Goal: Task Accomplishment & Management: Manage account settings

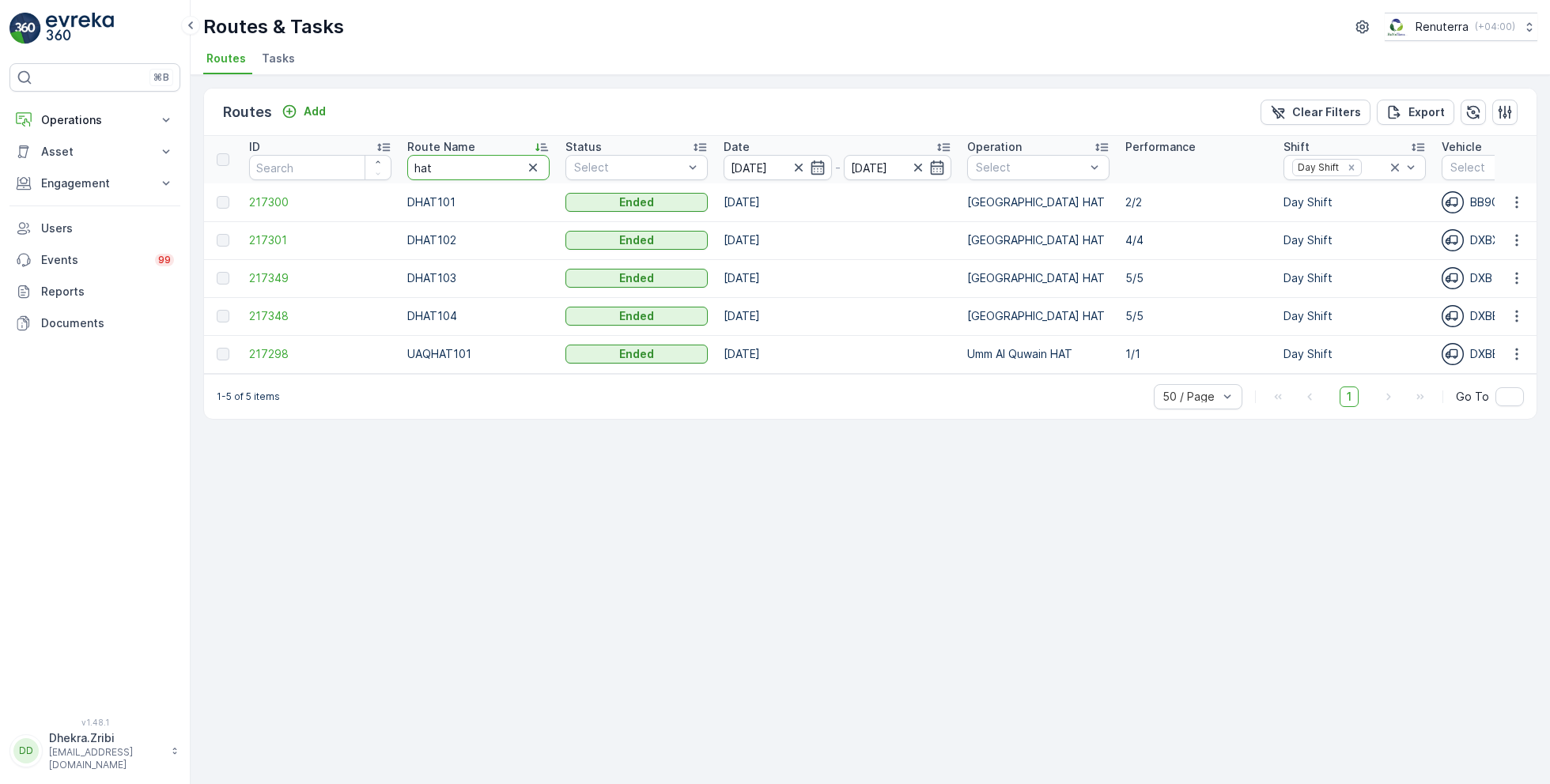
drag, startPoint x: 446, startPoint y: 167, endPoint x: 383, endPoint y: 163, distance: 63.1
type input "roro"
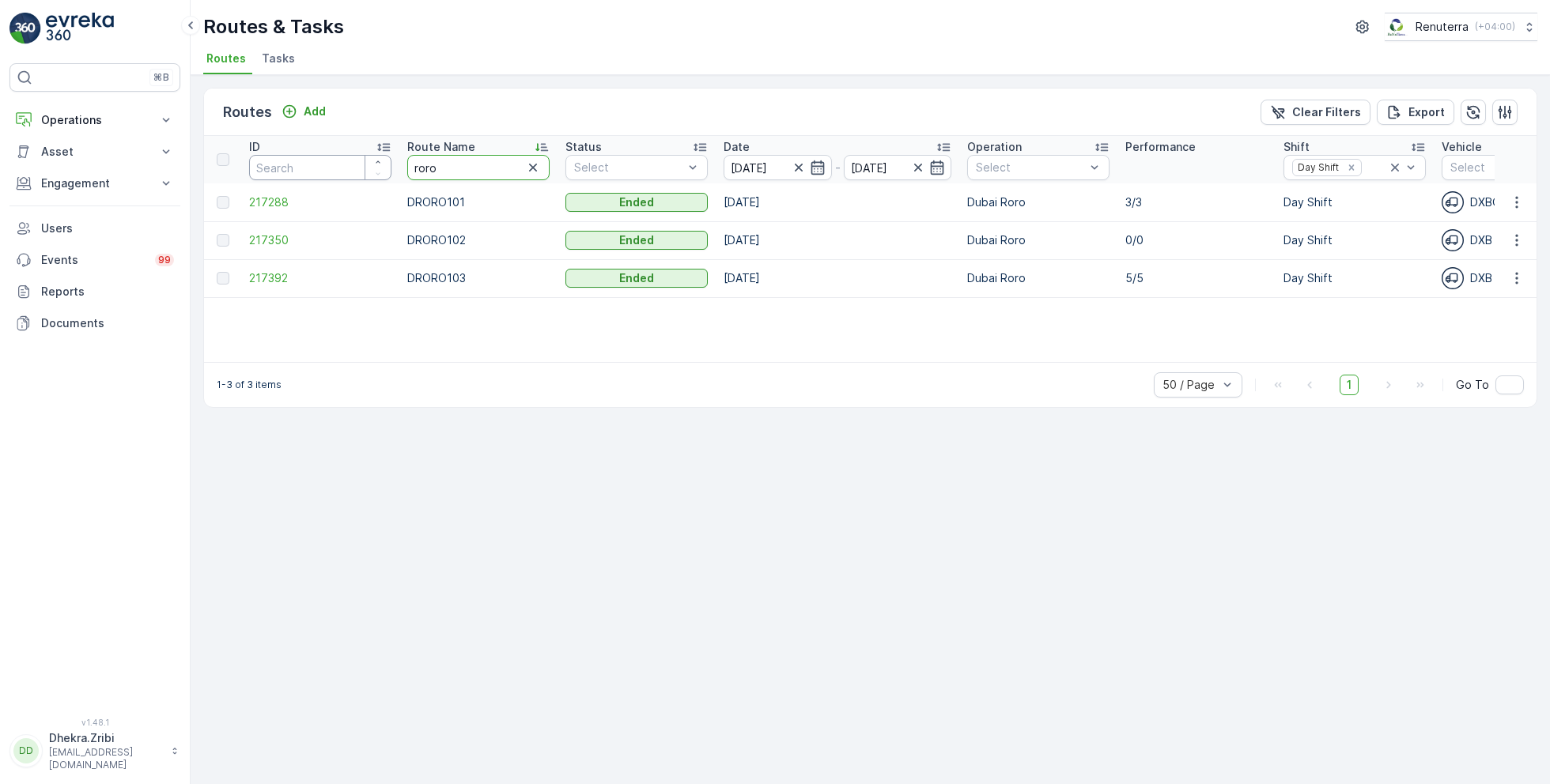
drag, startPoint x: 452, startPoint y: 170, endPoint x: 349, endPoint y: 163, distance: 103.2
type input "rel"
click at [286, 239] on span "217286" at bounding box center [320, 240] width 142 height 15
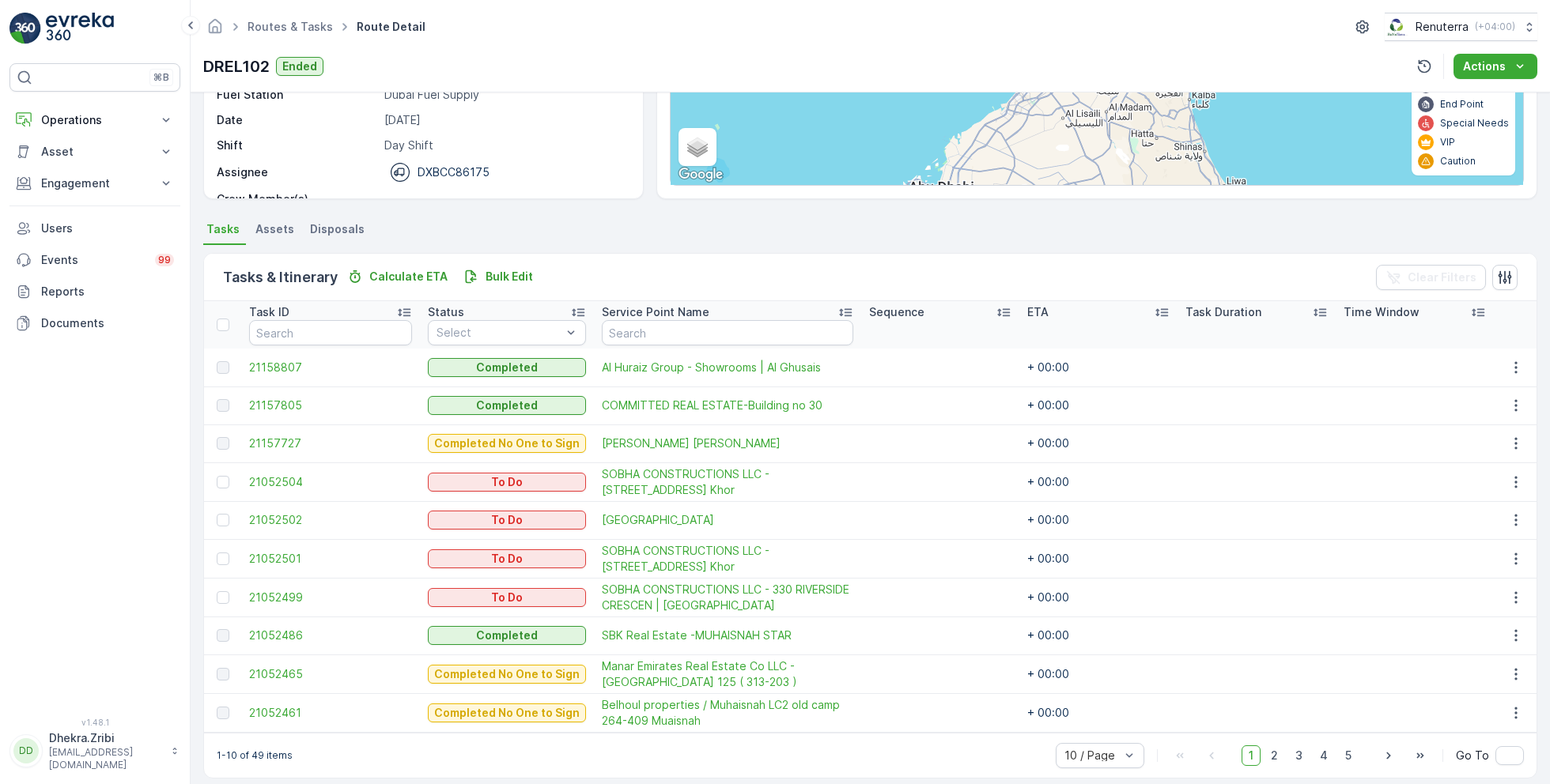
scroll to position [228, 0]
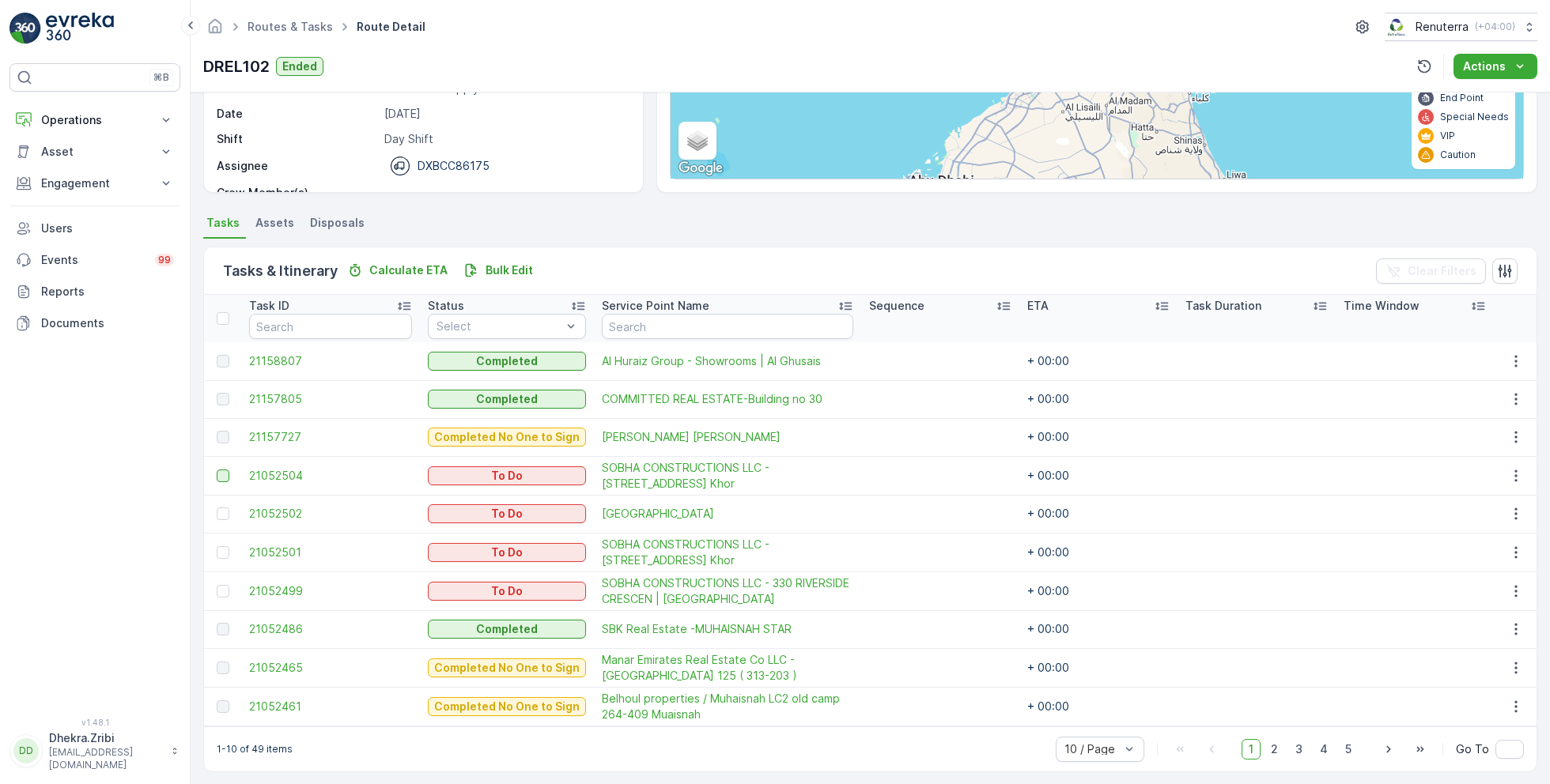
click at [227, 477] on div at bounding box center [223, 476] width 13 height 13
click at [217, 470] on input "checkbox" at bounding box center [217, 470] width 0 height 0
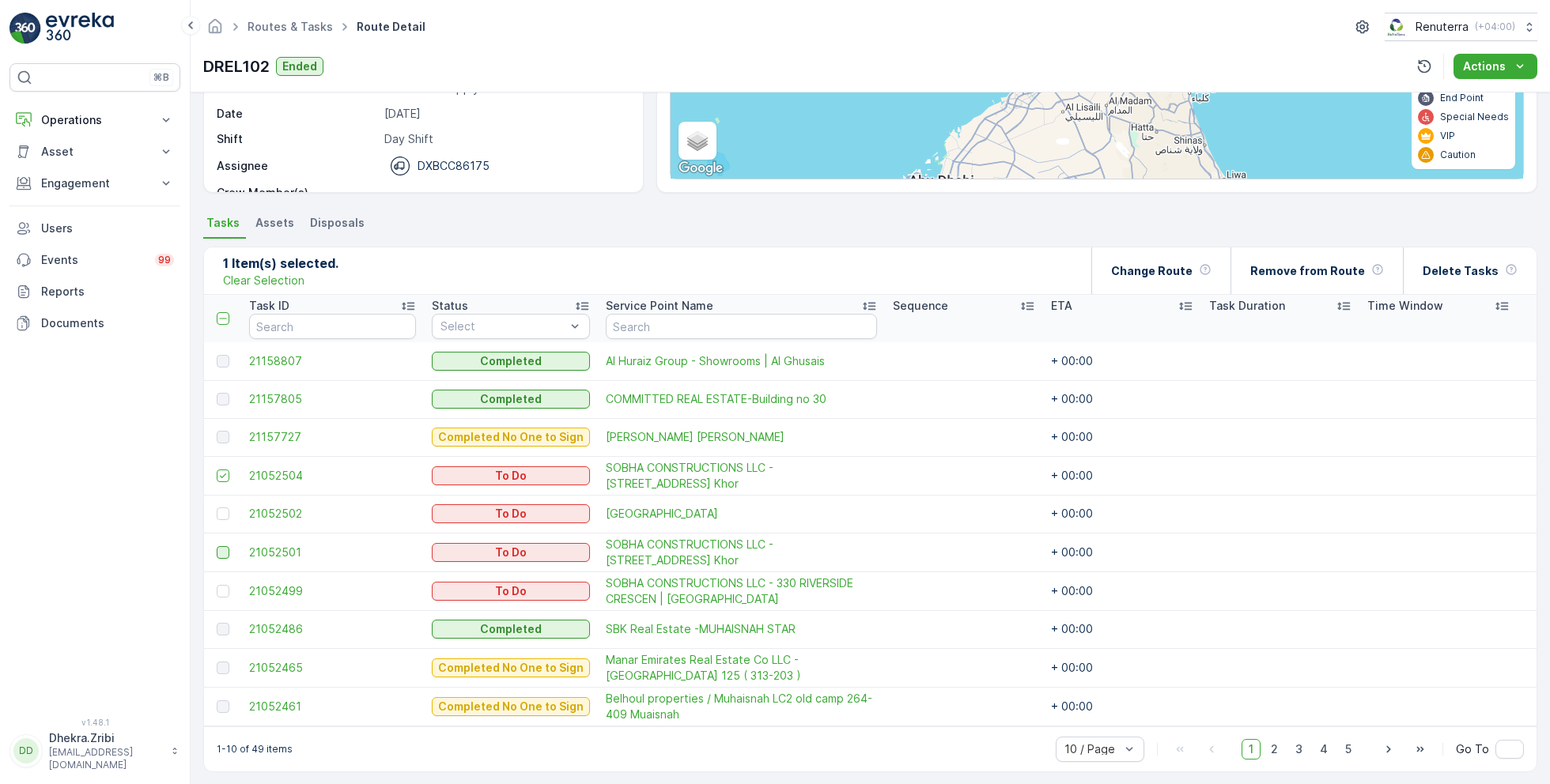
click at [224, 554] on div at bounding box center [223, 552] width 13 height 13
click at [217, 546] on input "checkbox" at bounding box center [217, 546] width 0 height 0
click at [222, 590] on div at bounding box center [223, 591] width 13 height 13
click at [217, 585] on input "checkbox" at bounding box center [217, 585] width 0 height 0
click at [1307, 269] on p "Remove from Route" at bounding box center [1307, 271] width 115 height 15
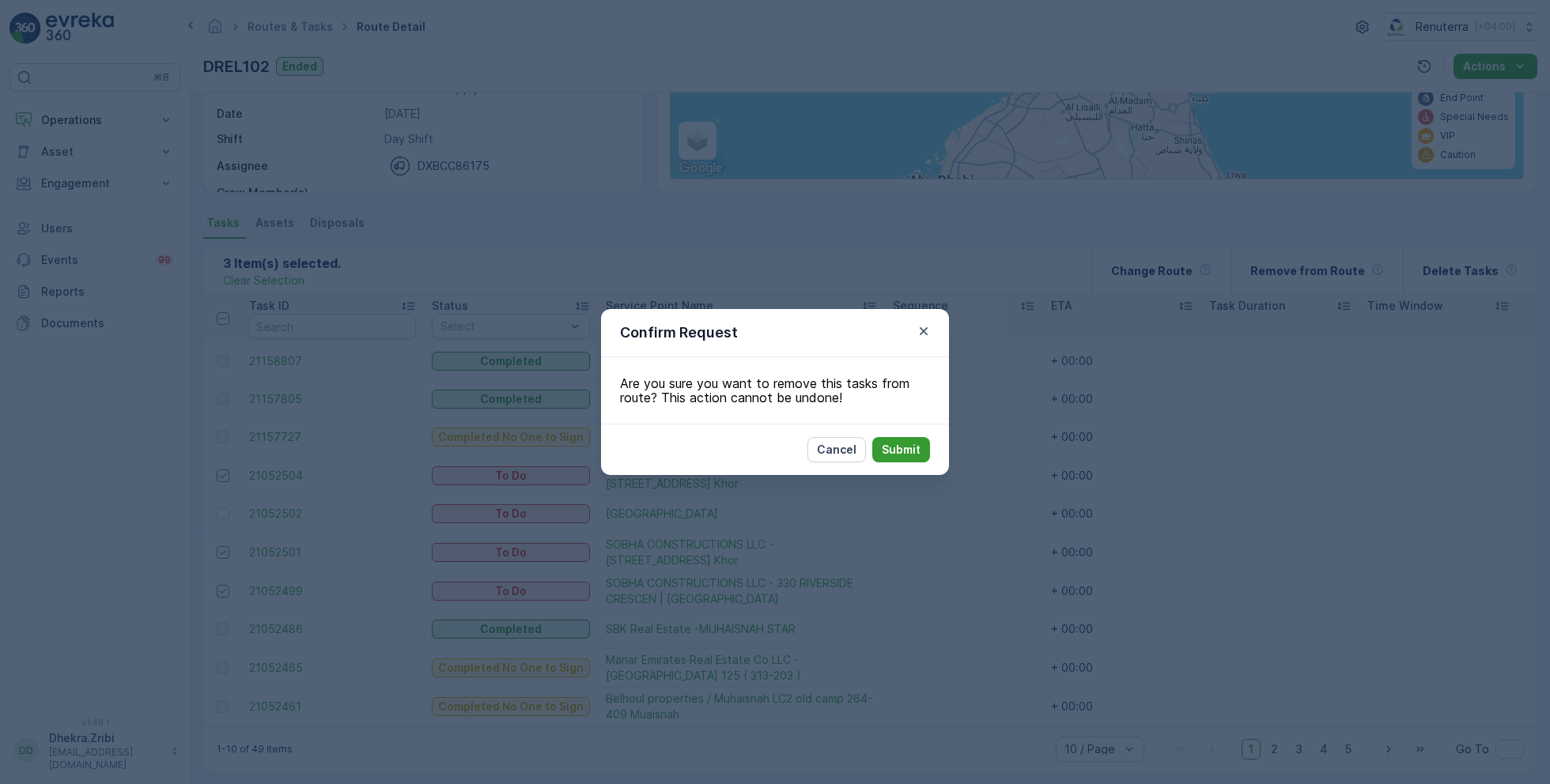
click at [893, 455] on p "Submit" at bounding box center [901, 449] width 39 height 15
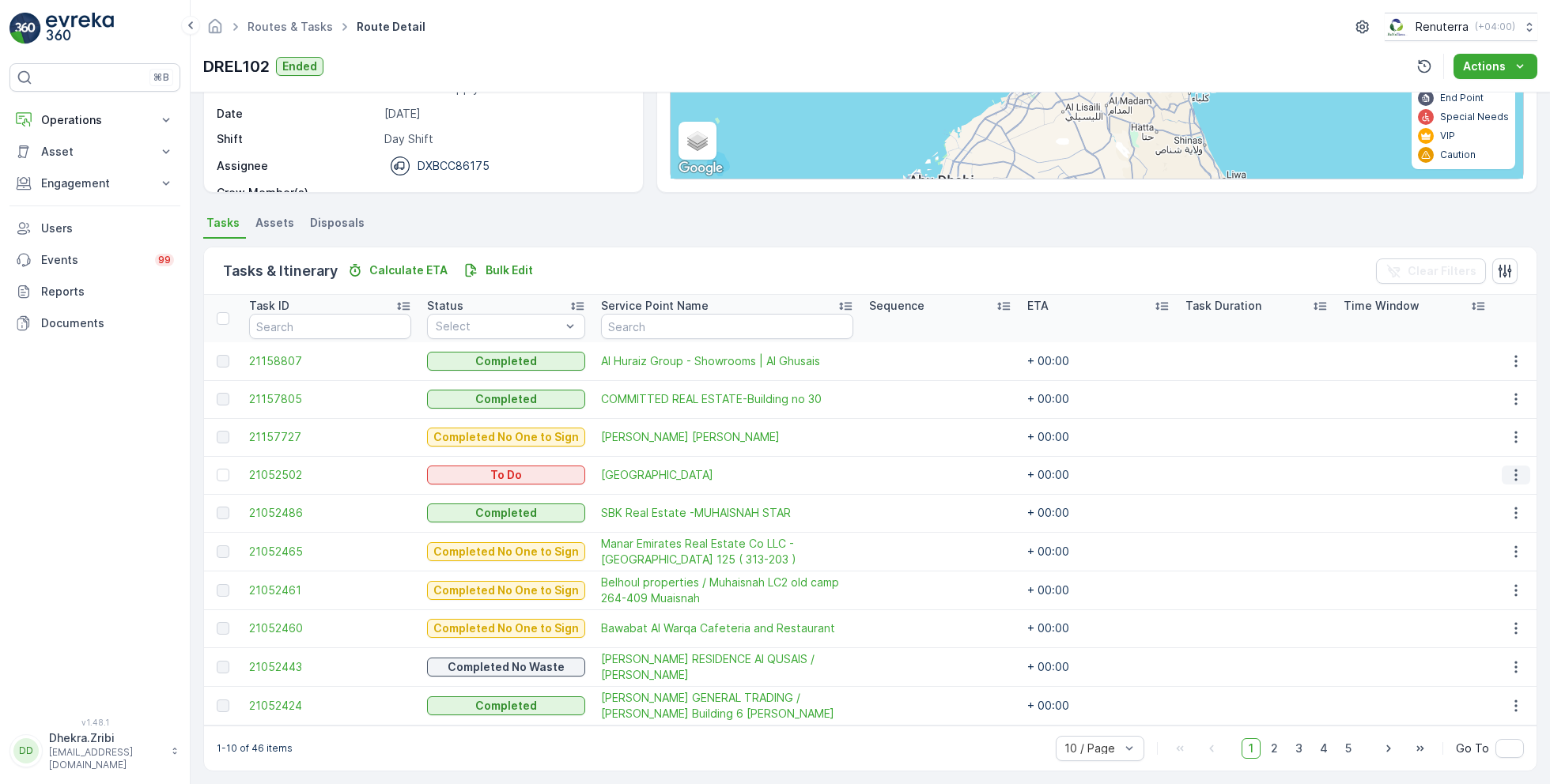
click at [1511, 472] on icon "button" at bounding box center [1516, 475] width 15 height 15
click at [1472, 542] on span "Change Route" at bounding box center [1475, 541] width 76 height 15
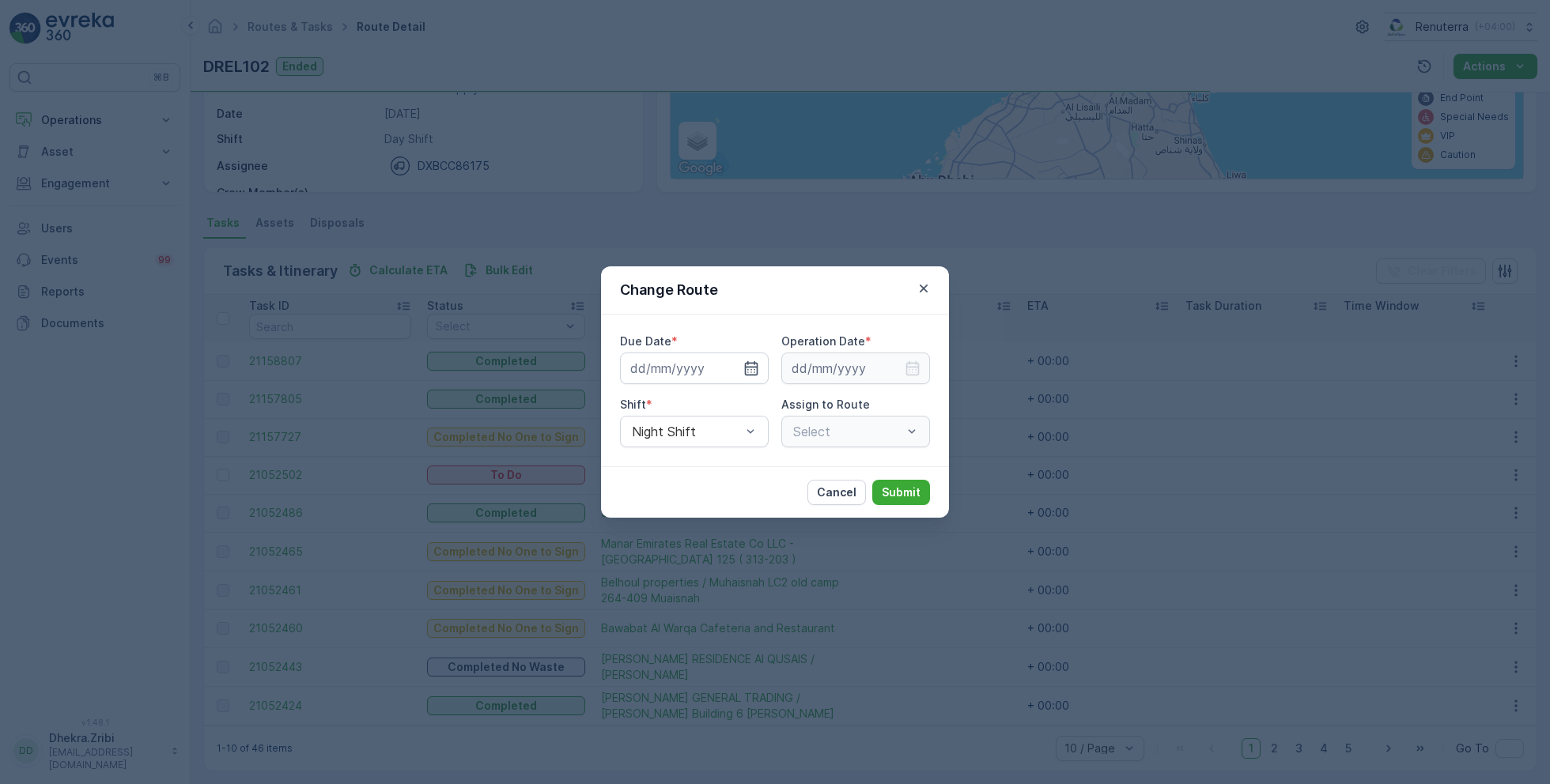
type input "22.08.2025"
click at [734, 368] on icon "button" at bounding box center [732, 368] width 15 height 15
type input "[DATE]"
click at [915, 365] on icon "button" at bounding box center [913, 368] width 14 height 15
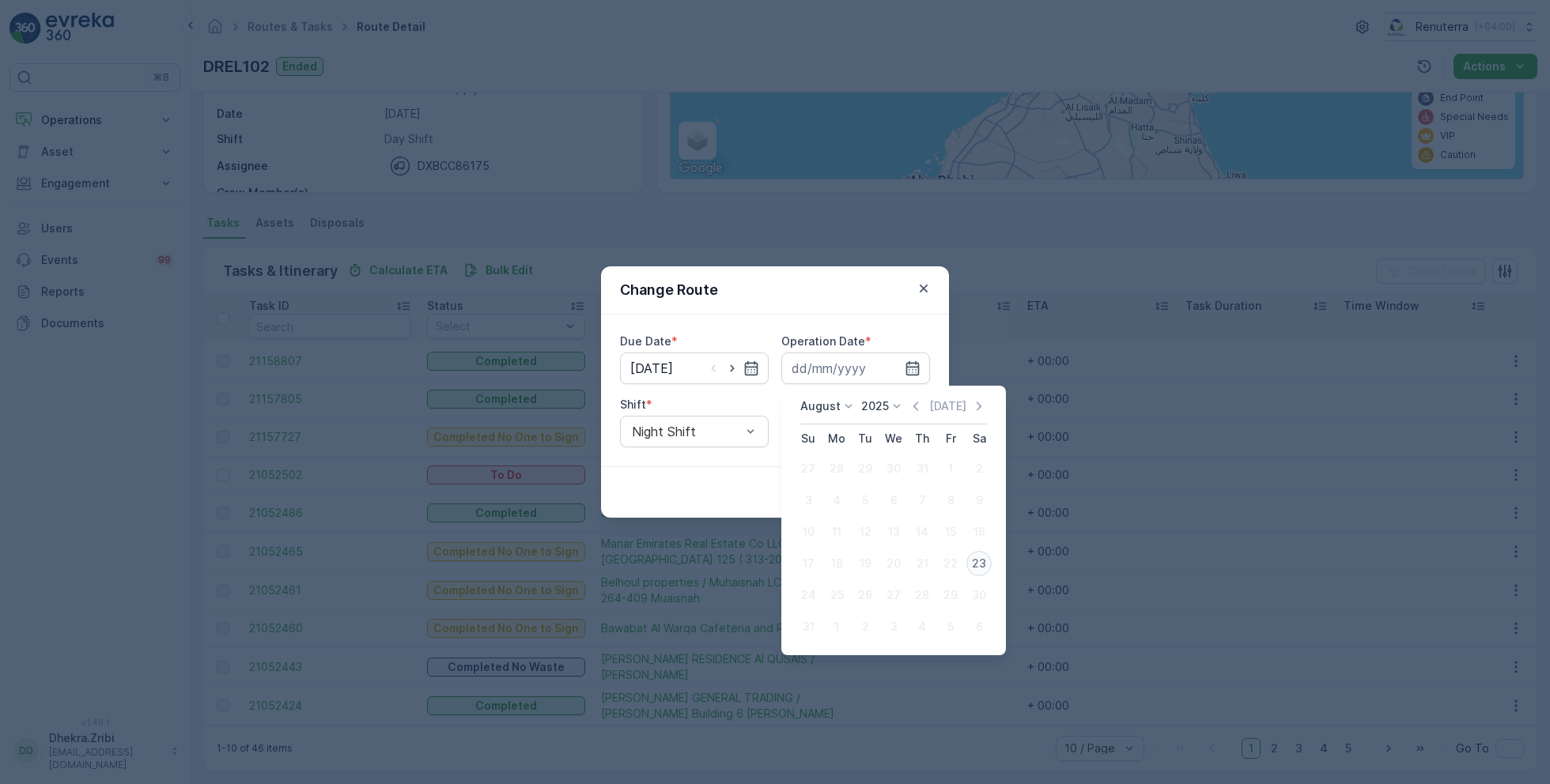
click at [985, 558] on div "23" at bounding box center [978, 564] width 25 height 25
type input "[DATE]"
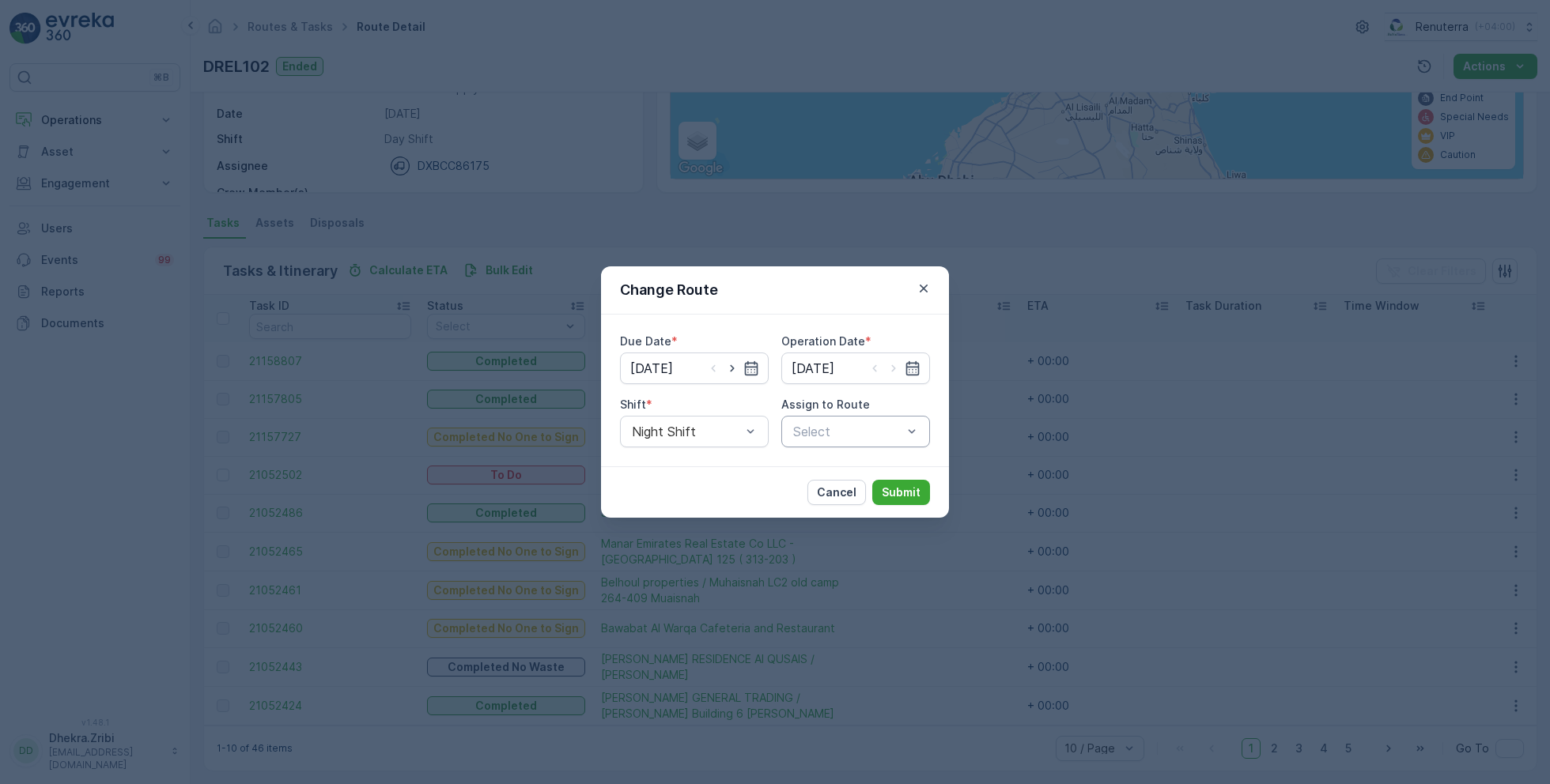
click at [845, 429] on div at bounding box center [847, 431] width 112 height 15
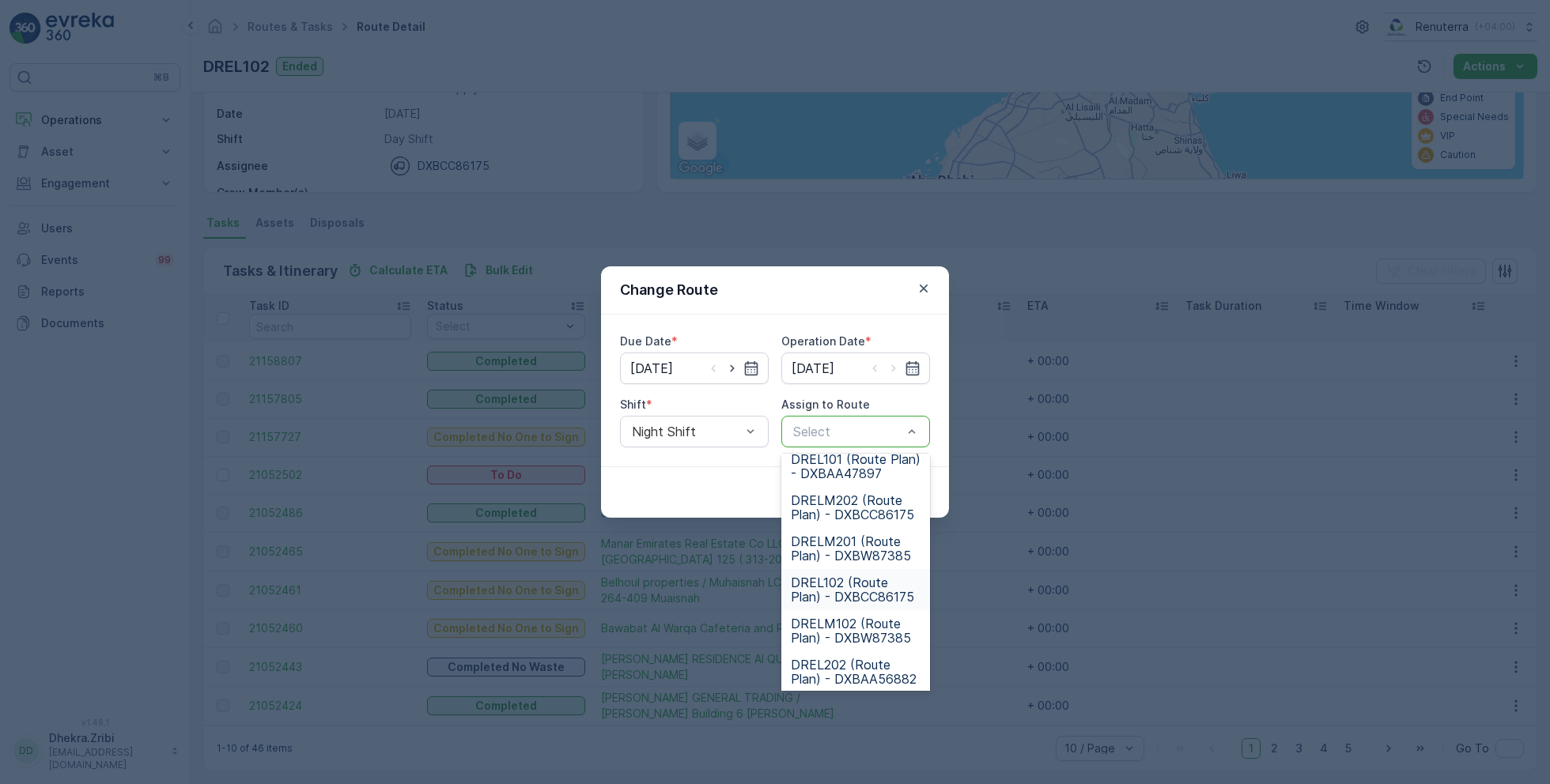
scroll to position [77, 0]
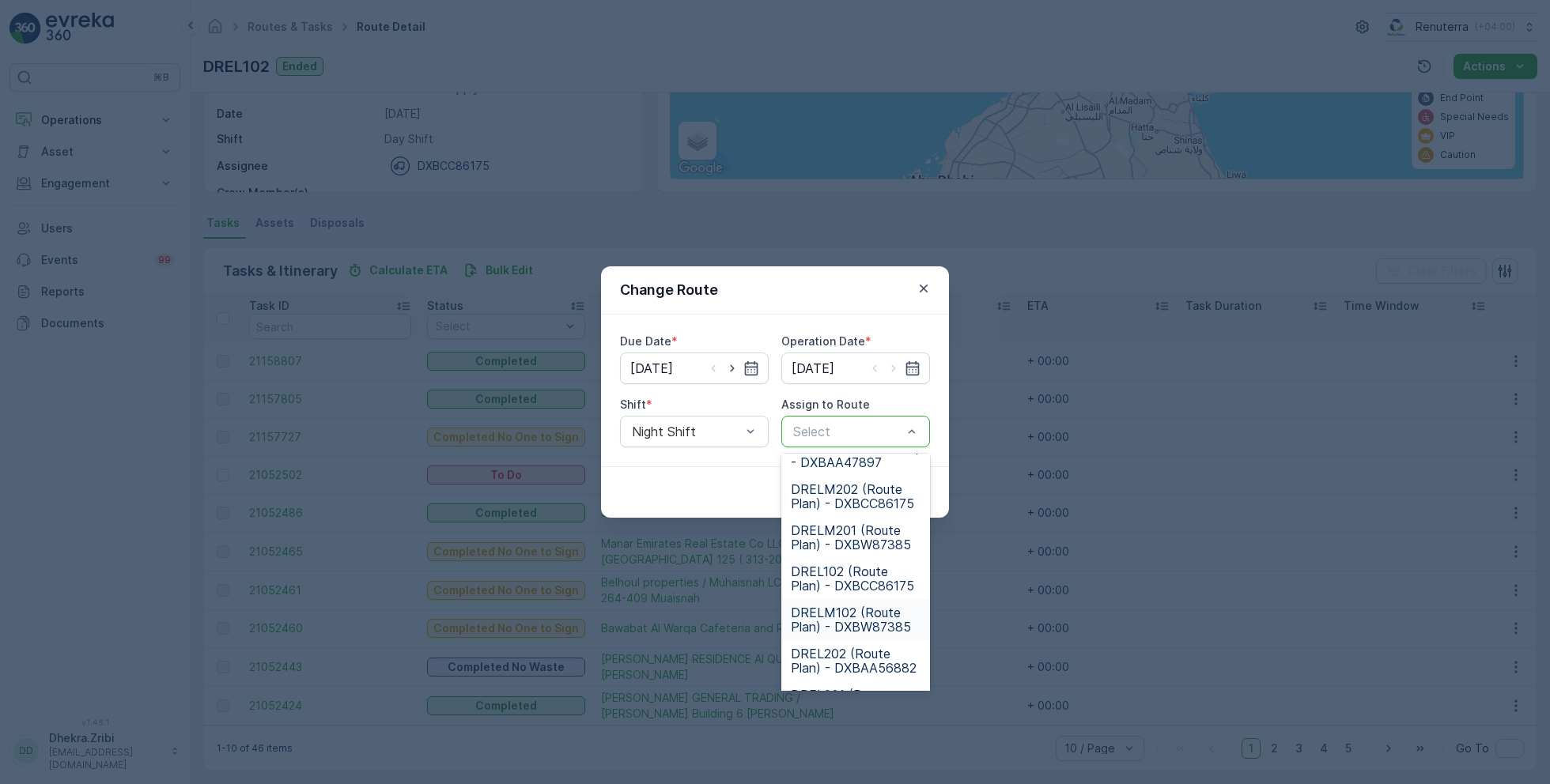
click at [856, 606] on span "DRELM102 (Route Plan) - DXBW87385" at bounding box center [855, 619] width 130 height 28
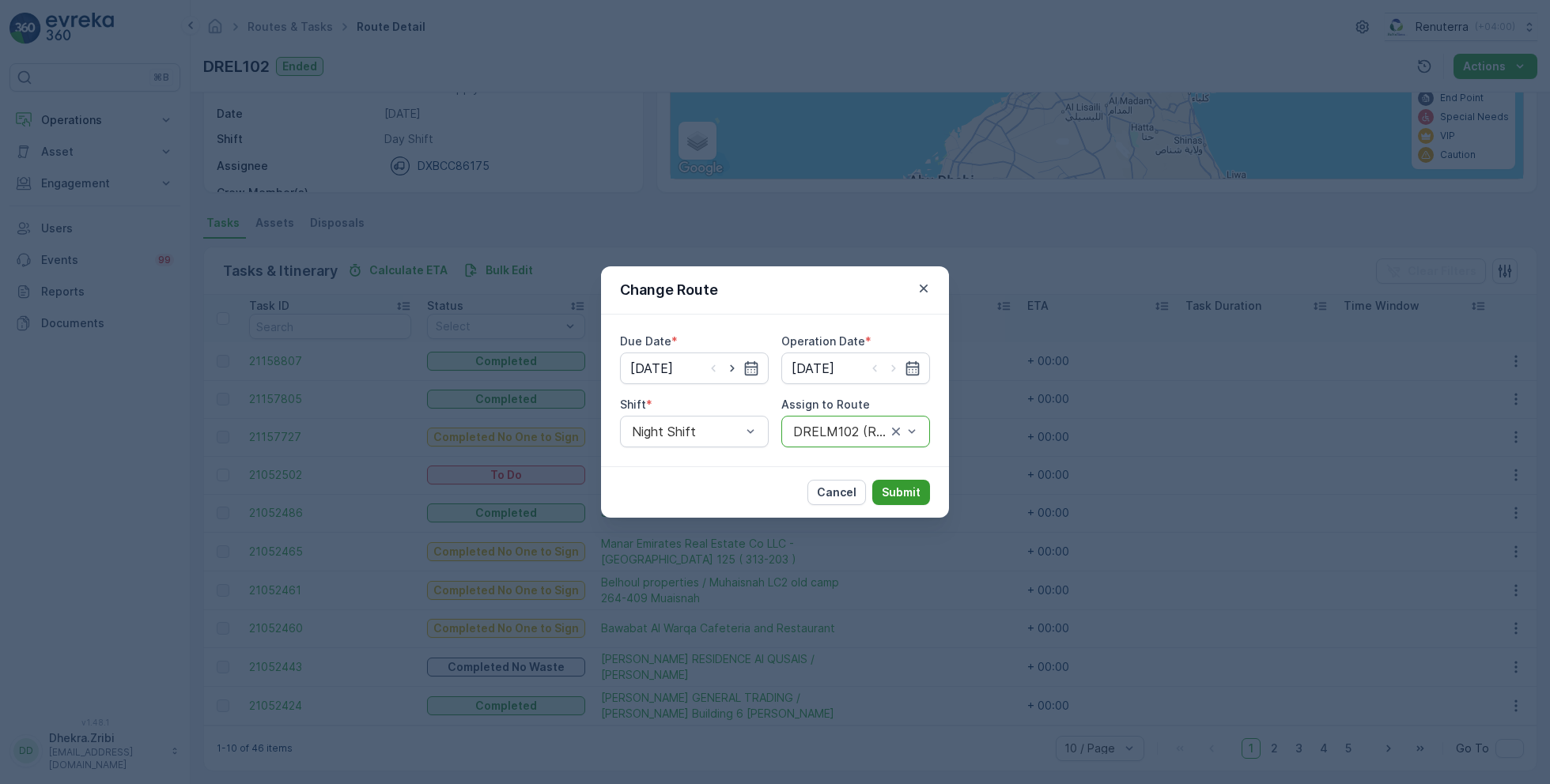
click at [901, 485] on p "Submit" at bounding box center [901, 492] width 39 height 15
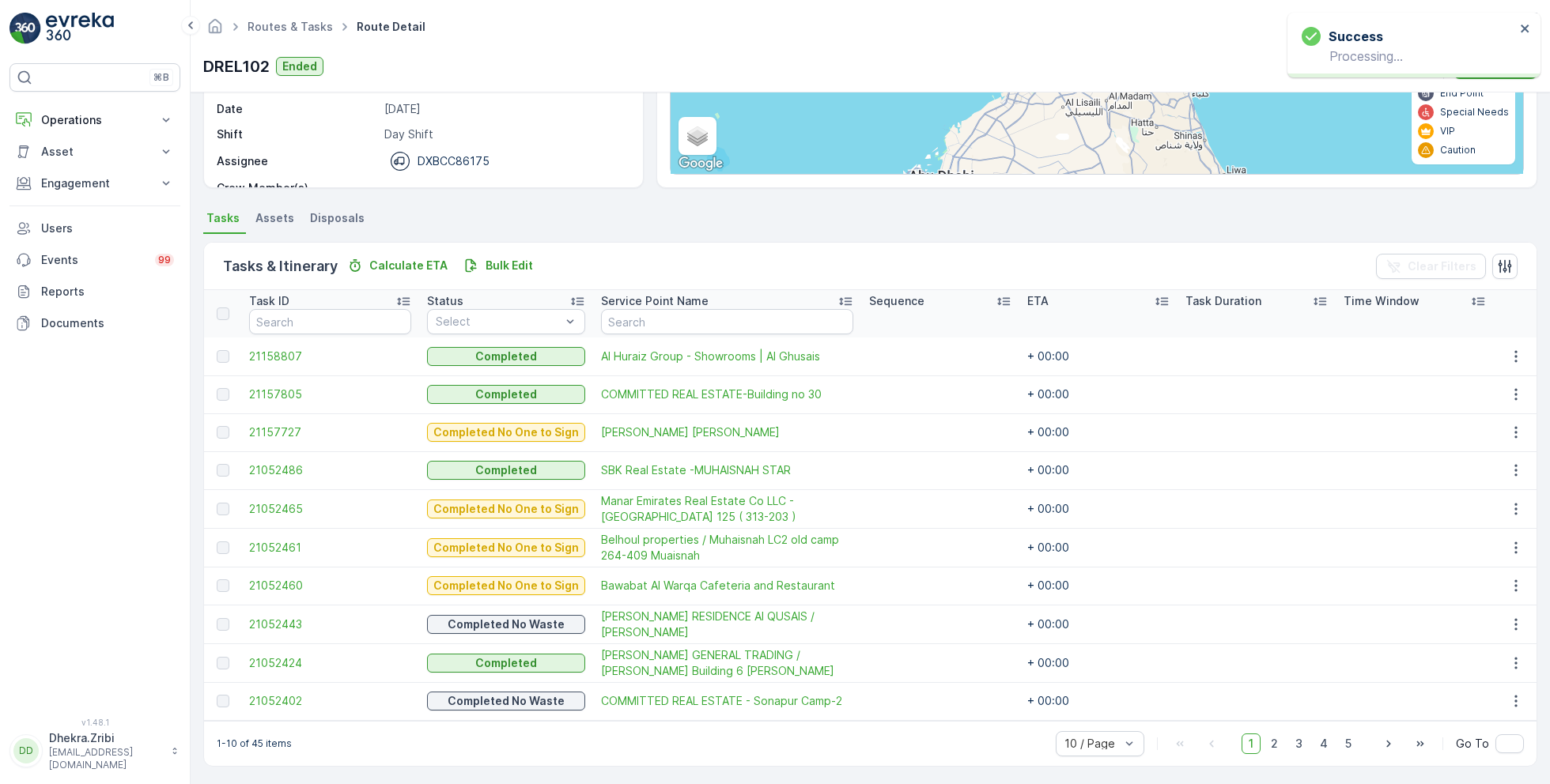
scroll to position [0, 0]
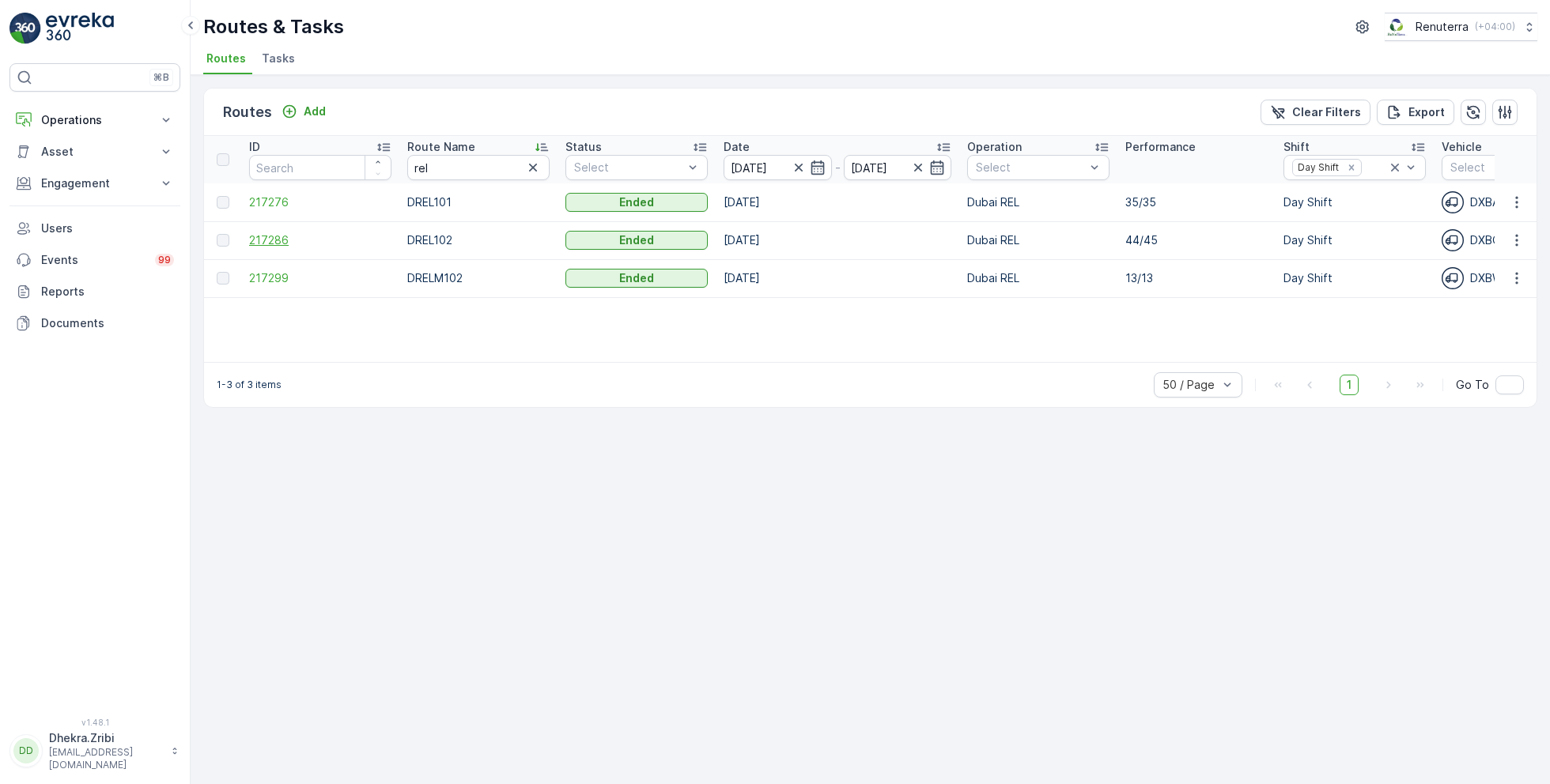
click at [277, 237] on span "217286" at bounding box center [320, 240] width 142 height 15
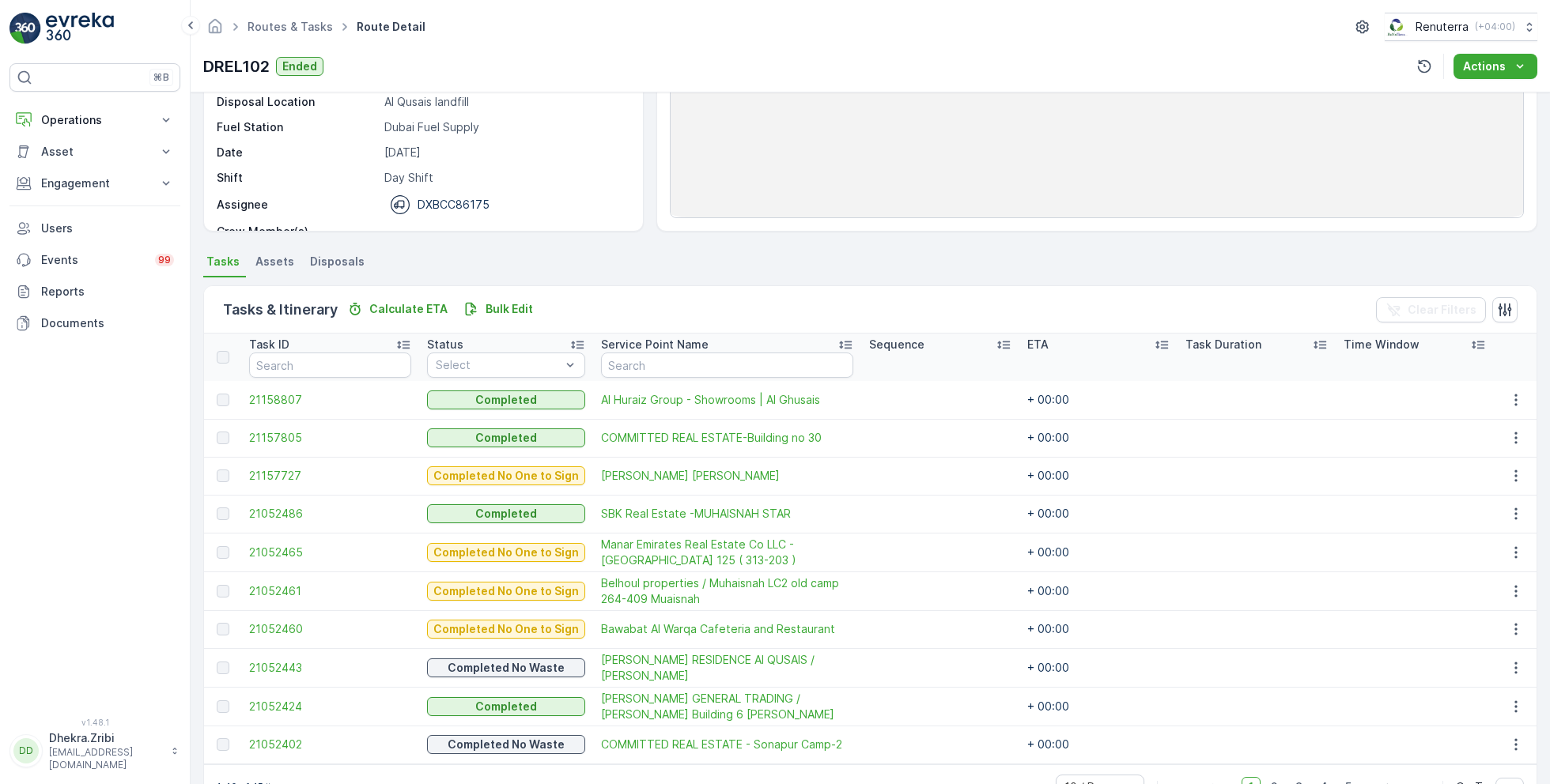
scroll to position [233, 0]
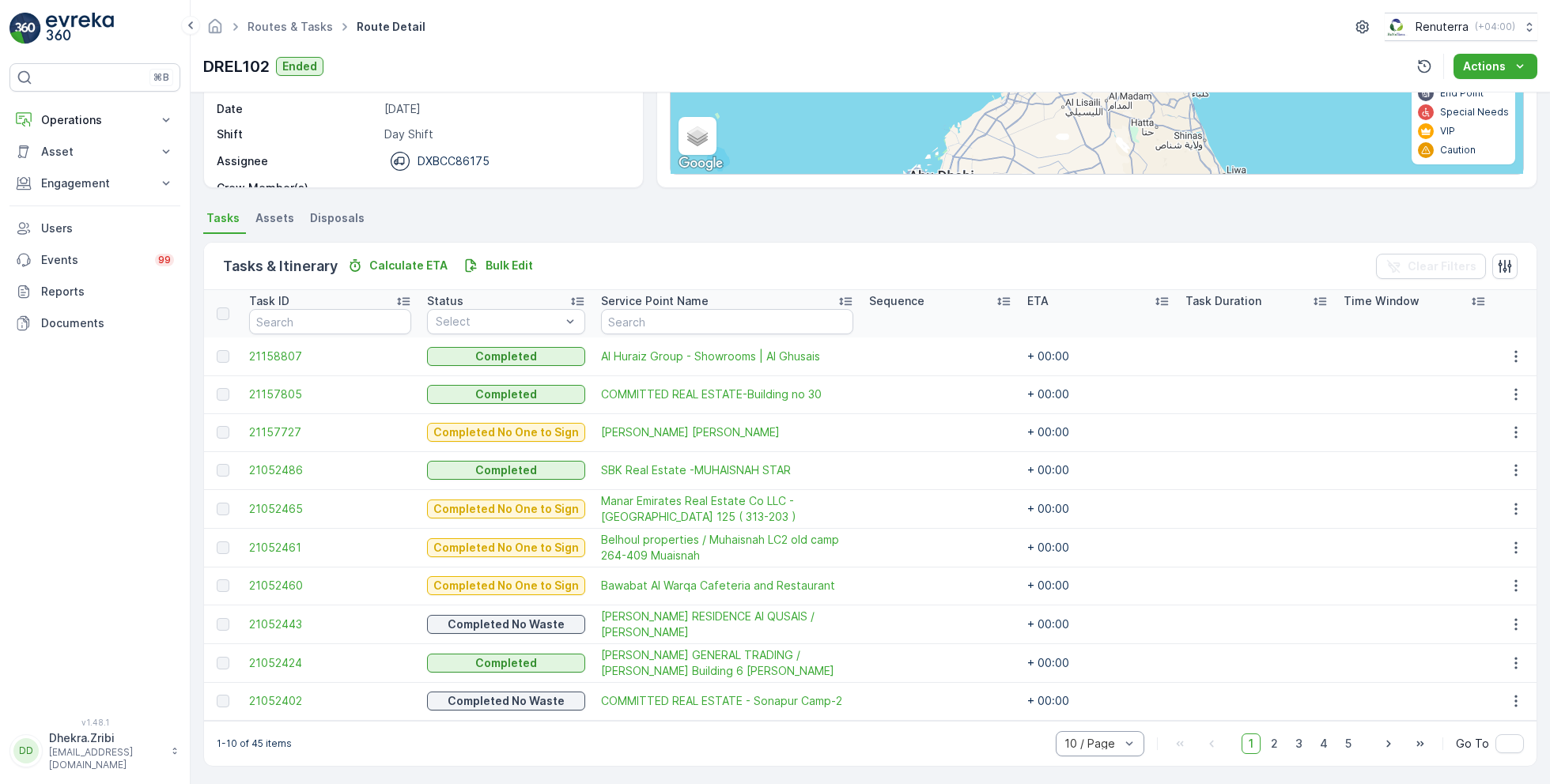
click at [1118, 744] on div at bounding box center [1092, 744] width 58 height 13
click at [1089, 707] on span "50 / Page" at bounding box center [1091, 709] width 52 height 13
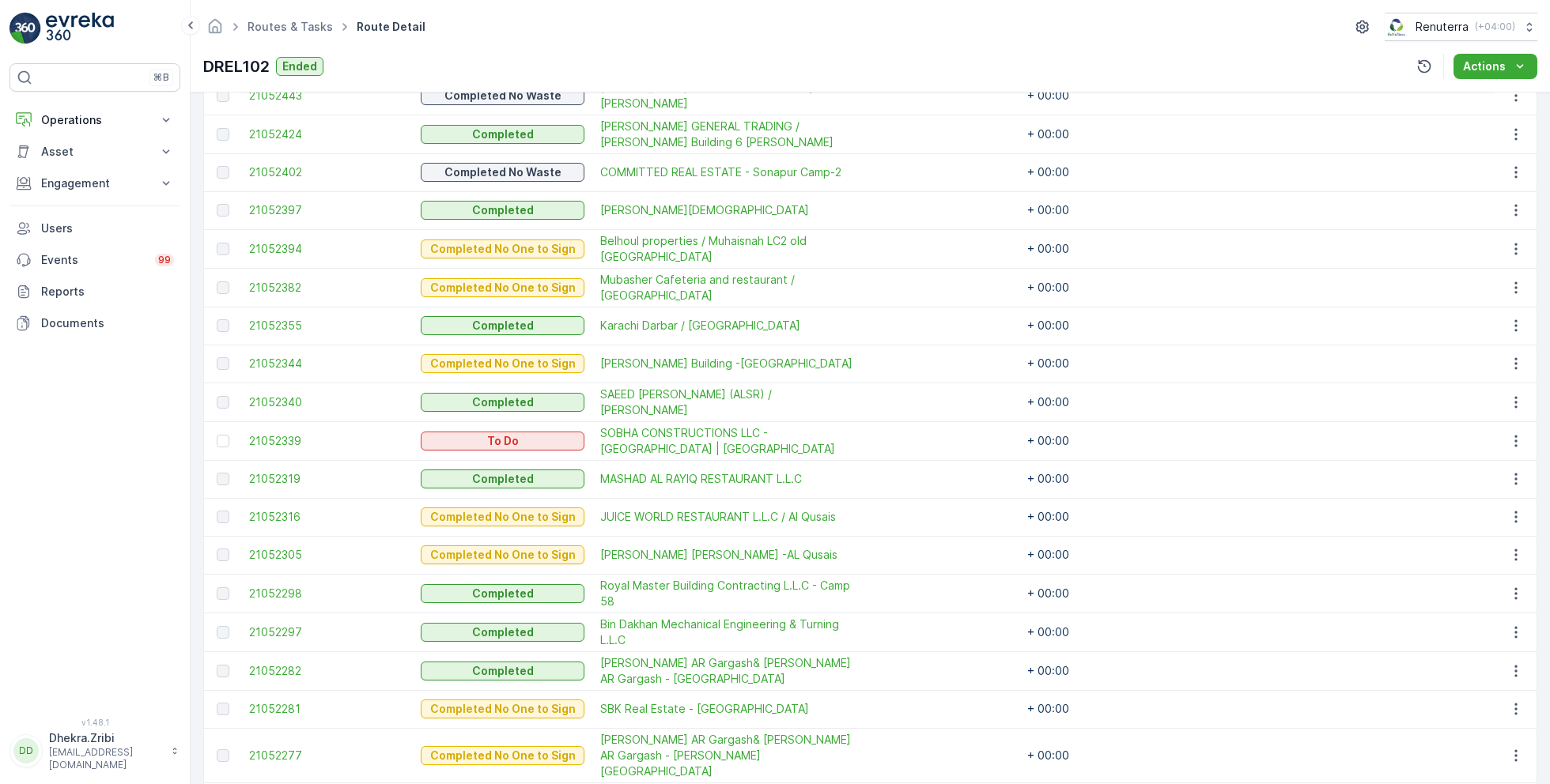
scroll to position [765, 0]
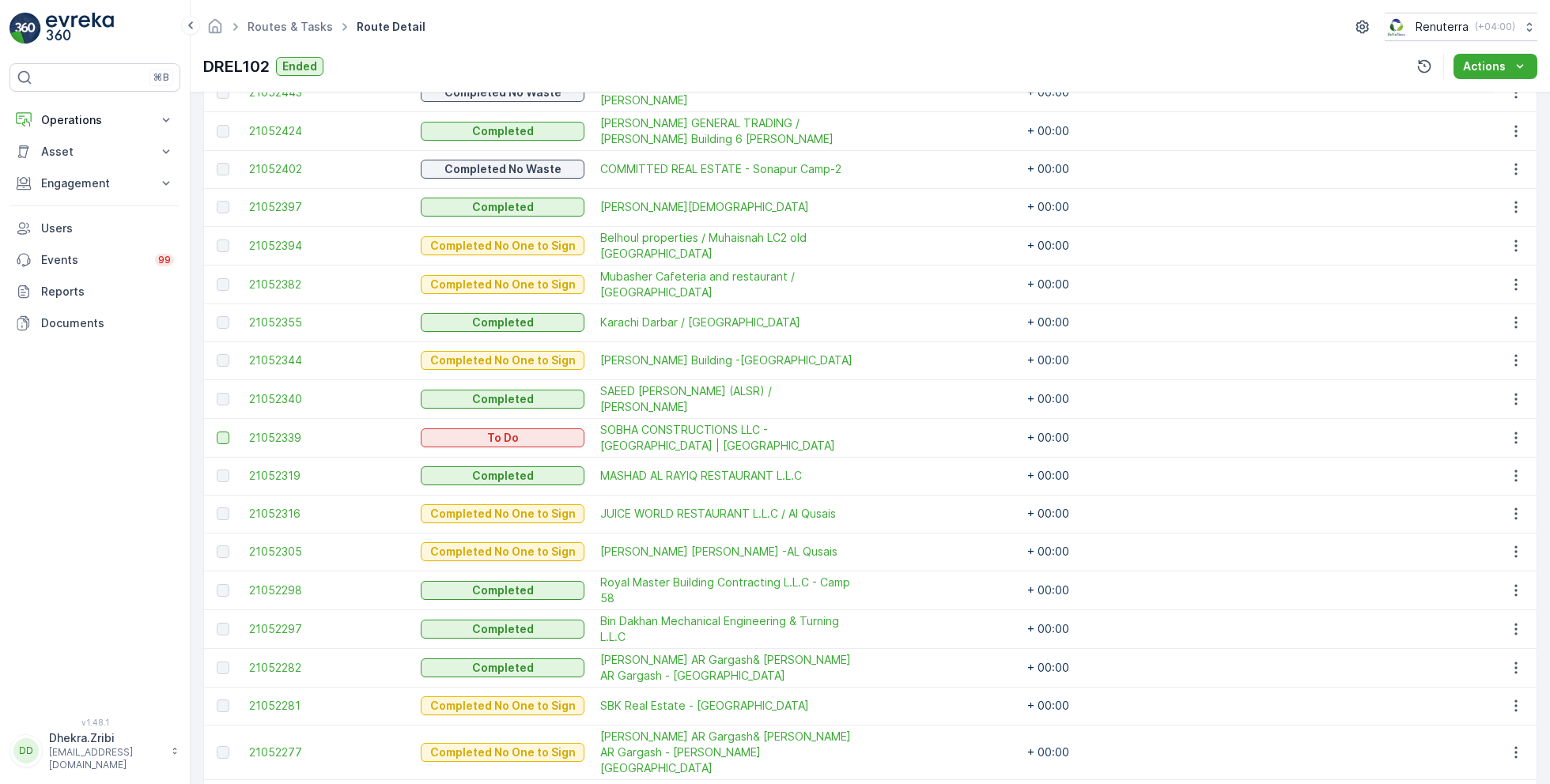
click at [221, 436] on div at bounding box center [223, 437] width 13 height 13
click at [217, 431] on input "checkbox" at bounding box center [217, 431] width 0 height 0
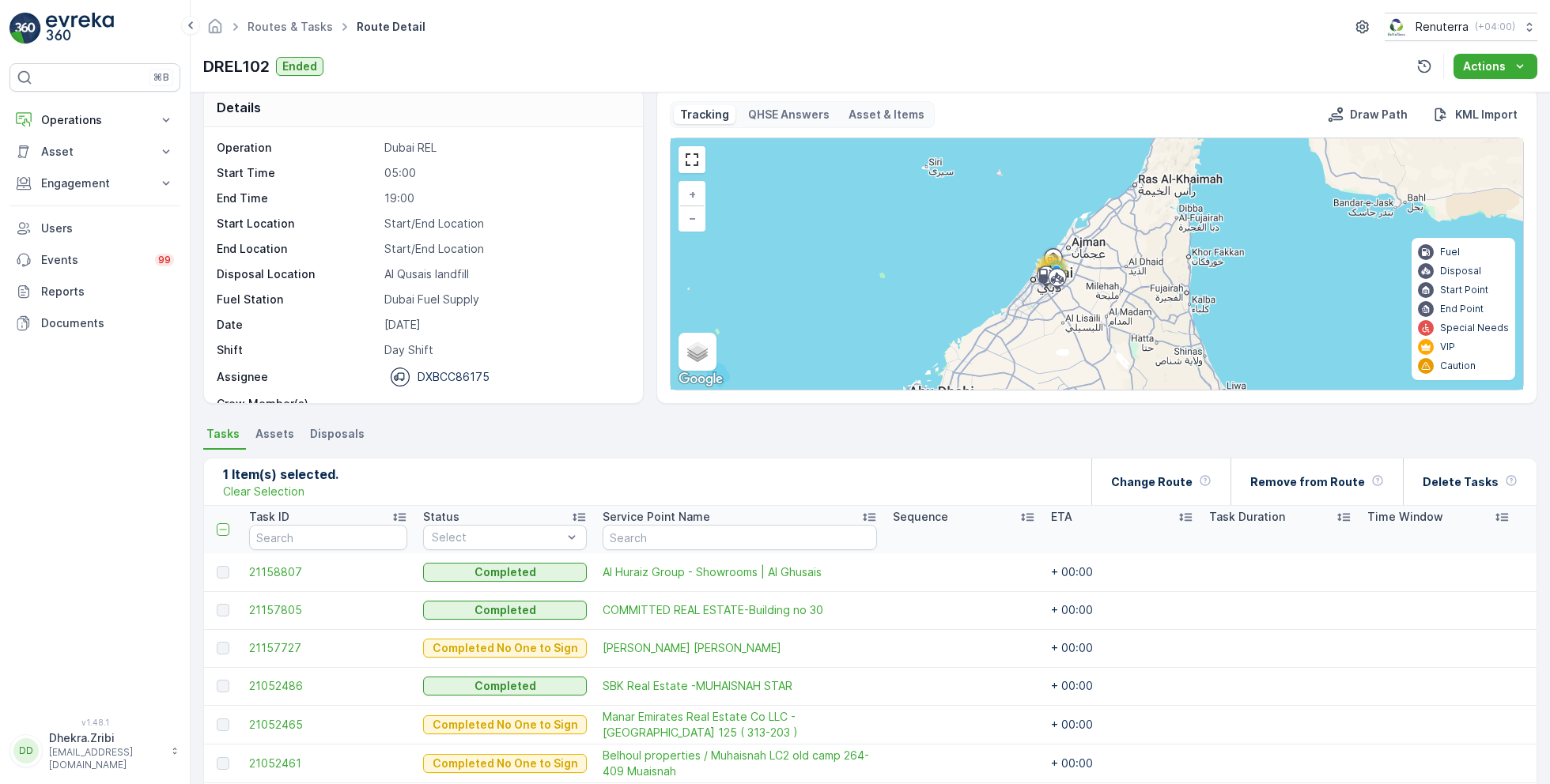
scroll to position [0, 0]
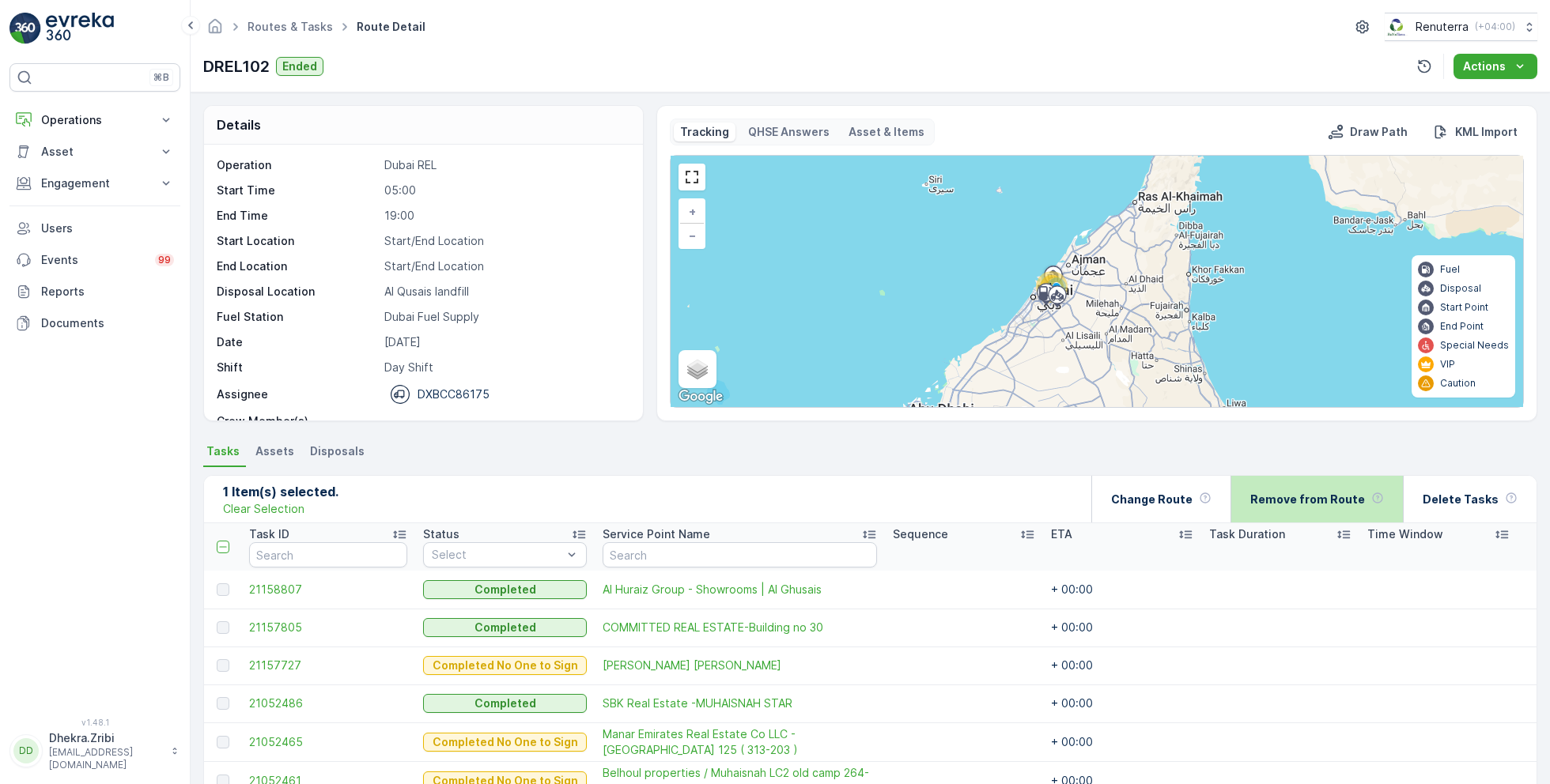
click at [1318, 500] on p "Remove from Route" at bounding box center [1307, 499] width 115 height 15
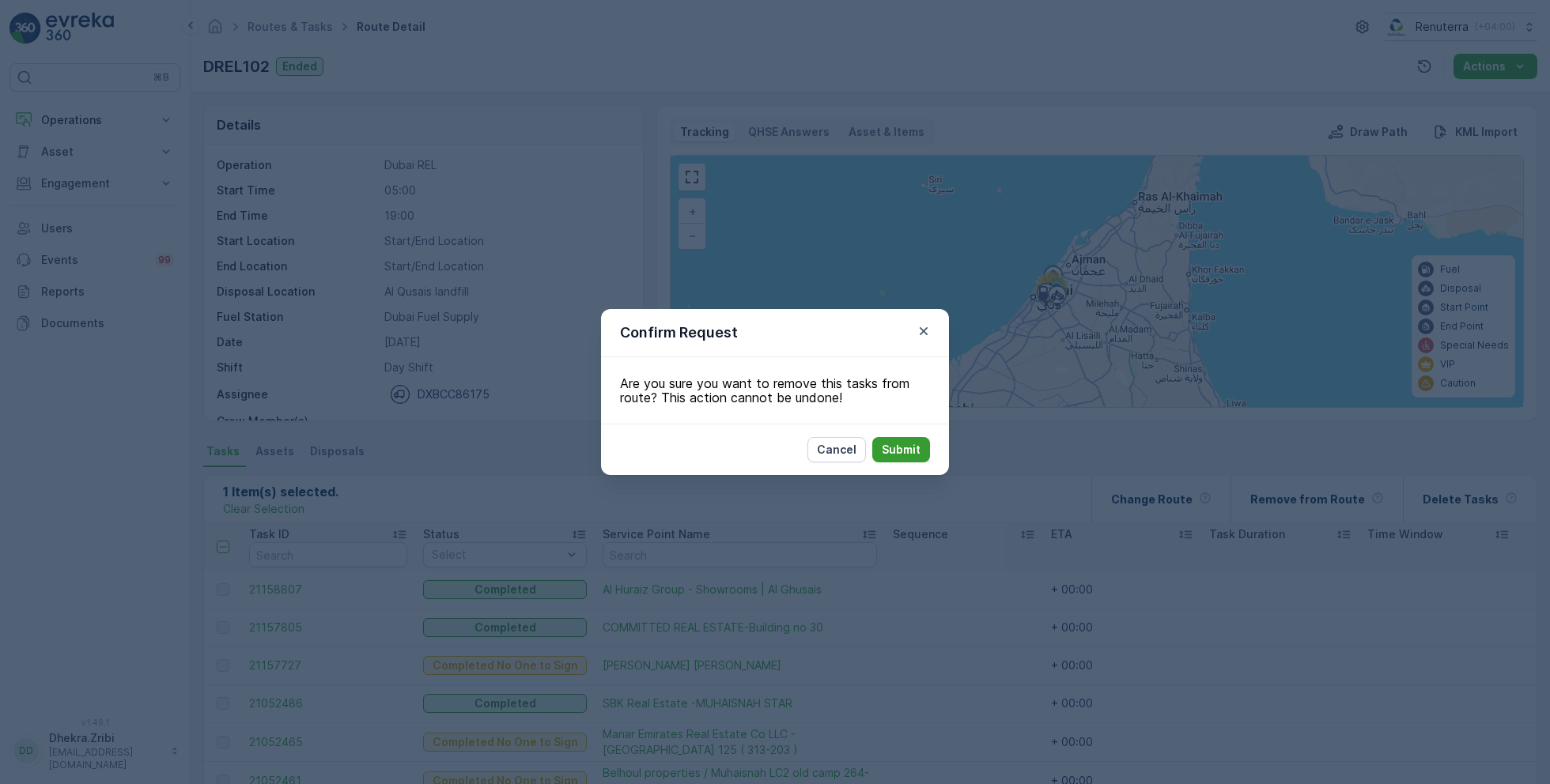
click at [905, 448] on p "Submit" at bounding box center [901, 449] width 39 height 15
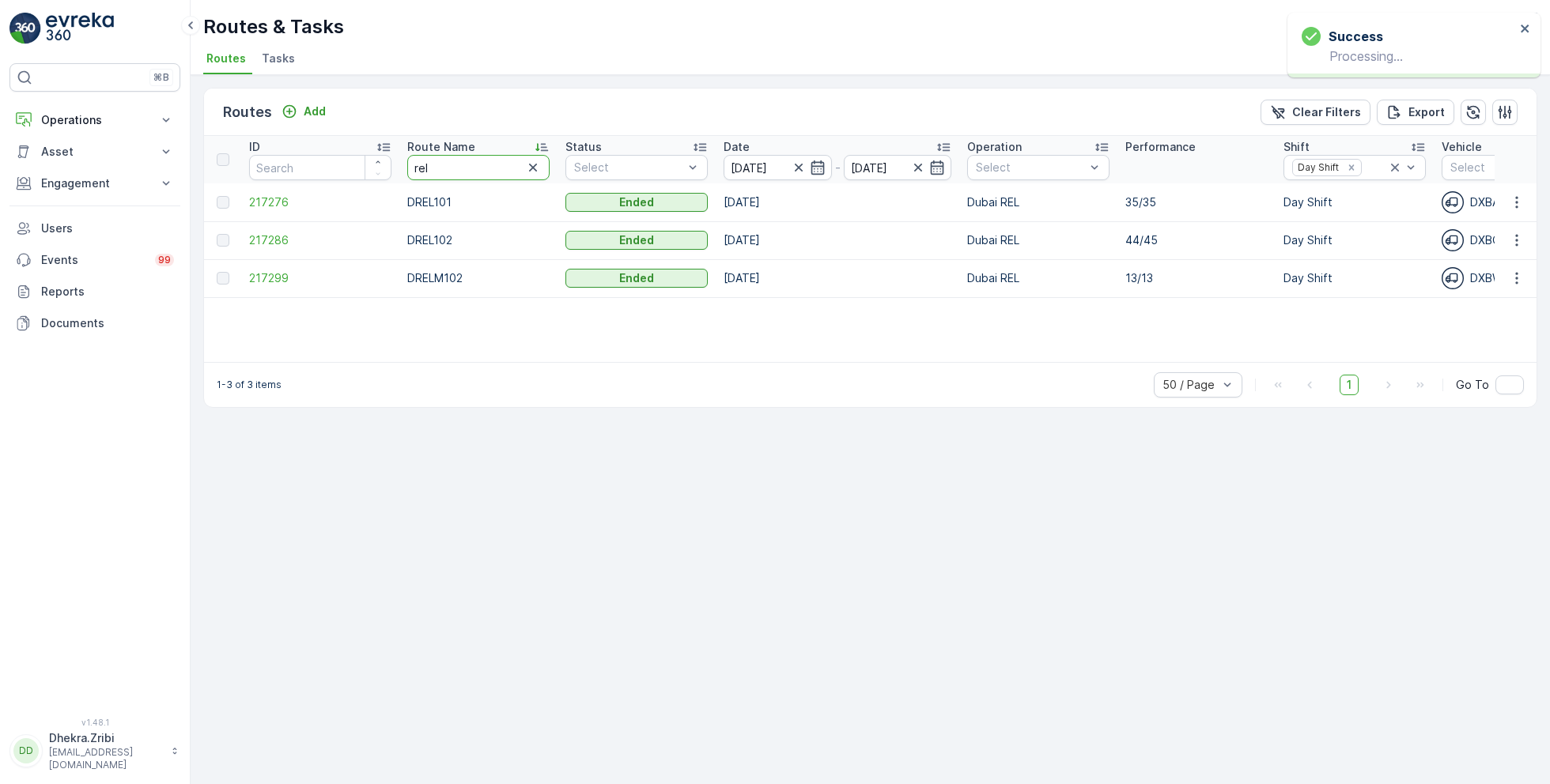
drag, startPoint x: 456, startPoint y: 166, endPoint x: 347, endPoint y: 163, distance: 109.0
type input "med"
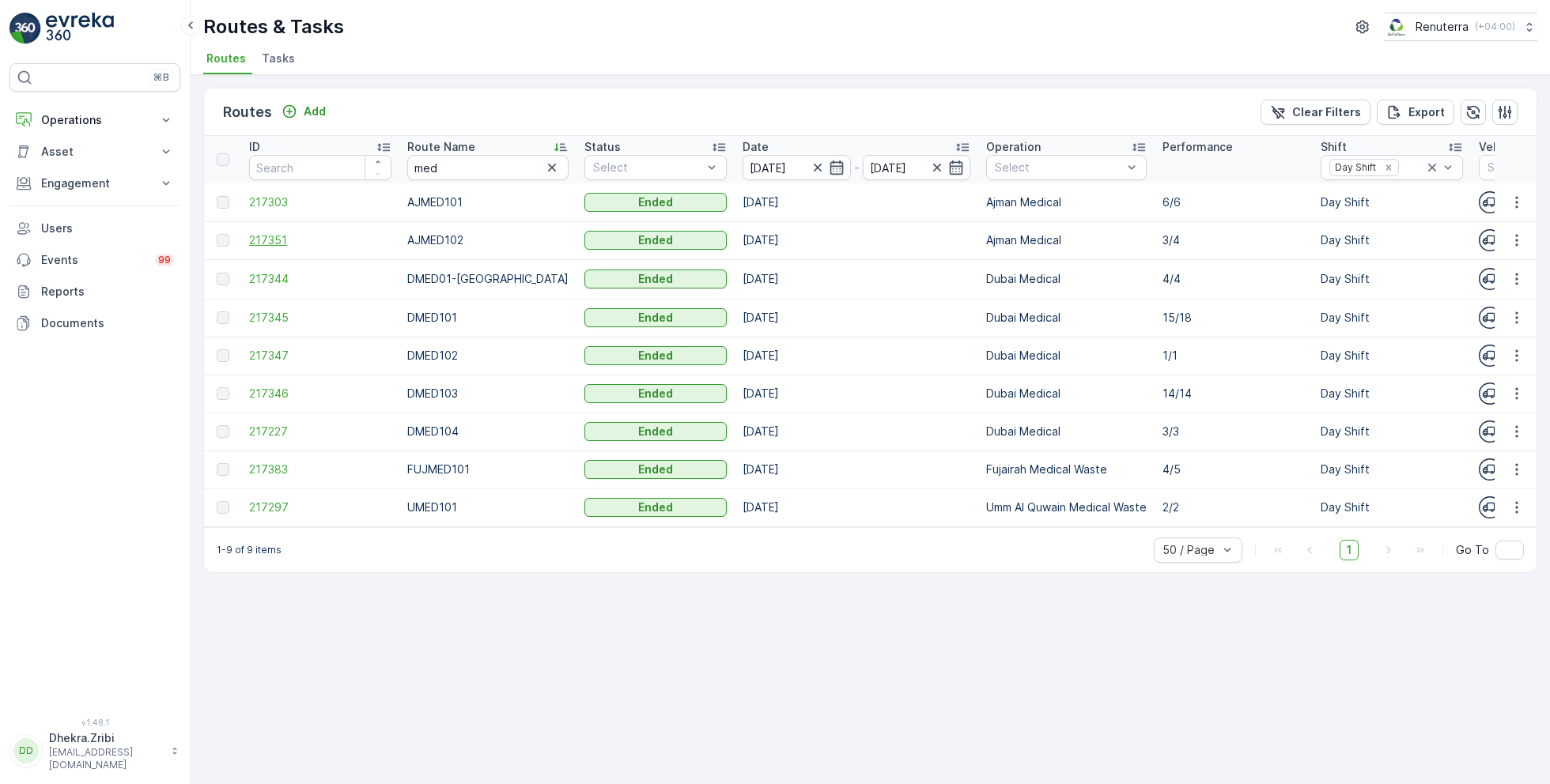
click at [268, 235] on span "217351" at bounding box center [320, 240] width 142 height 15
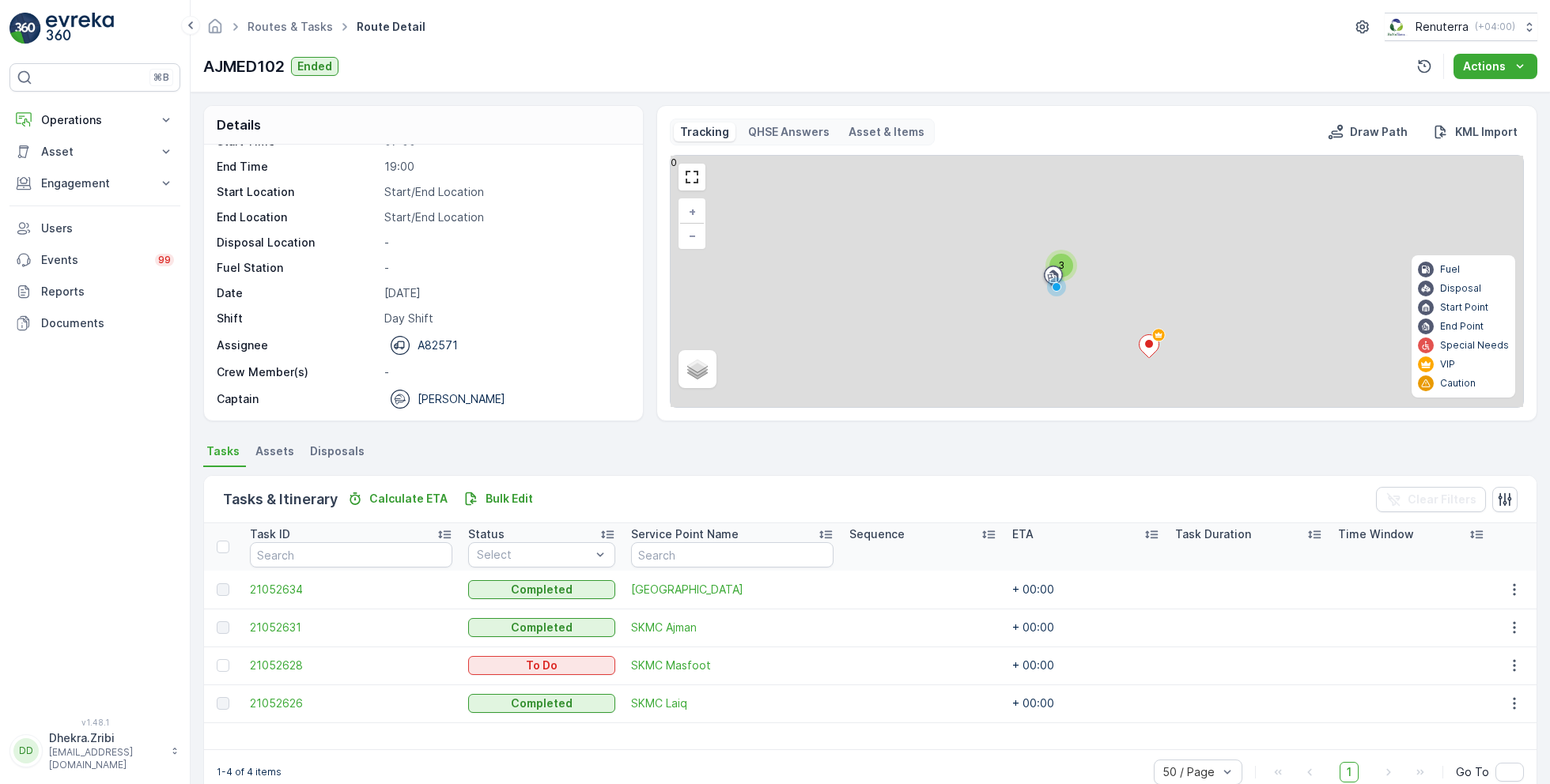
scroll to position [30, 0]
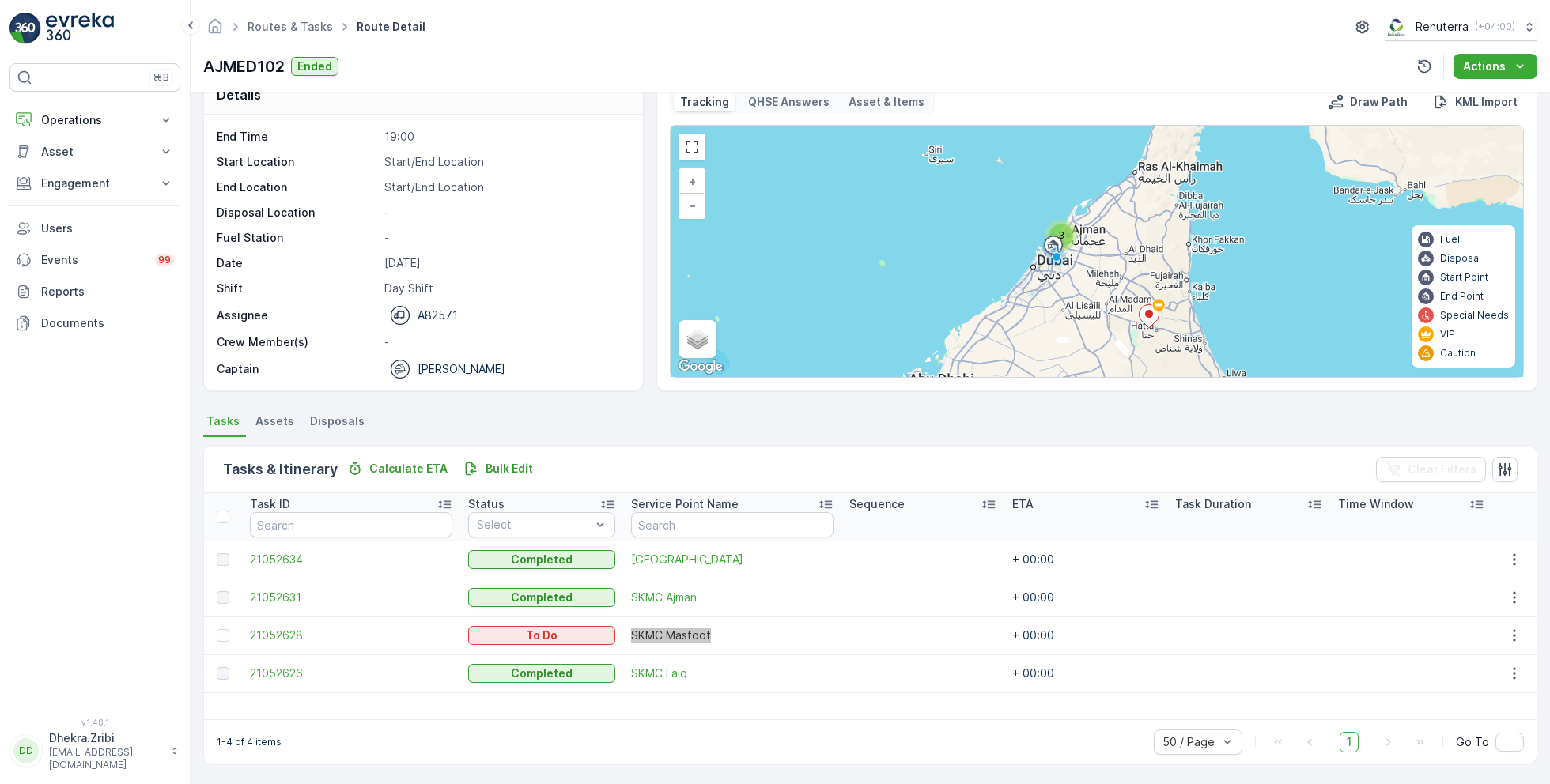
drag, startPoint x: 635, startPoint y: 630, endPoint x: 885, endPoint y: 14, distance: 664.8
click at [0, 0] on div "⌘B Operations Insights Planning Routes & Tasks Cockpit Settings Asset Assets En…" at bounding box center [775, 392] width 1550 height 784
click at [229, 632] on div at bounding box center [225, 636] width 16 height 13
click at [217, 630] on input "checkbox" at bounding box center [217, 630] width 0 height 0
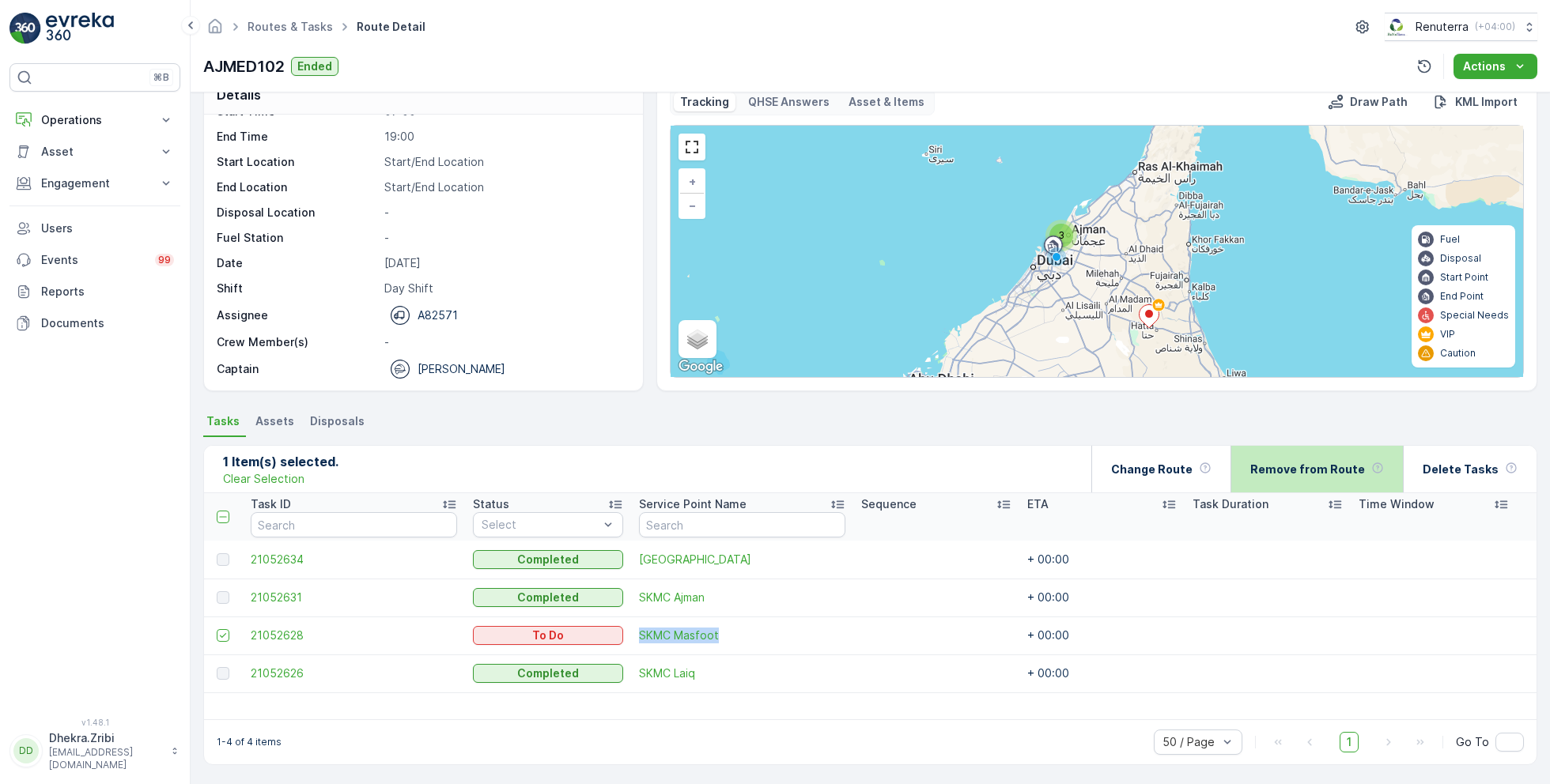
click at [1304, 479] on div "Remove from Route" at bounding box center [1317, 469] width 134 height 46
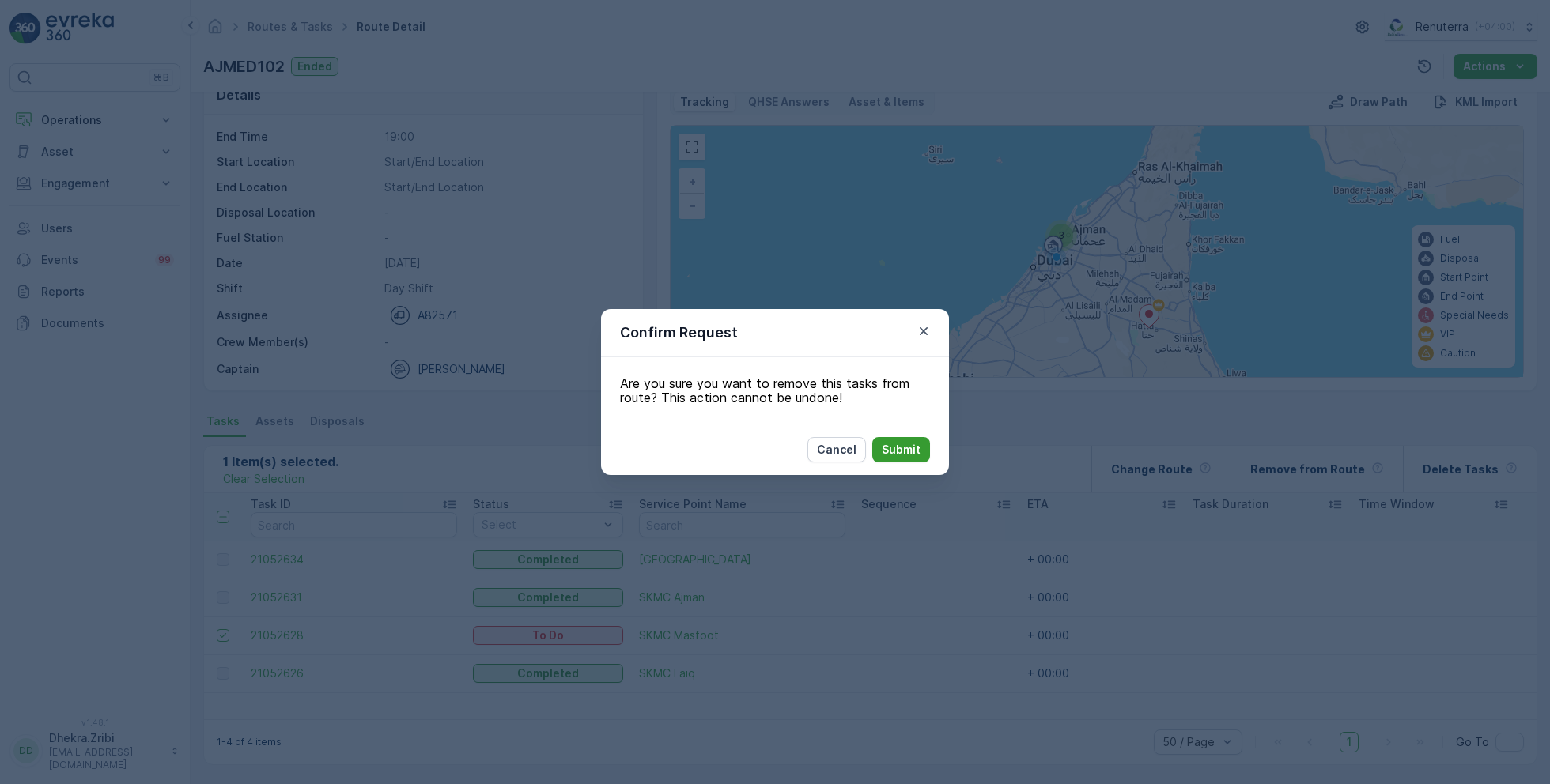
click at [901, 457] on p "Submit" at bounding box center [901, 449] width 39 height 15
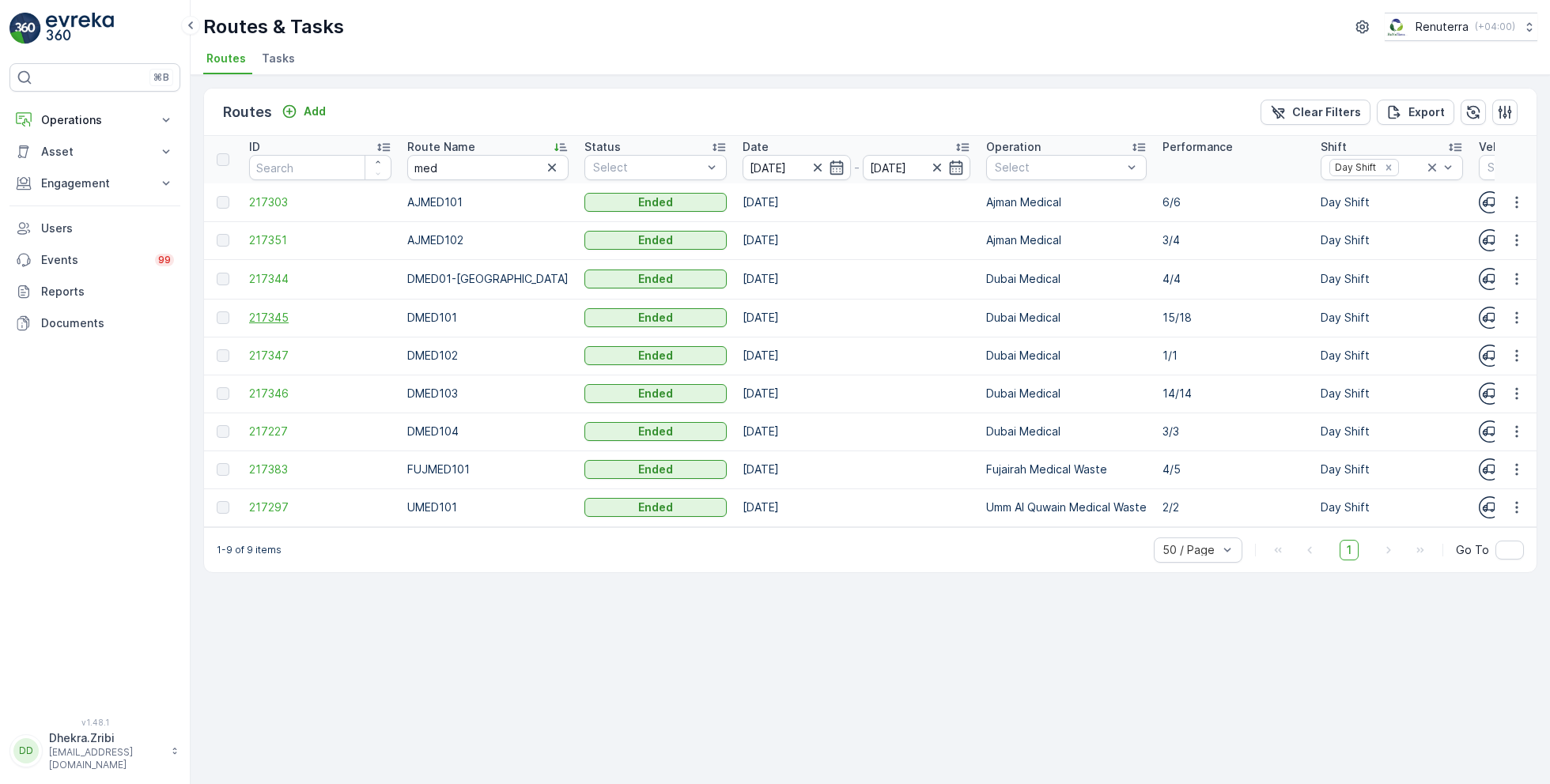
click at [284, 312] on span "217345" at bounding box center [320, 317] width 142 height 15
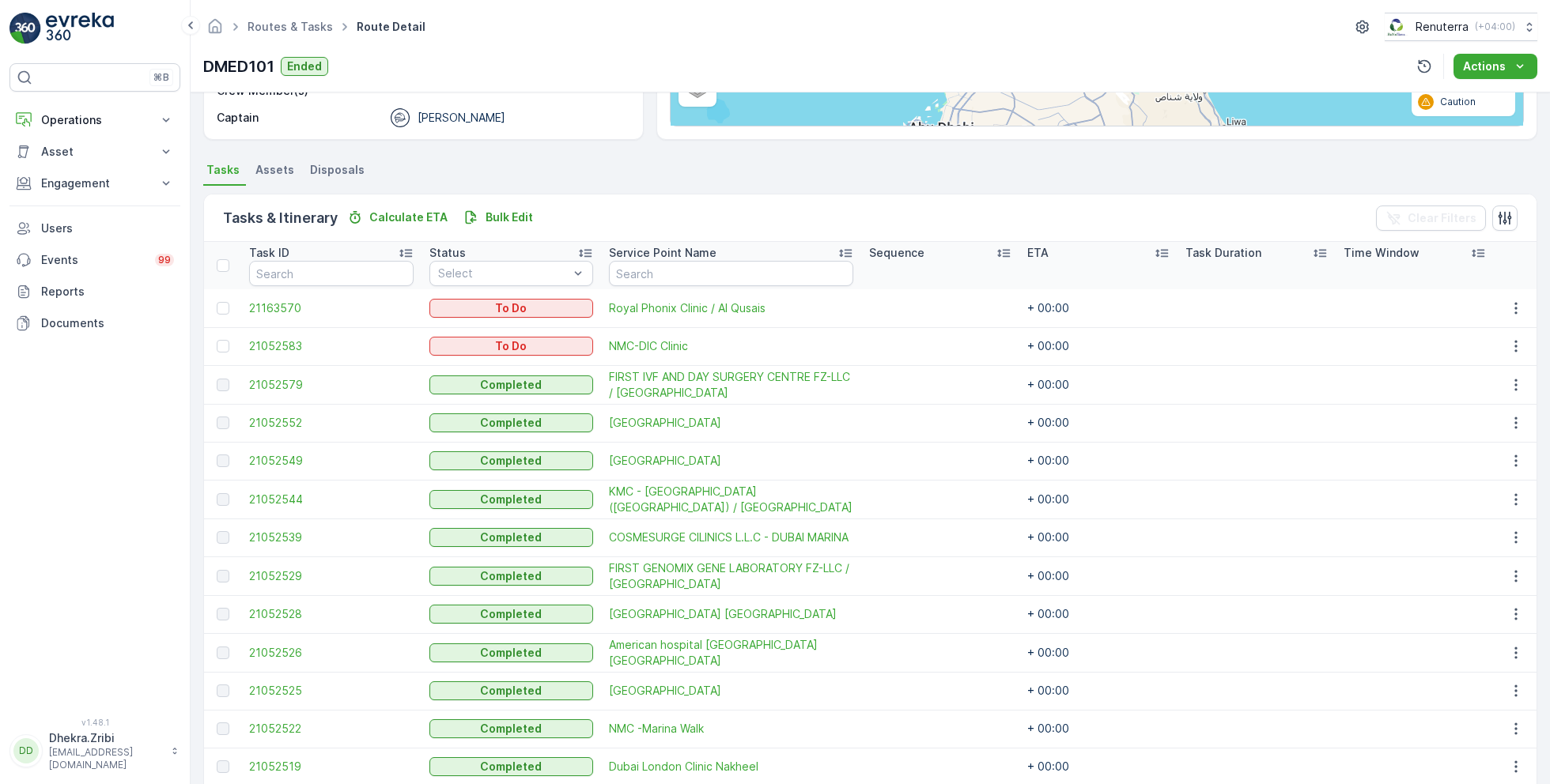
scroll to position [282, 0]
click at [223, 306] on div at bounding box center [223, 307] width 13 height 13
click at [217, 301] on input "checkbox" at bounding box center [217, 301] width 0 height 0
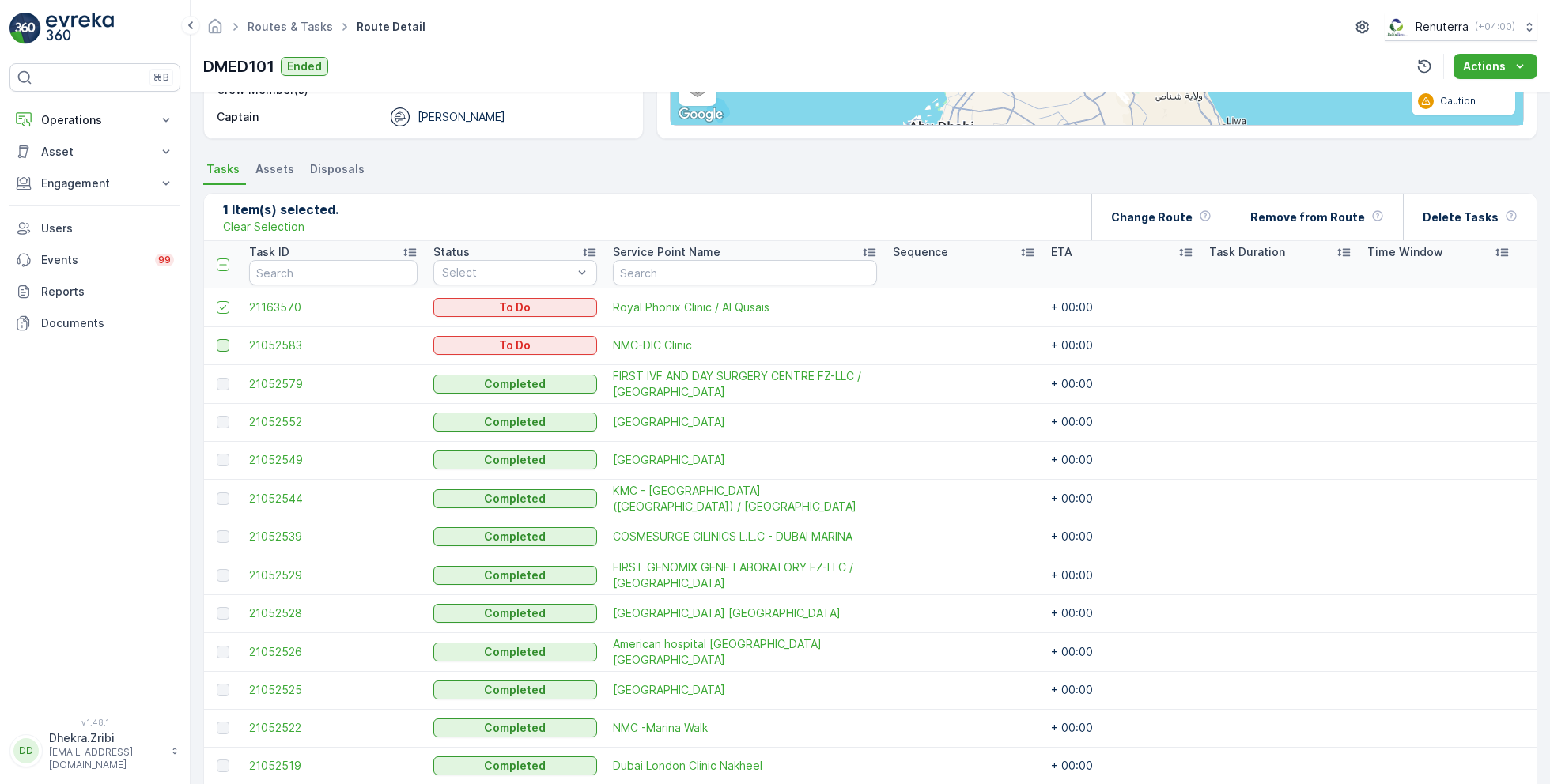
click at [225, 344] on div at bounding box center [223, 345] width 13 height 13
click at [217, 339] on input "checkbox" at bounding box center [217, 339] width 0 height 0
click at [1320, 225] on div "Remove from Route" at bounding box center [1317, 217] width 134 height 46
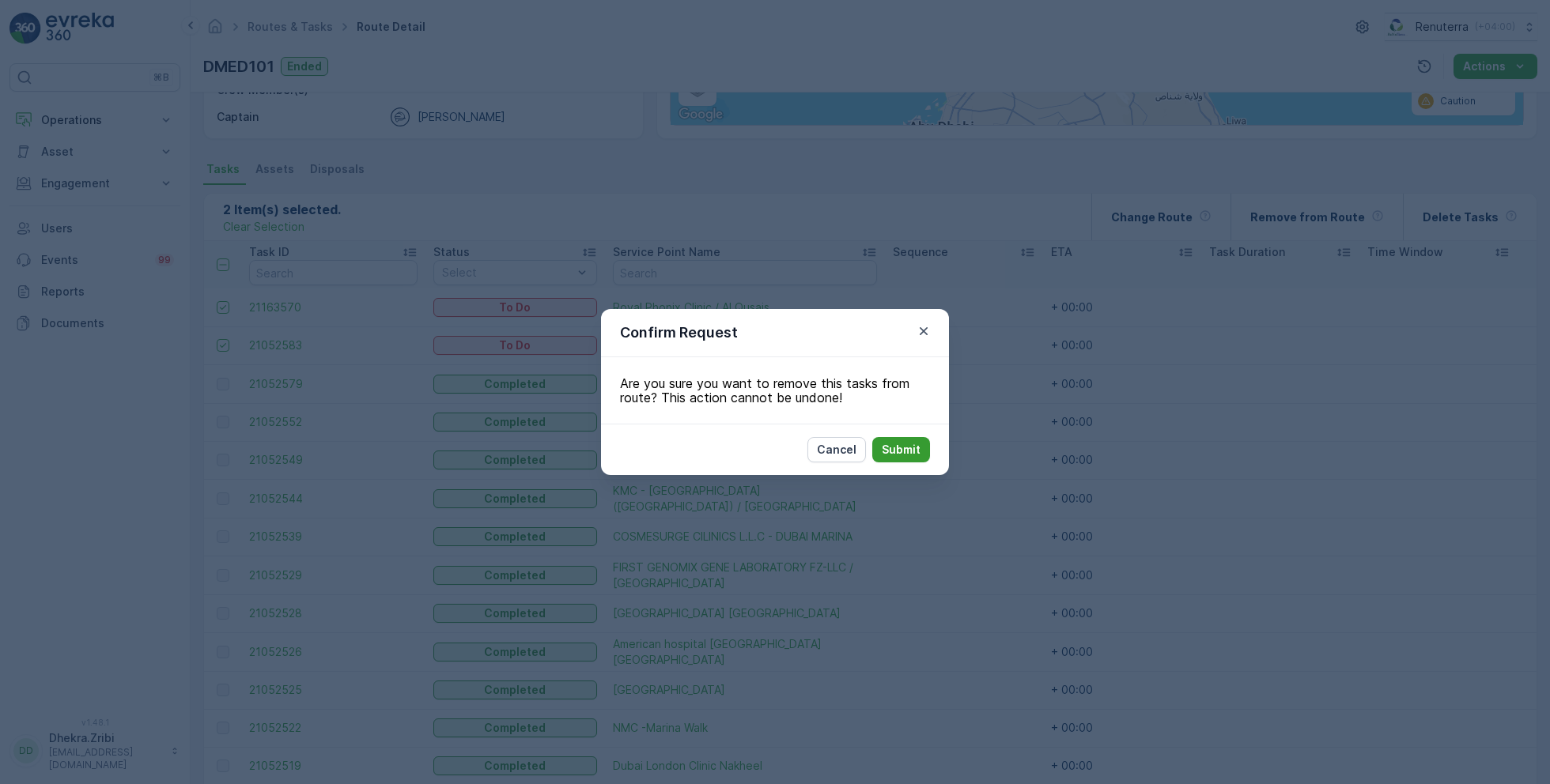
click at [923, 445] on button "Submit" at bounding box center [901, 449] width 57 height 25
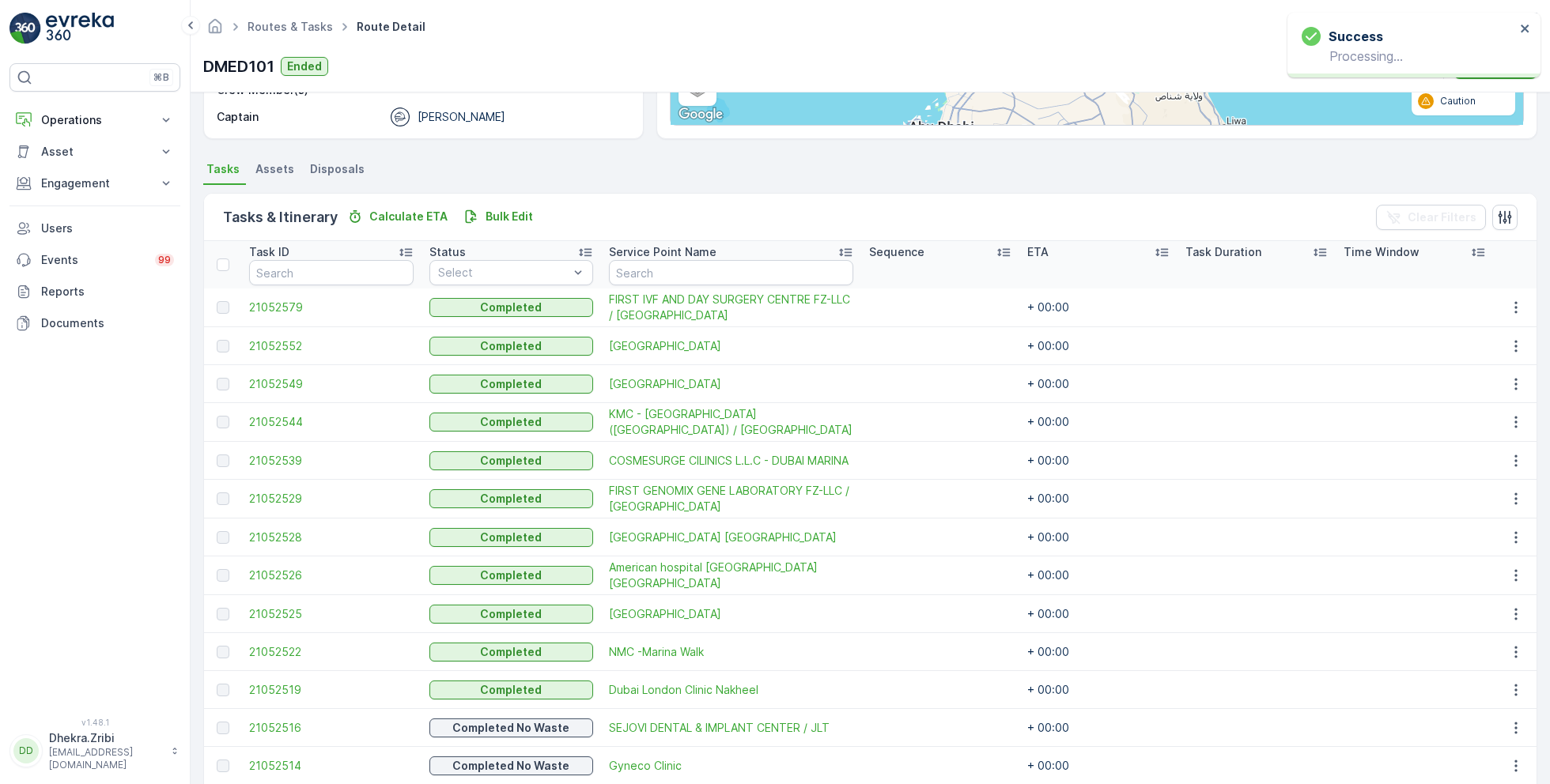
scroll to position [460, 0]
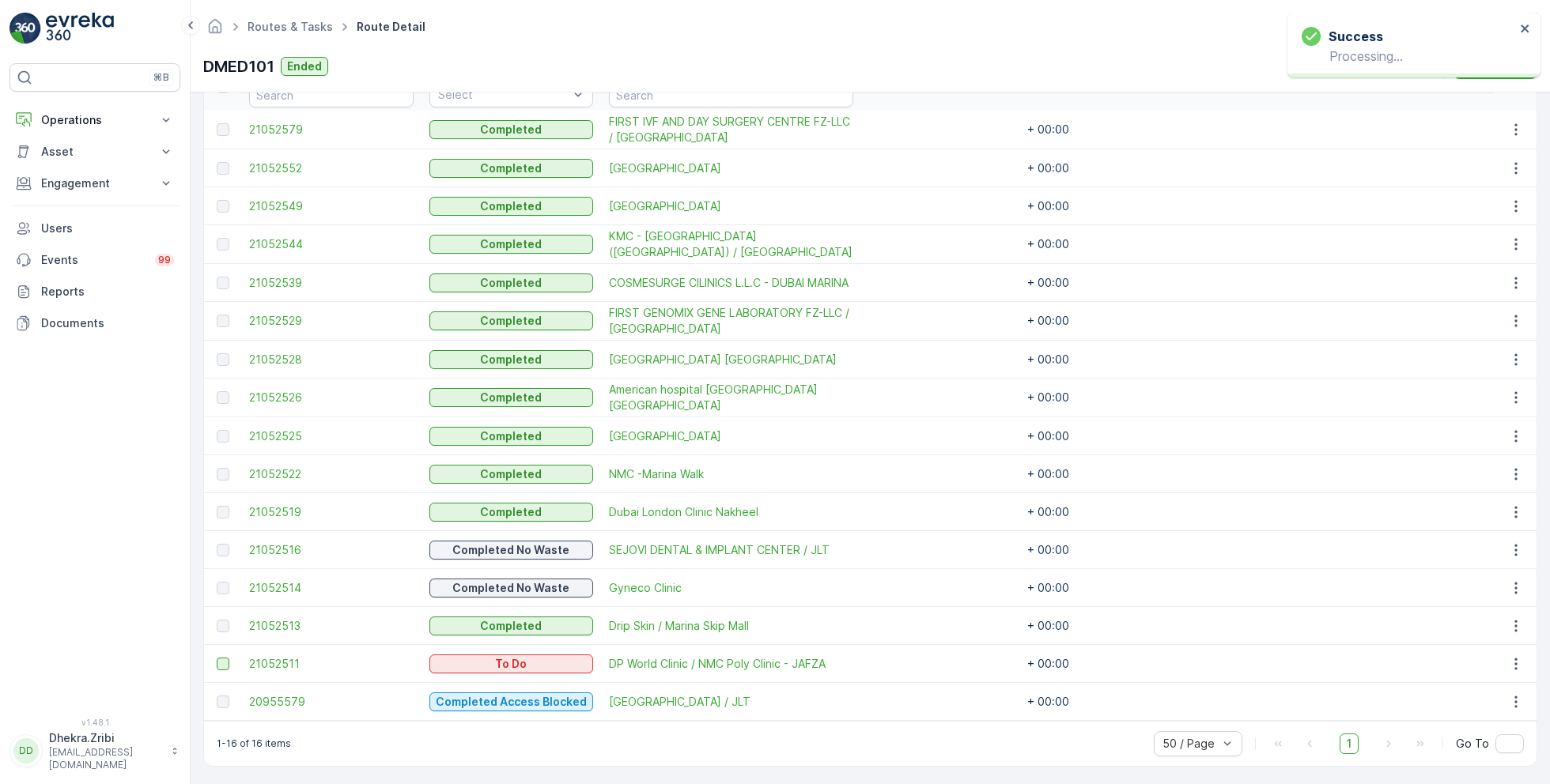
click at [224, 661] on div at bounding box center [223, 664] width 13 height 13
click at [217, 658] on input "checkbox" at bounding box center [217, 658] width 0 height 0
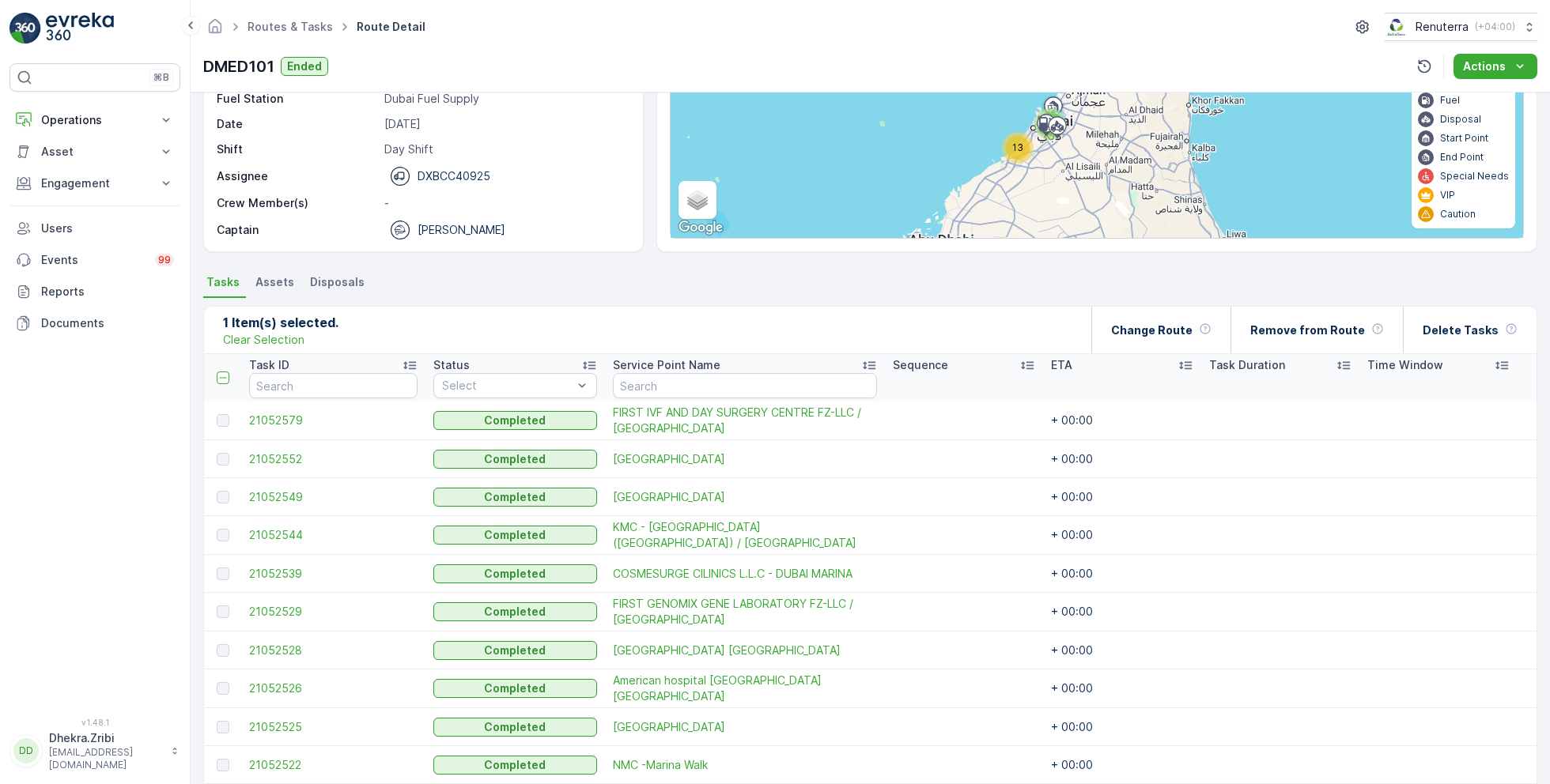
scroll to position [0, 0]
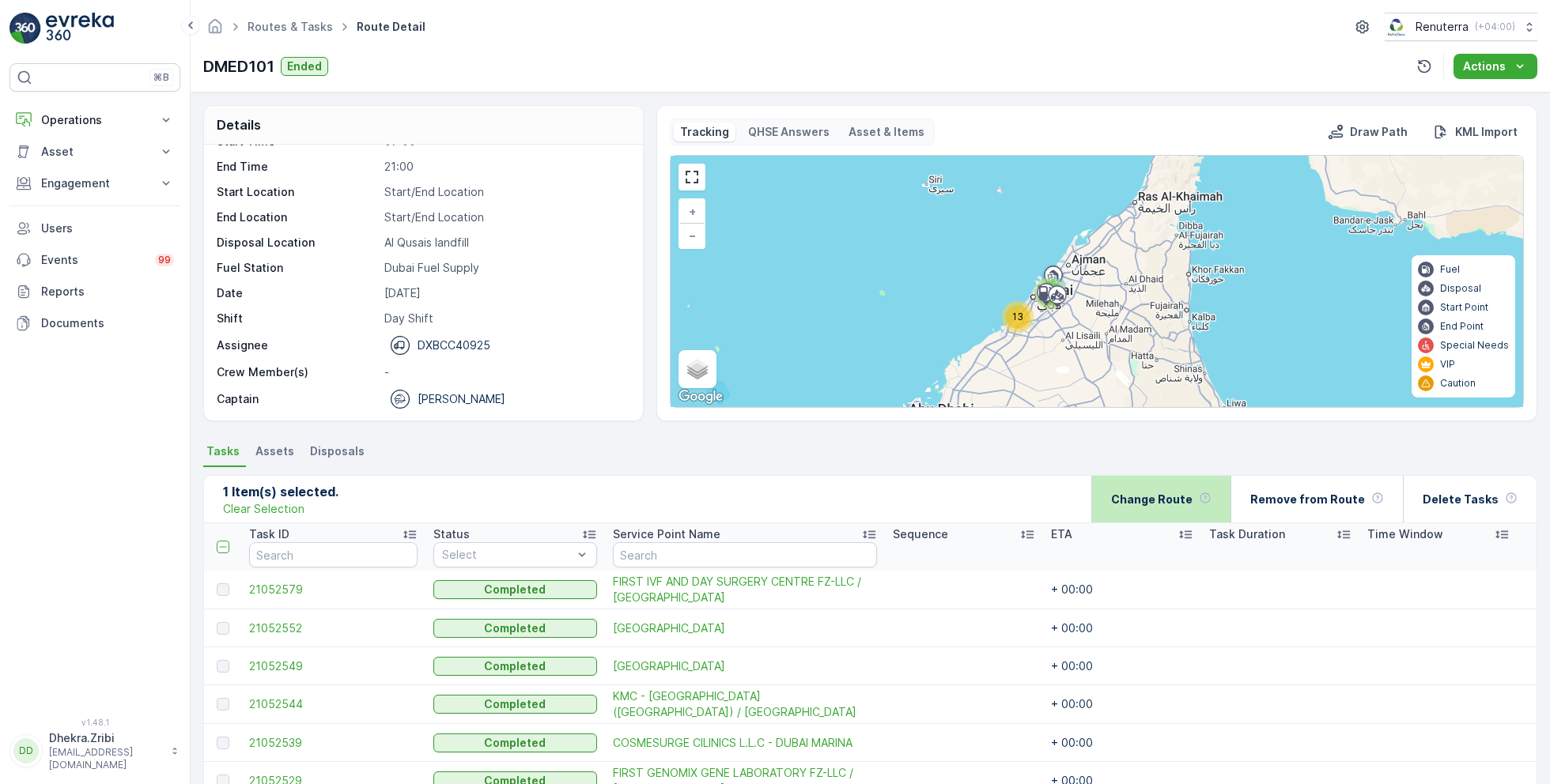
click at [1191, 501] on p "Change Route" at bounding box center [1151, 499] width 81 height 15
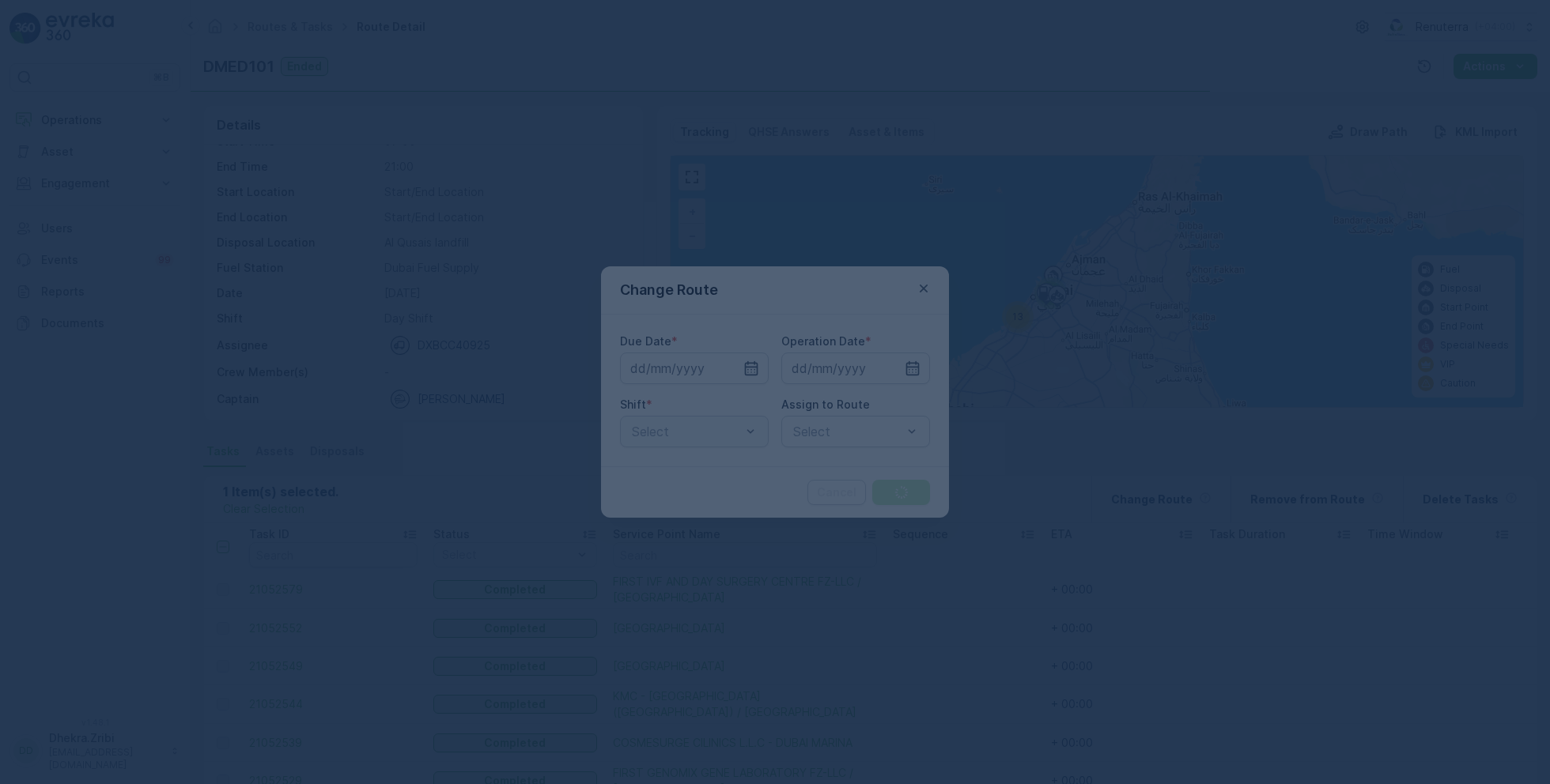
type input "22.08.2025"
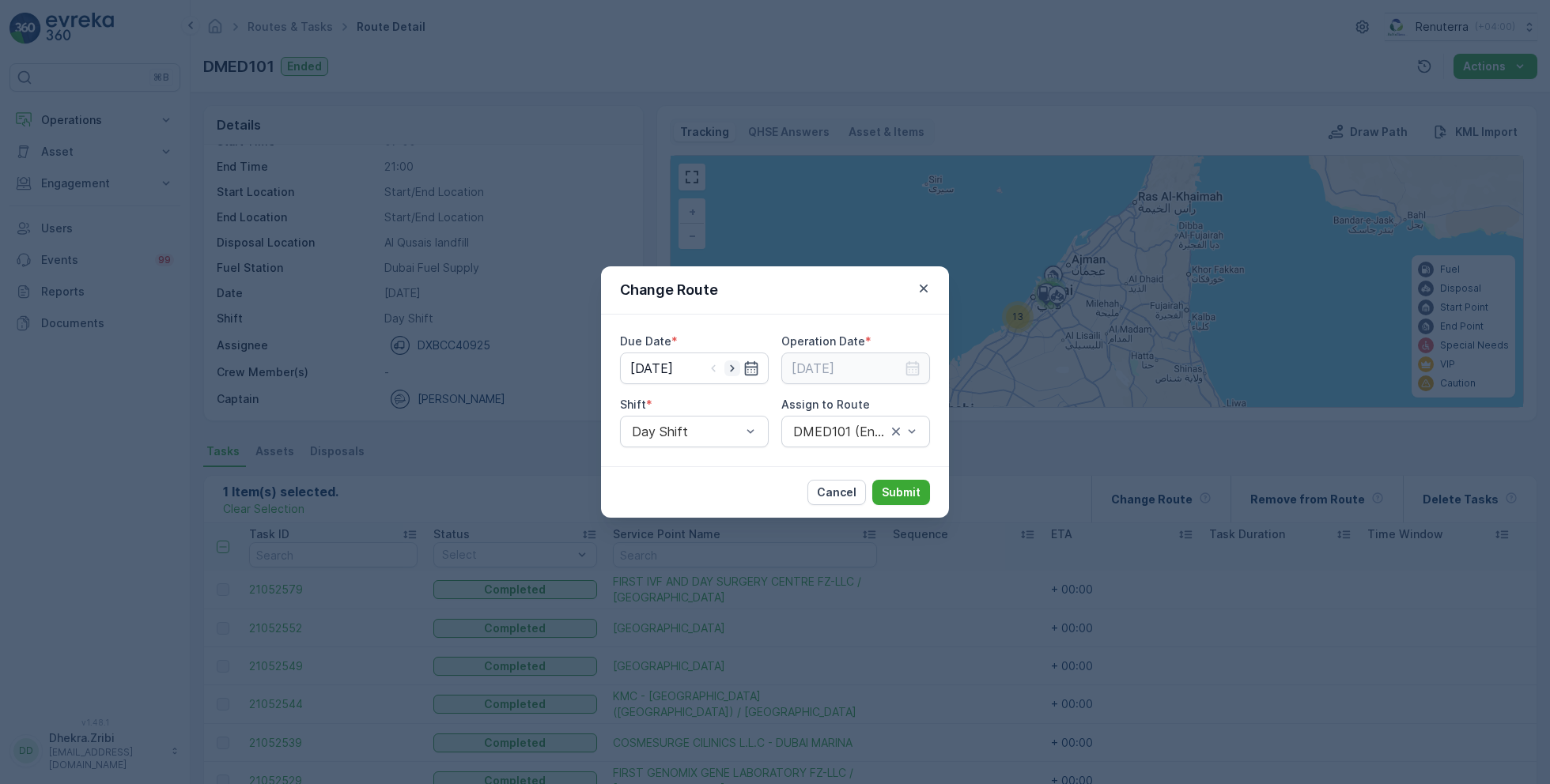
click at [735, 369] on icon "button" at bounding box center [732, 368] width 15 height 15
type input "[DATE]"
click at [909, 368] on icon "button" at bounding box center [913, 368] width 15 height 15
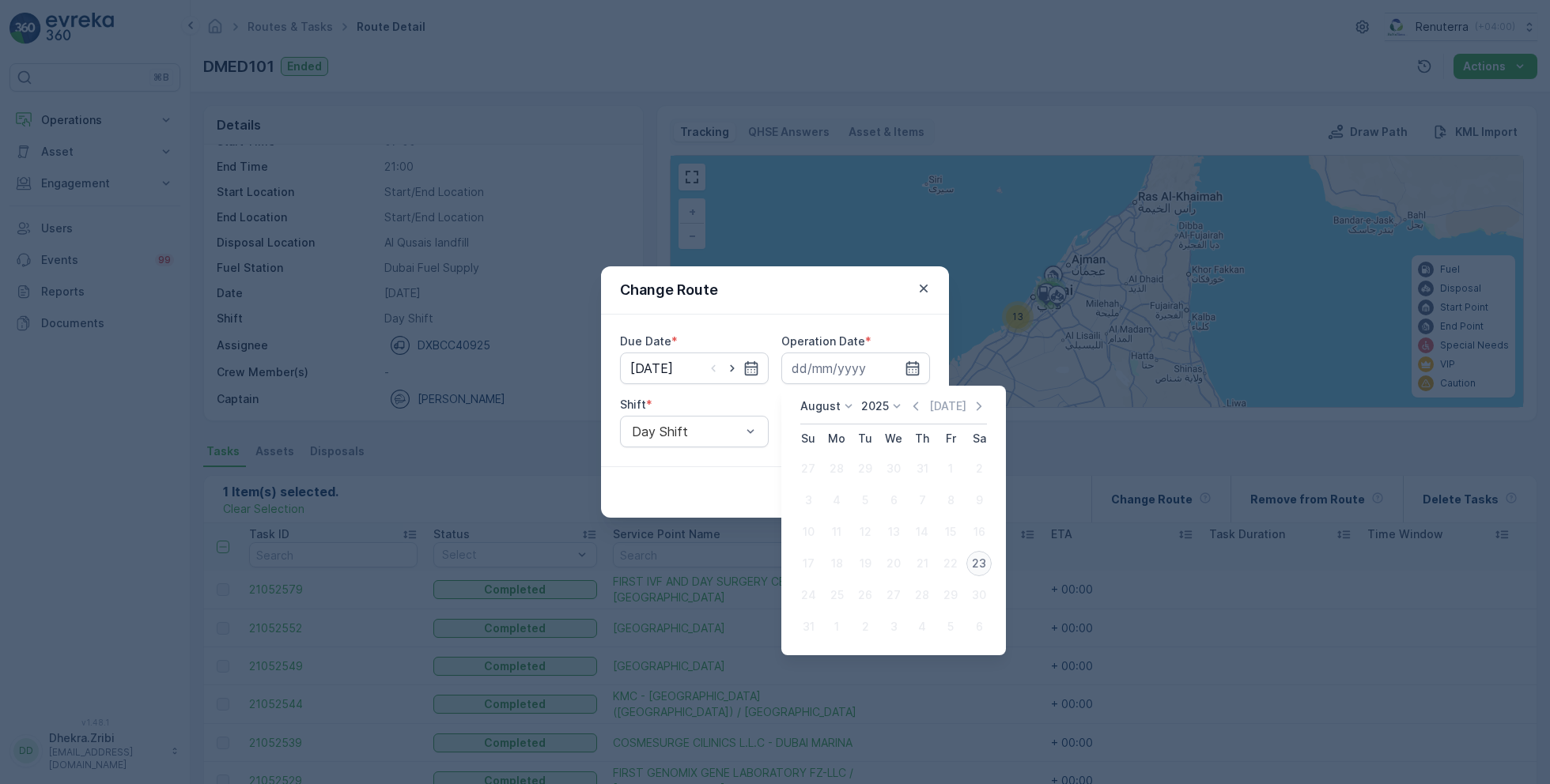
click at [980, 563] on div "23" at bounding box center [978, 564] width 25 height 25
type input "[DATE]"
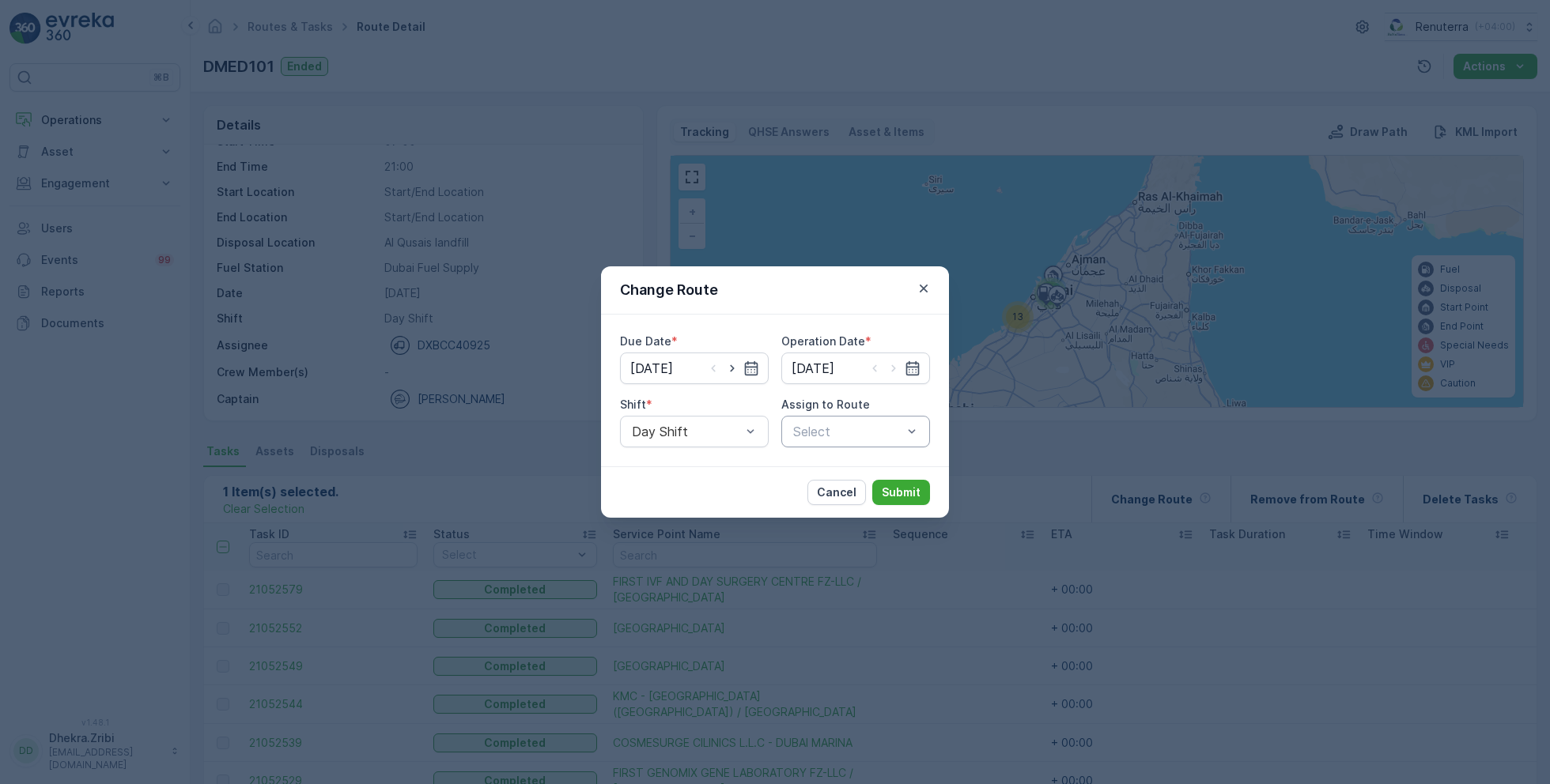
click at [822, 426] on div at bounding box center [847, 431] width 112 height 15
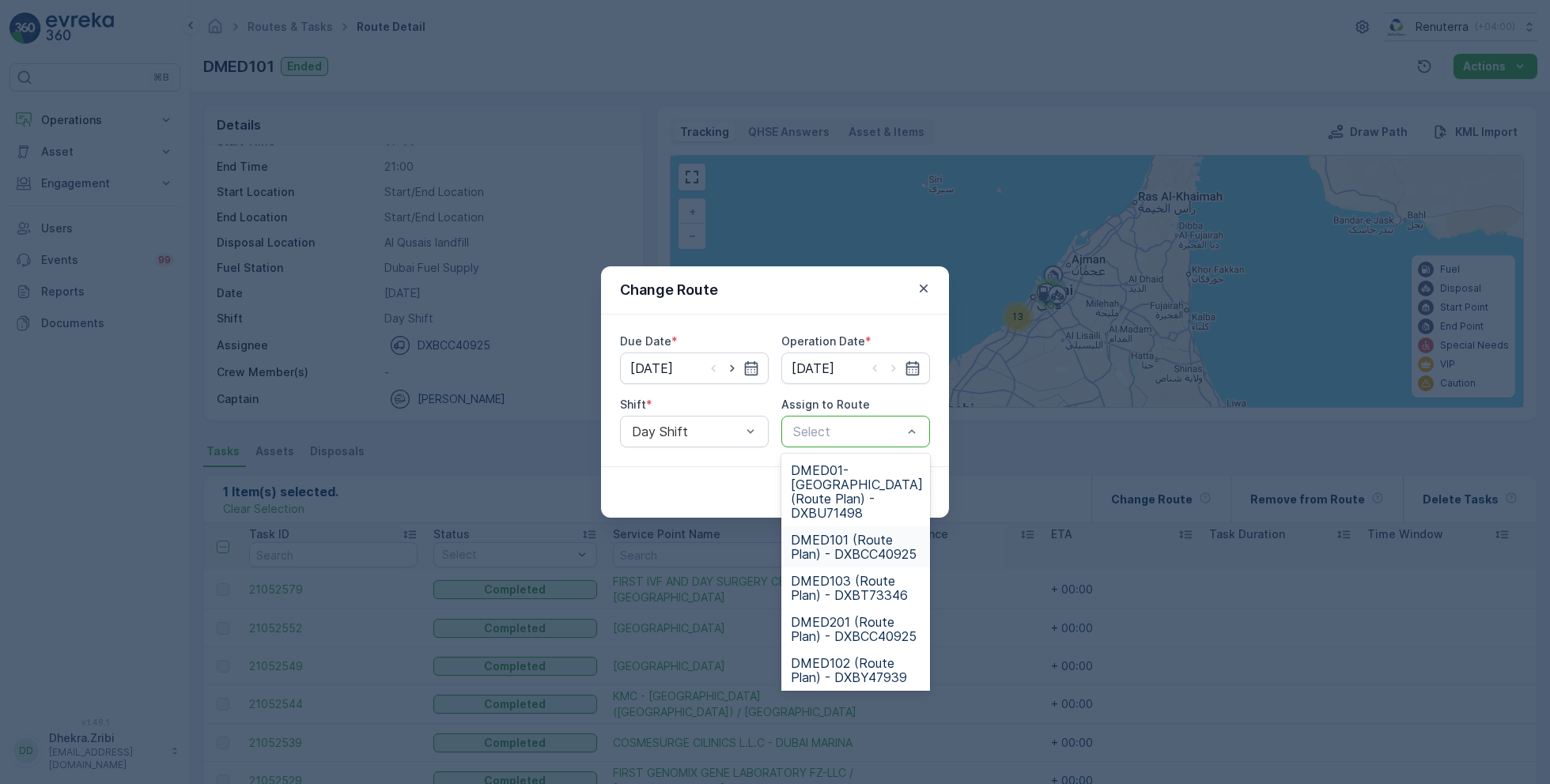
click at [857, 540] on span "DMED101 (Route Plan) - DXBCC40925" at bounding box center [855, 546] width 130 height 28
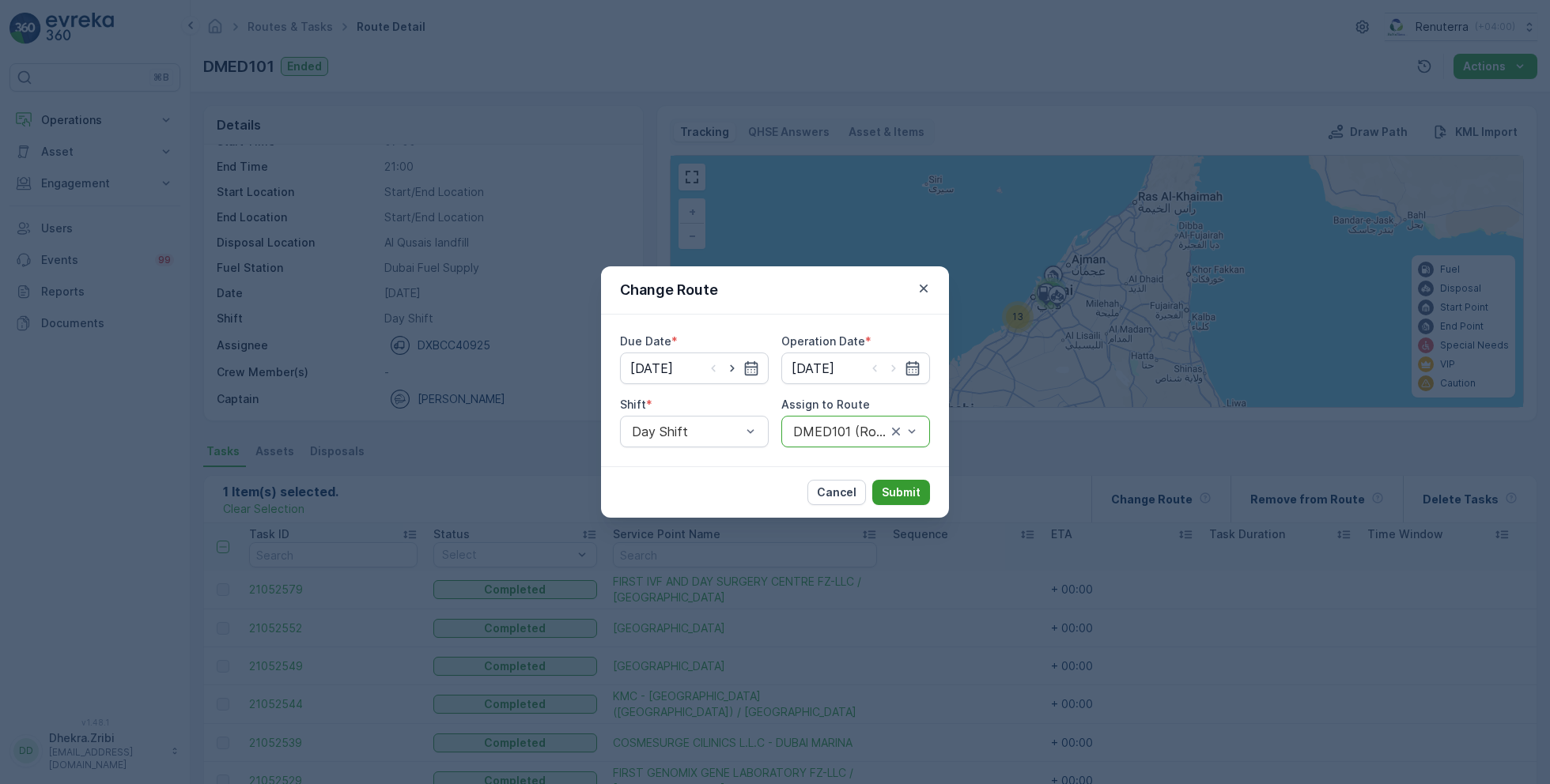
click at [905, 491] on p "Submit" at bounding box center [901, 492] width 39 height 15
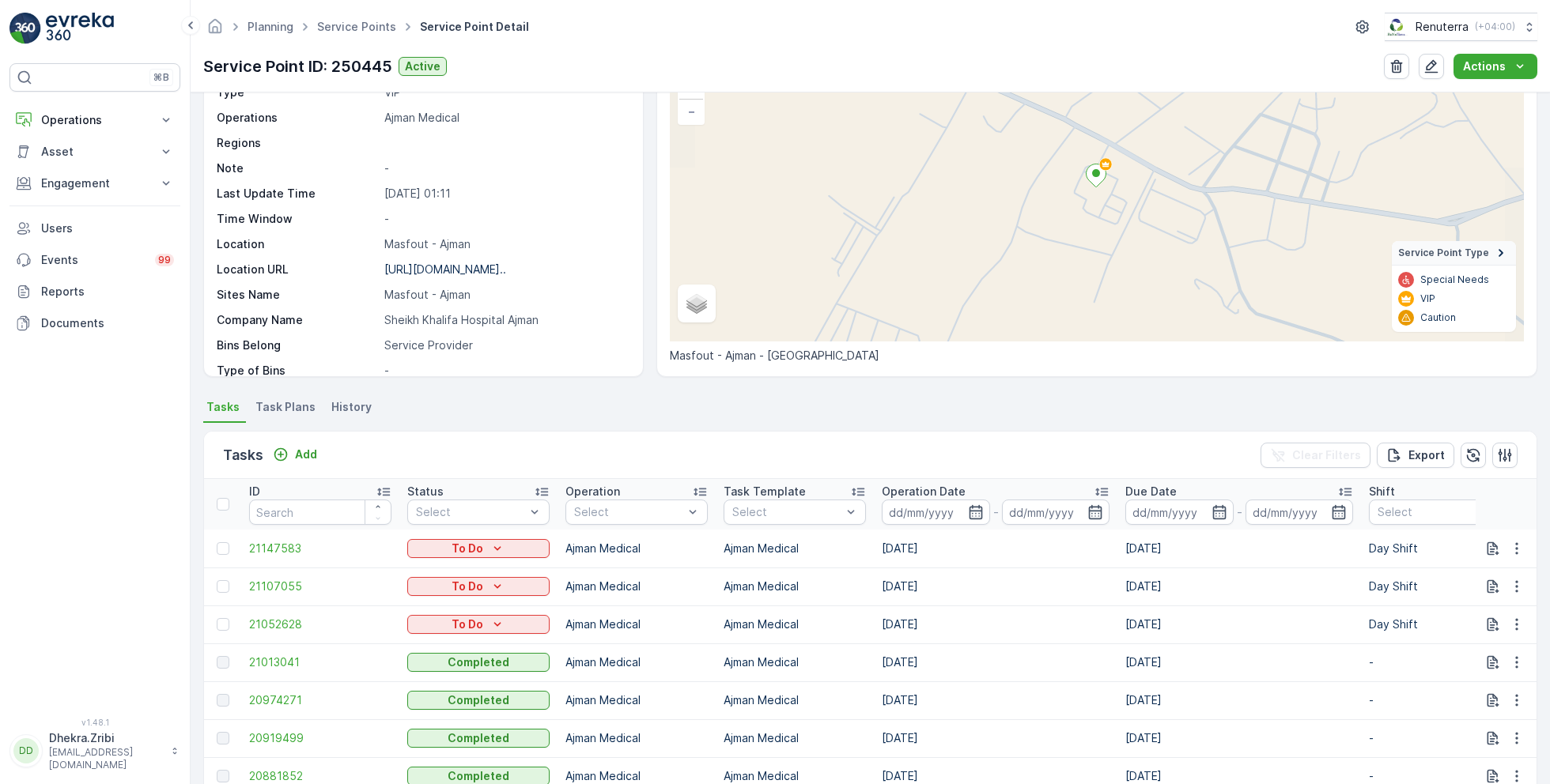
scroll to position [124, 0]
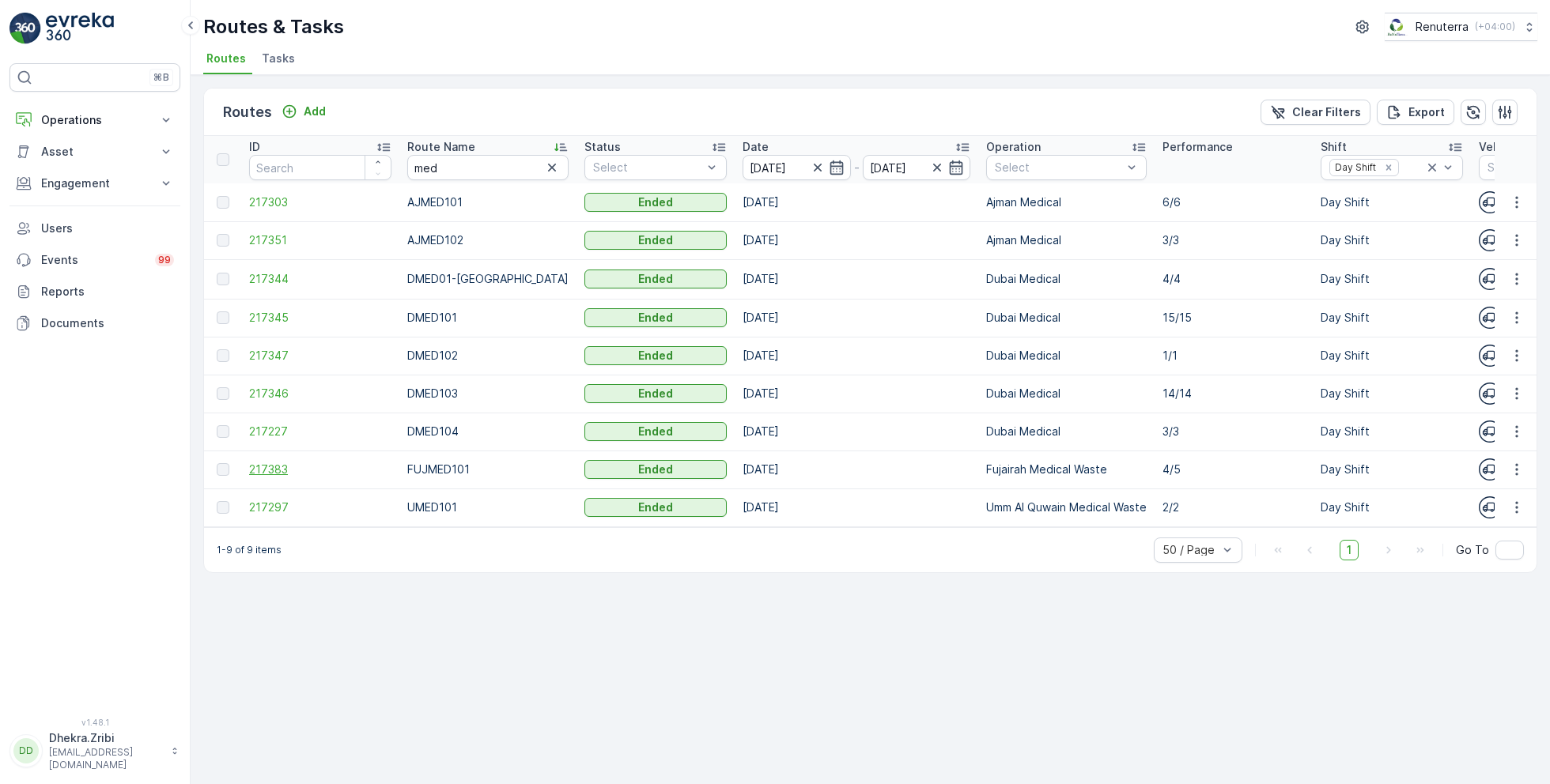
click at [280, 470] on span "217383" at bounding box center [320, 469] width 142 height 15
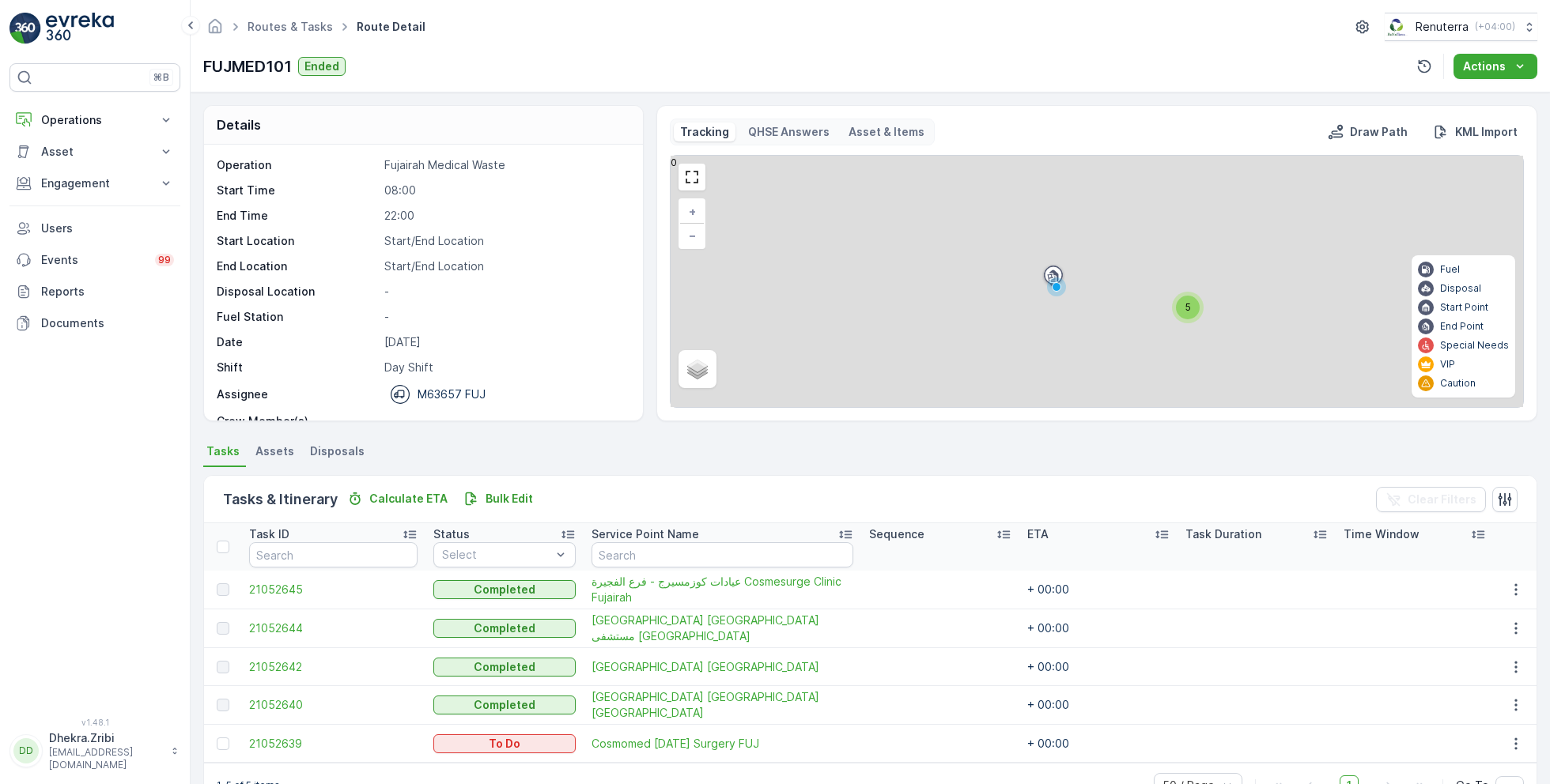
scroll to position [41, 0]
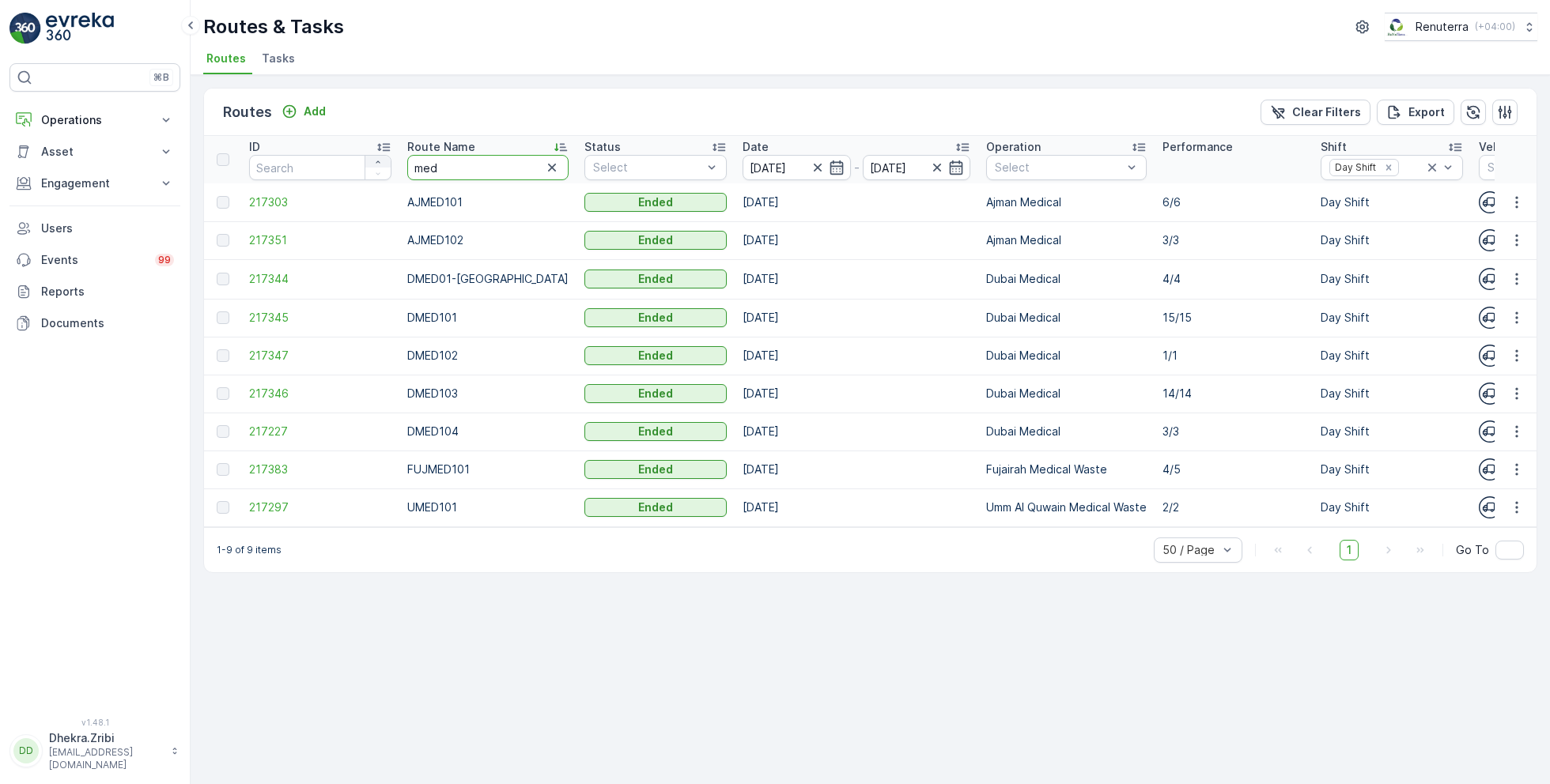
drag, startPoint x: 466, startPoint y: 168, endPoint x: 382, endPoint y: 162, distance: 84.2
type input "rcw"
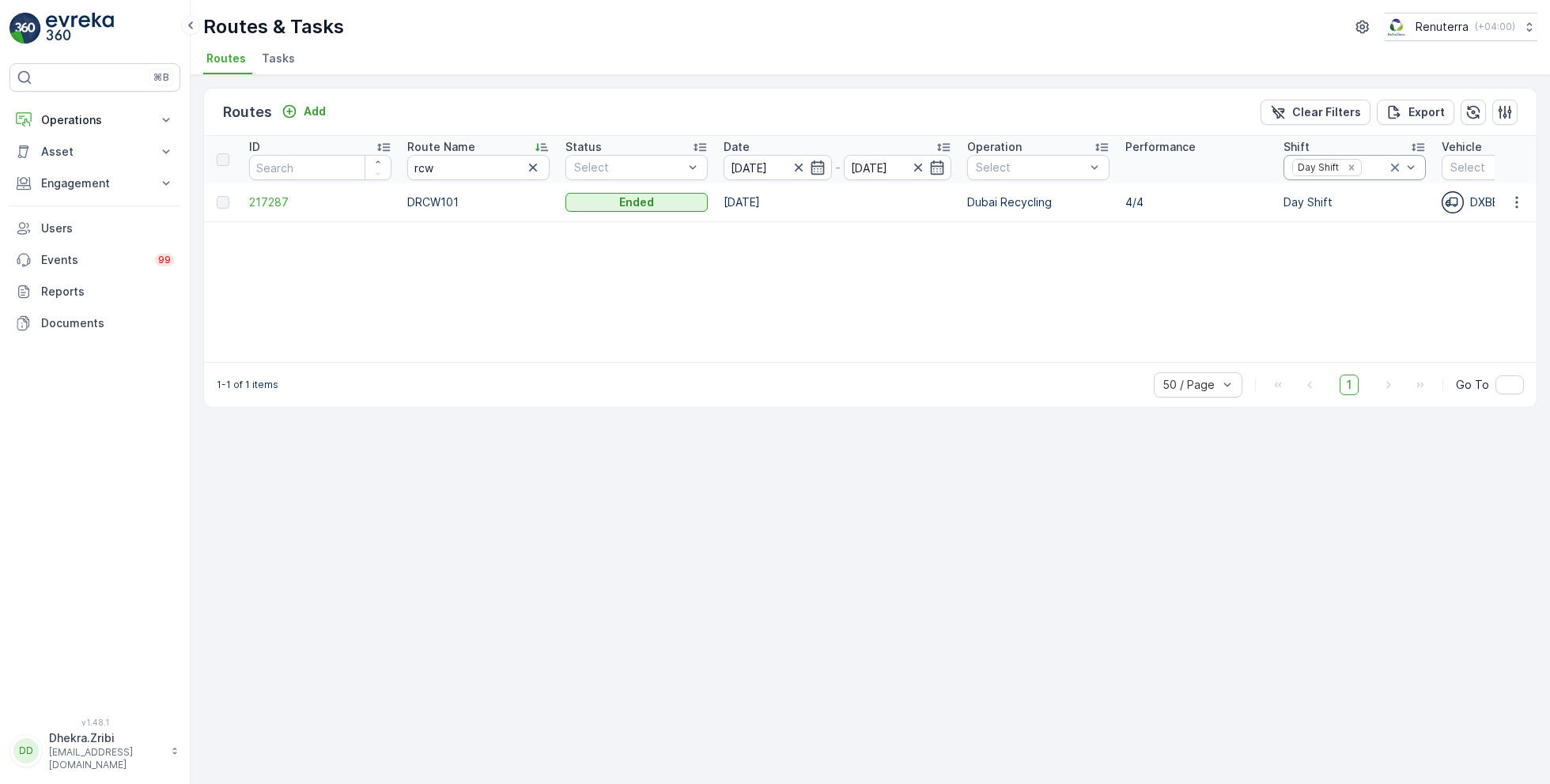
click at [1400, 167] on icon at bounding box center [1395, 167] width 15 height 15
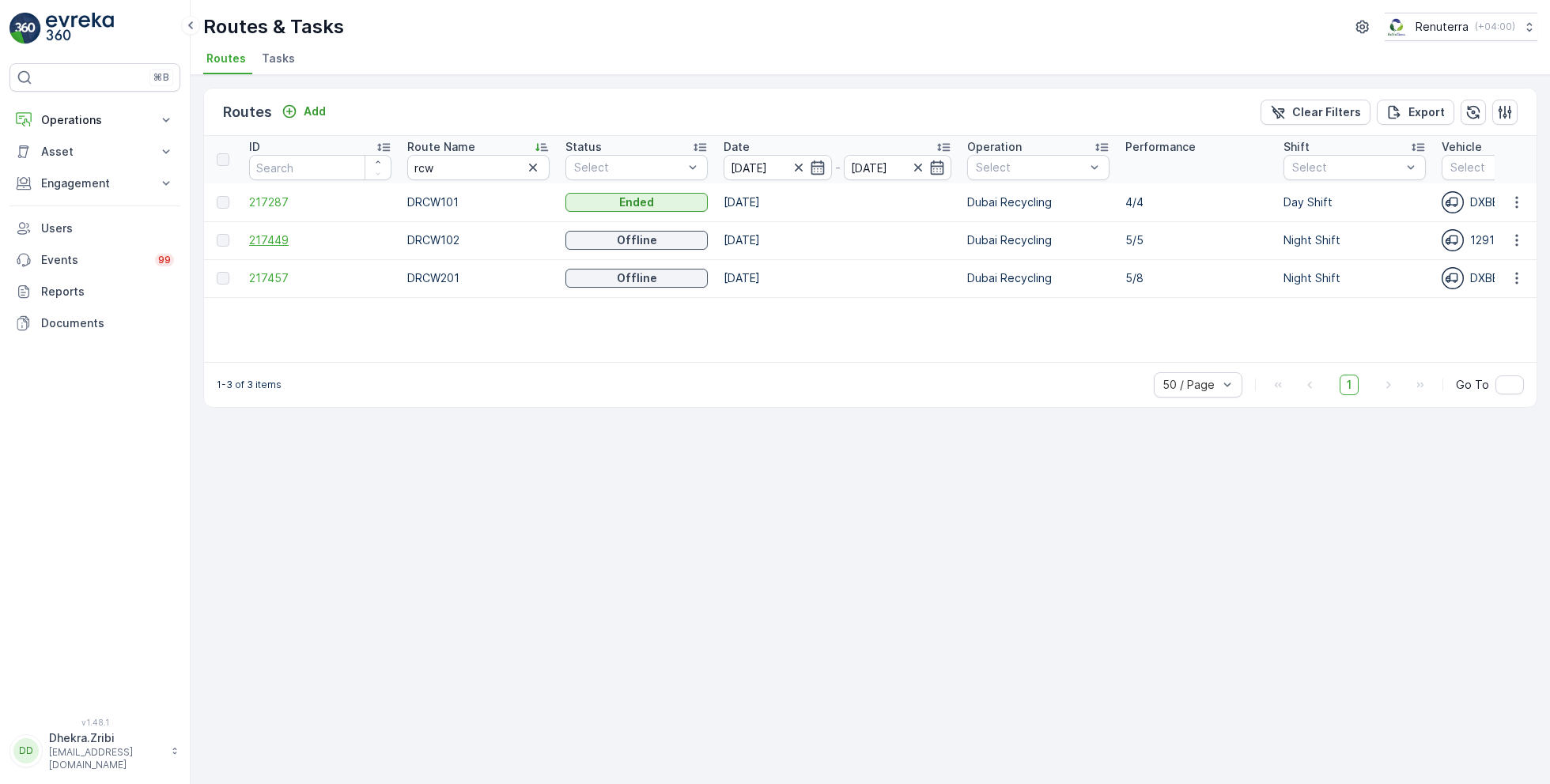
click at [274, 238] on span "217449" at bounding box center [320, 240] width 142 height 15
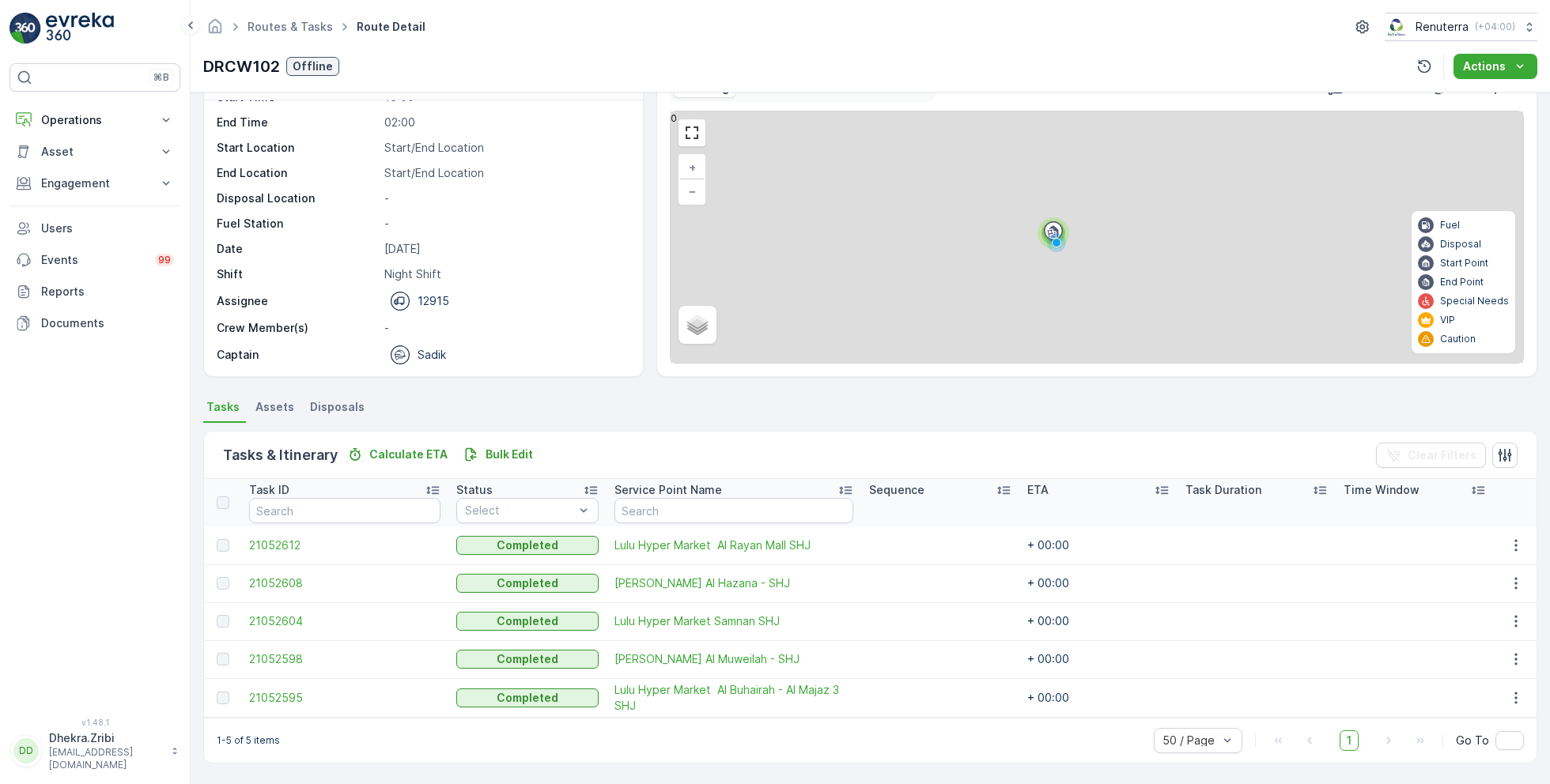
scroll to position [41, 0]
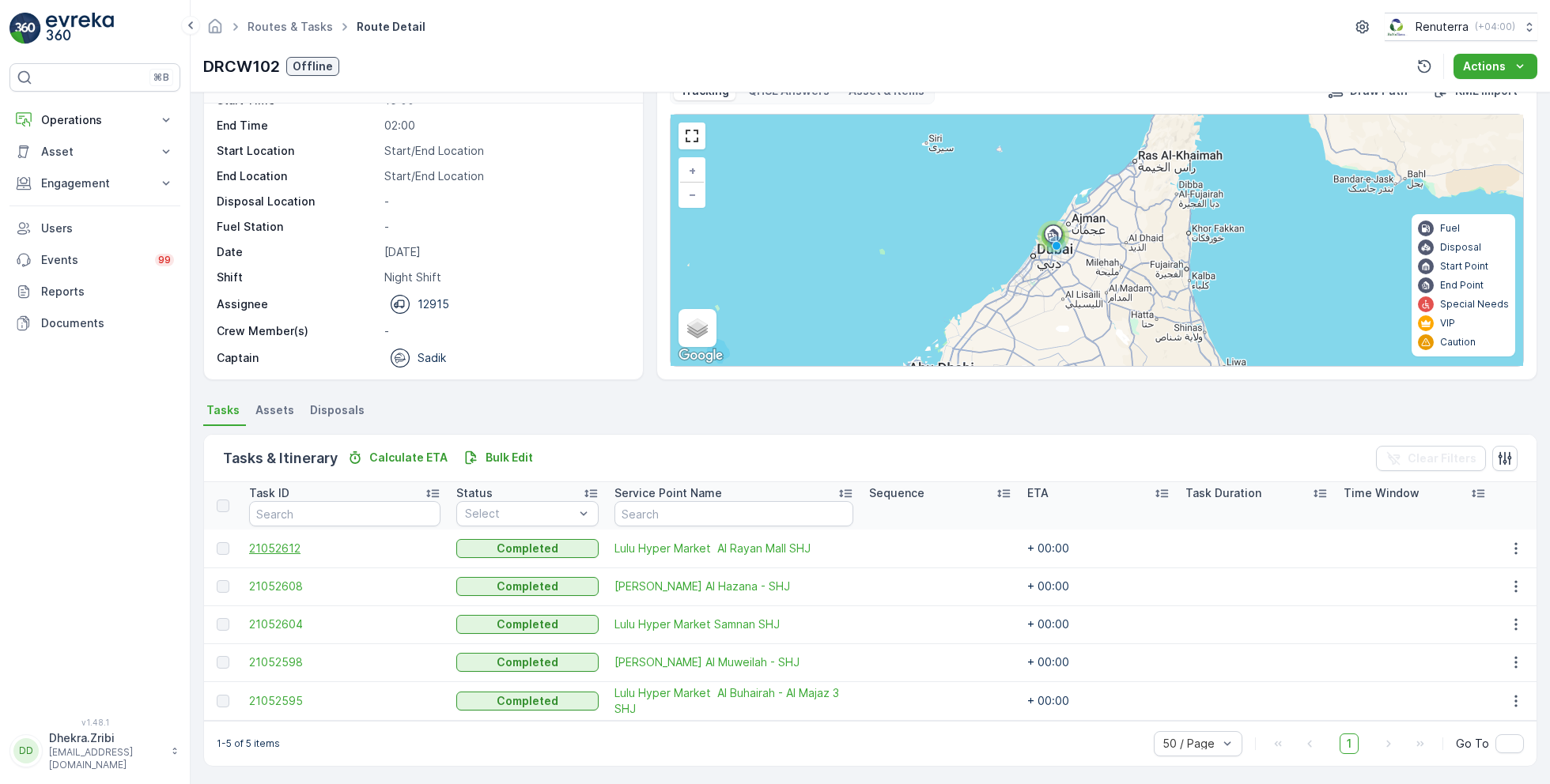
click at [270, 549] on span "21052612" at bounding box center [344, 549] width 191 height 15
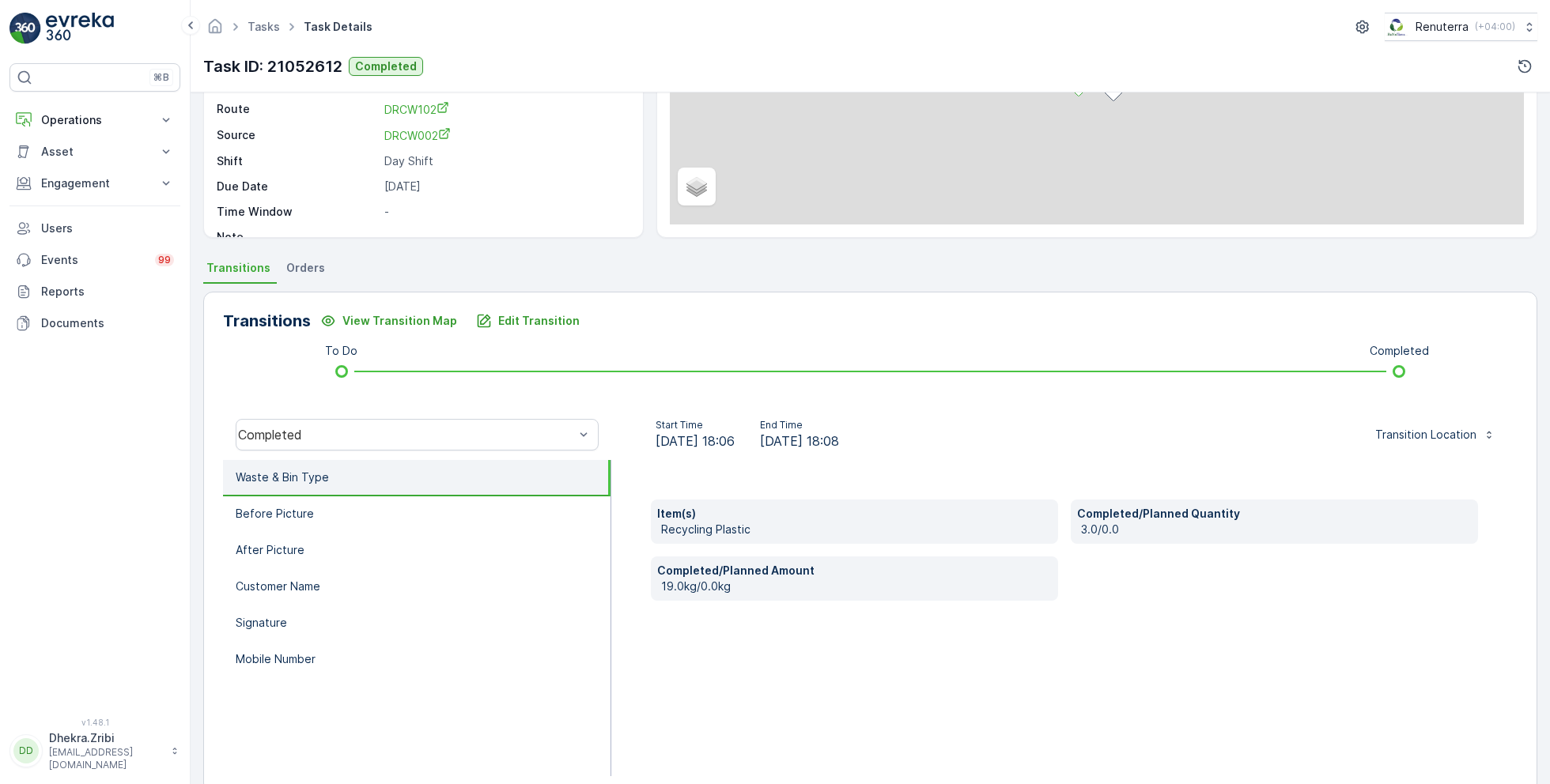
scroll to position [211, 0]
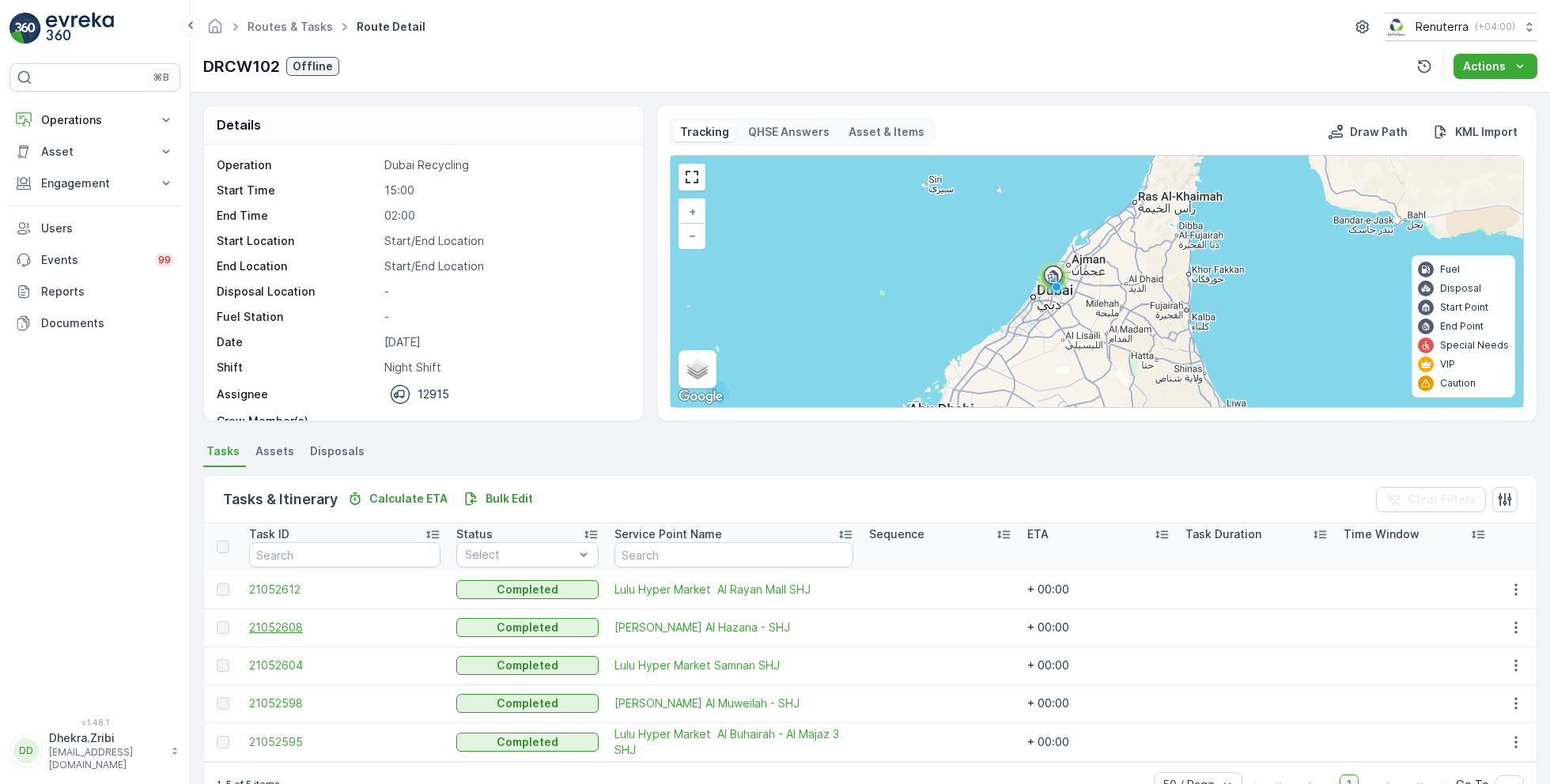
click at [287, 629] on span "21052608" at bounding box center [344, 628] width 191 height 15
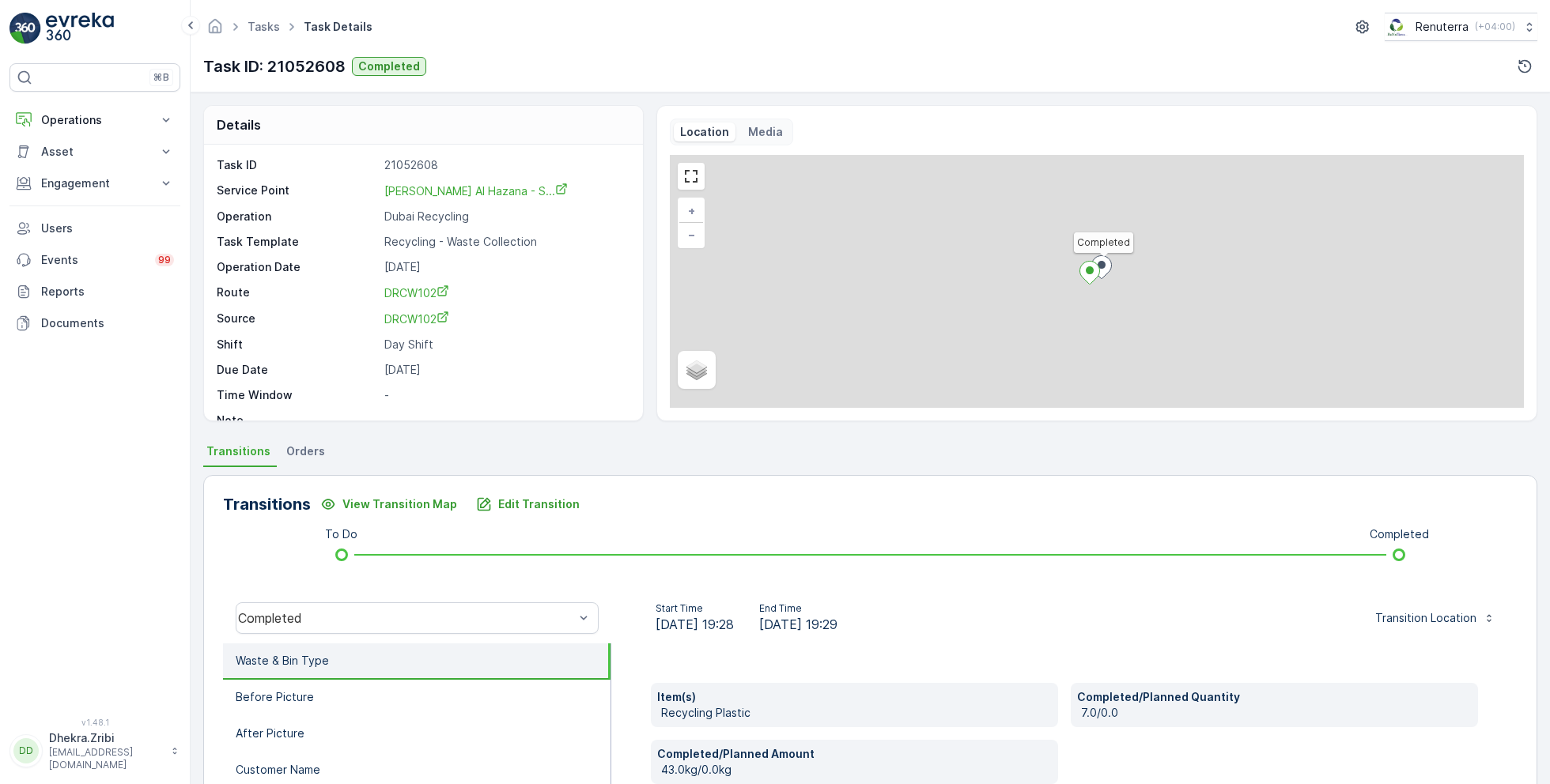
scroll to position [211, 0]
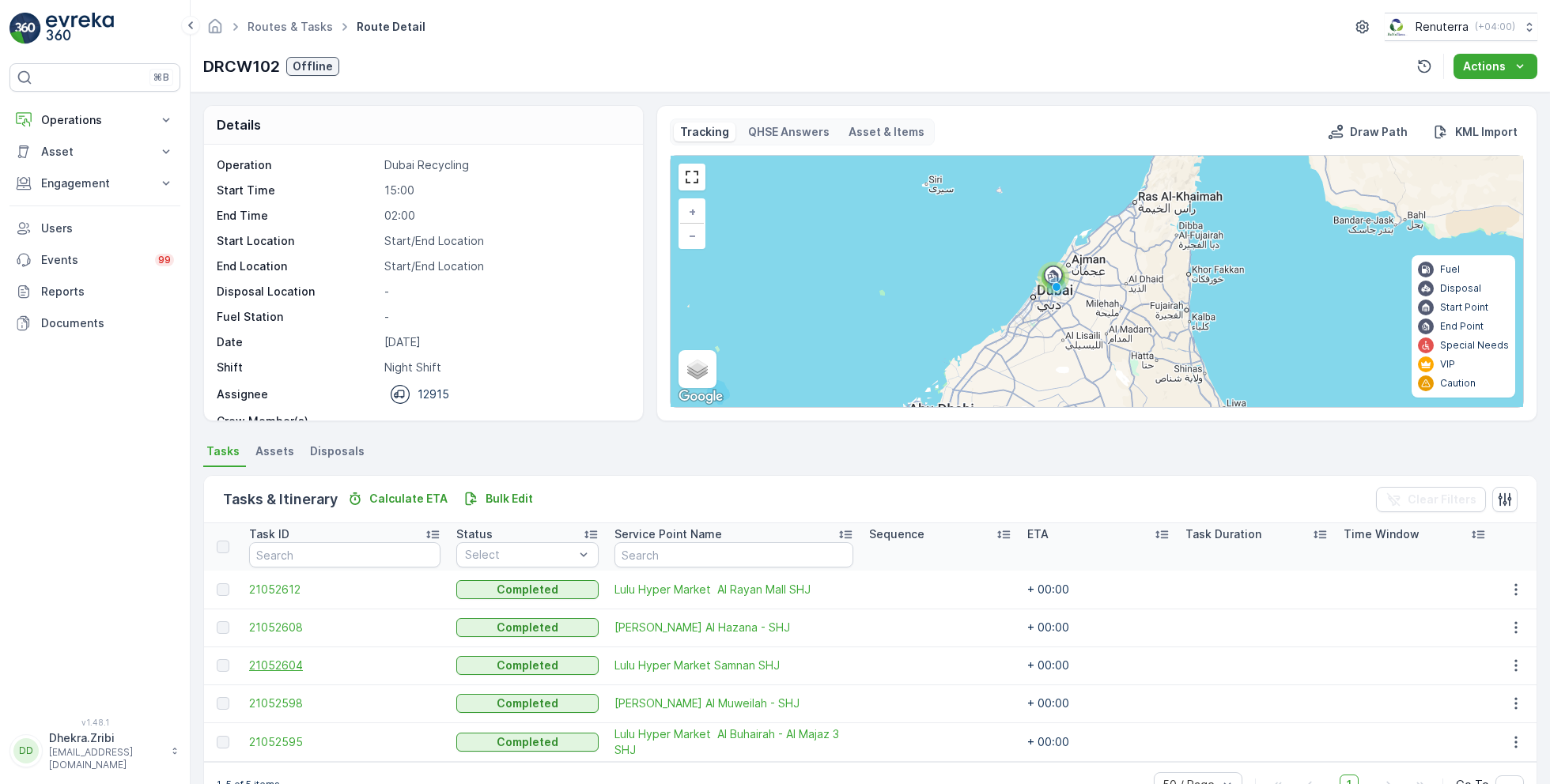
click at [278, 660] on span "21052604" at bounding box center [344, 666] width 191 height 15
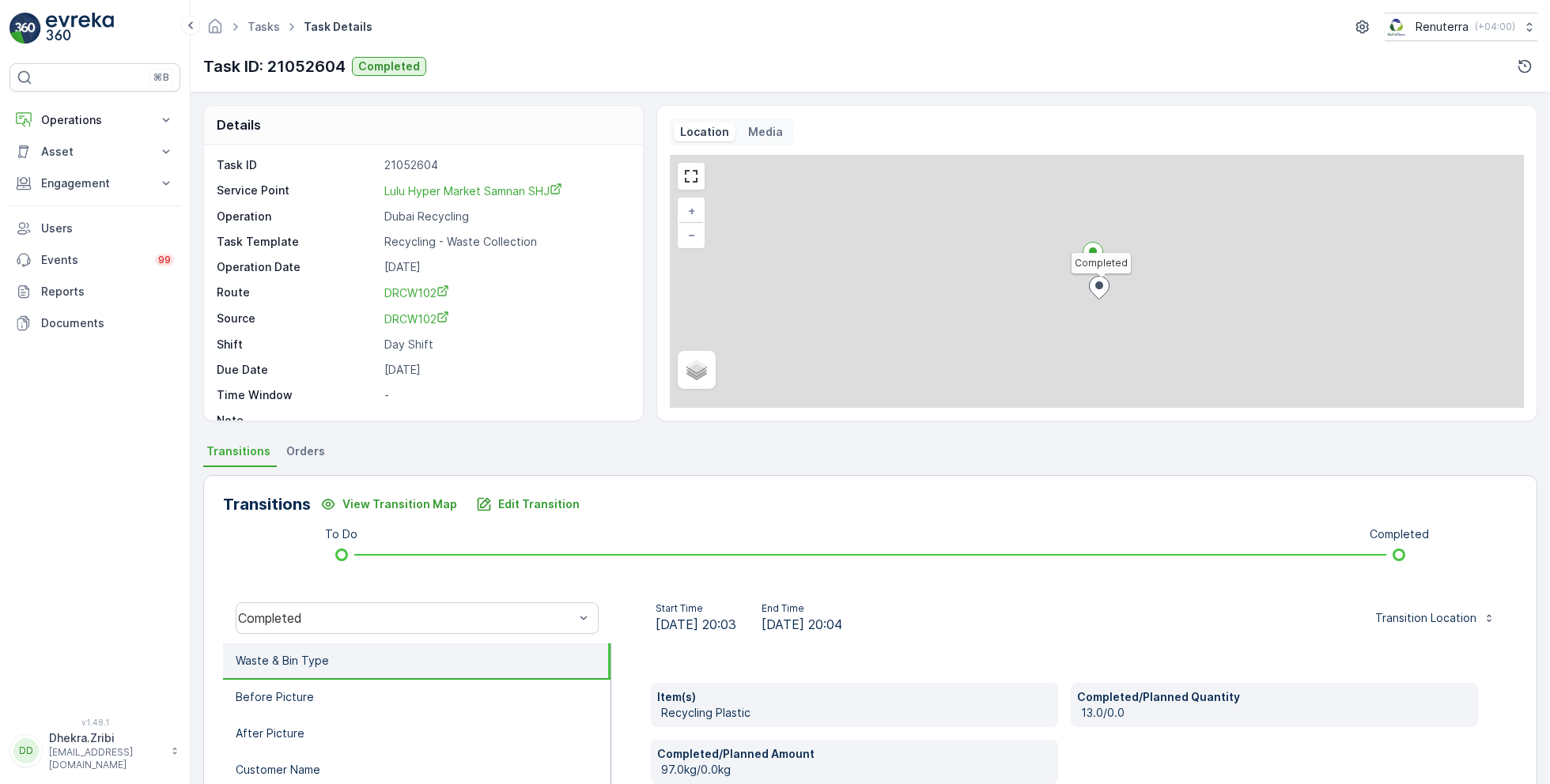
scroll to position [211, 0]
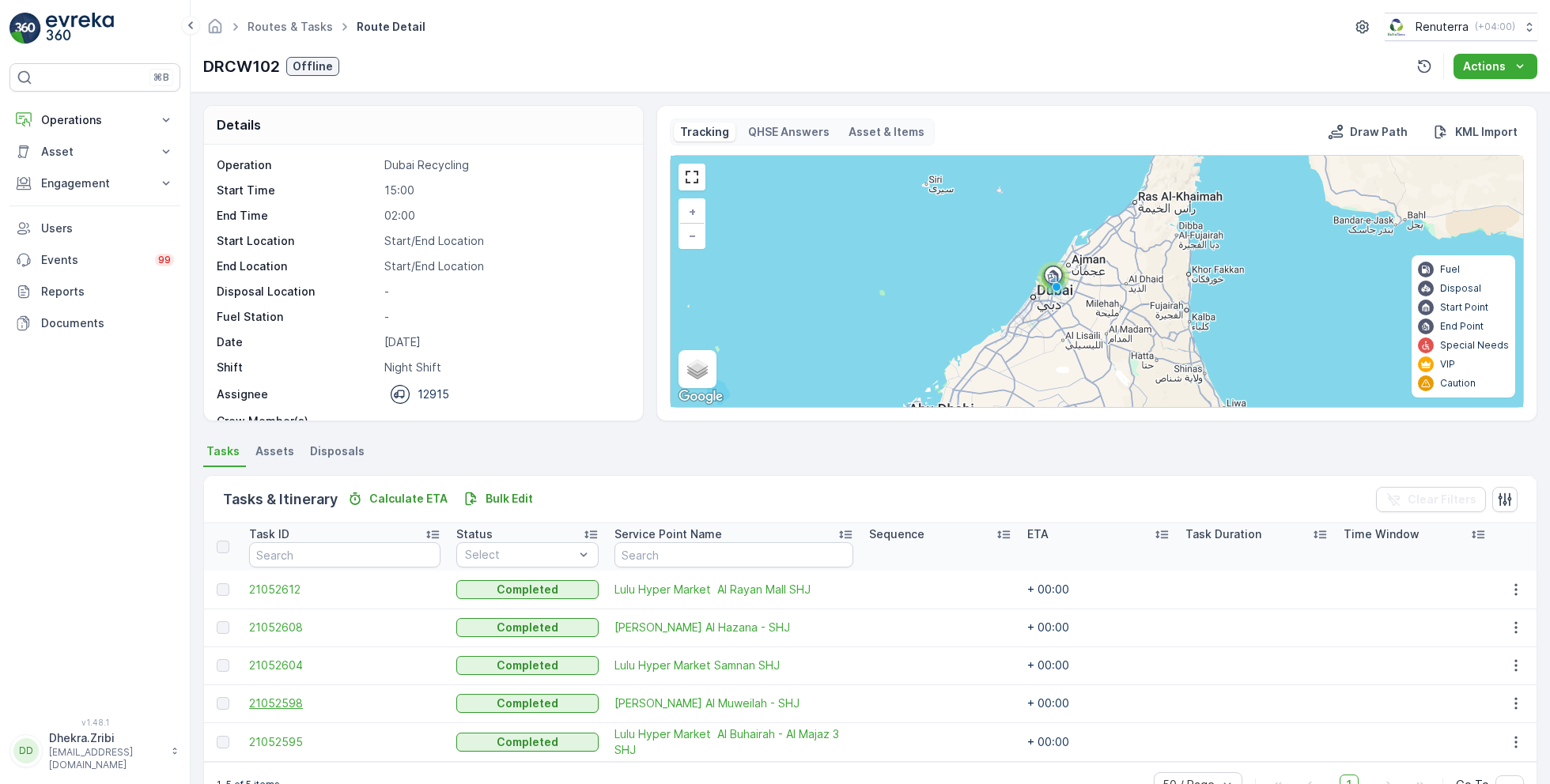
click at [286, 704] on span "21052598" at bounding box center [344, 703] width 191 height 15
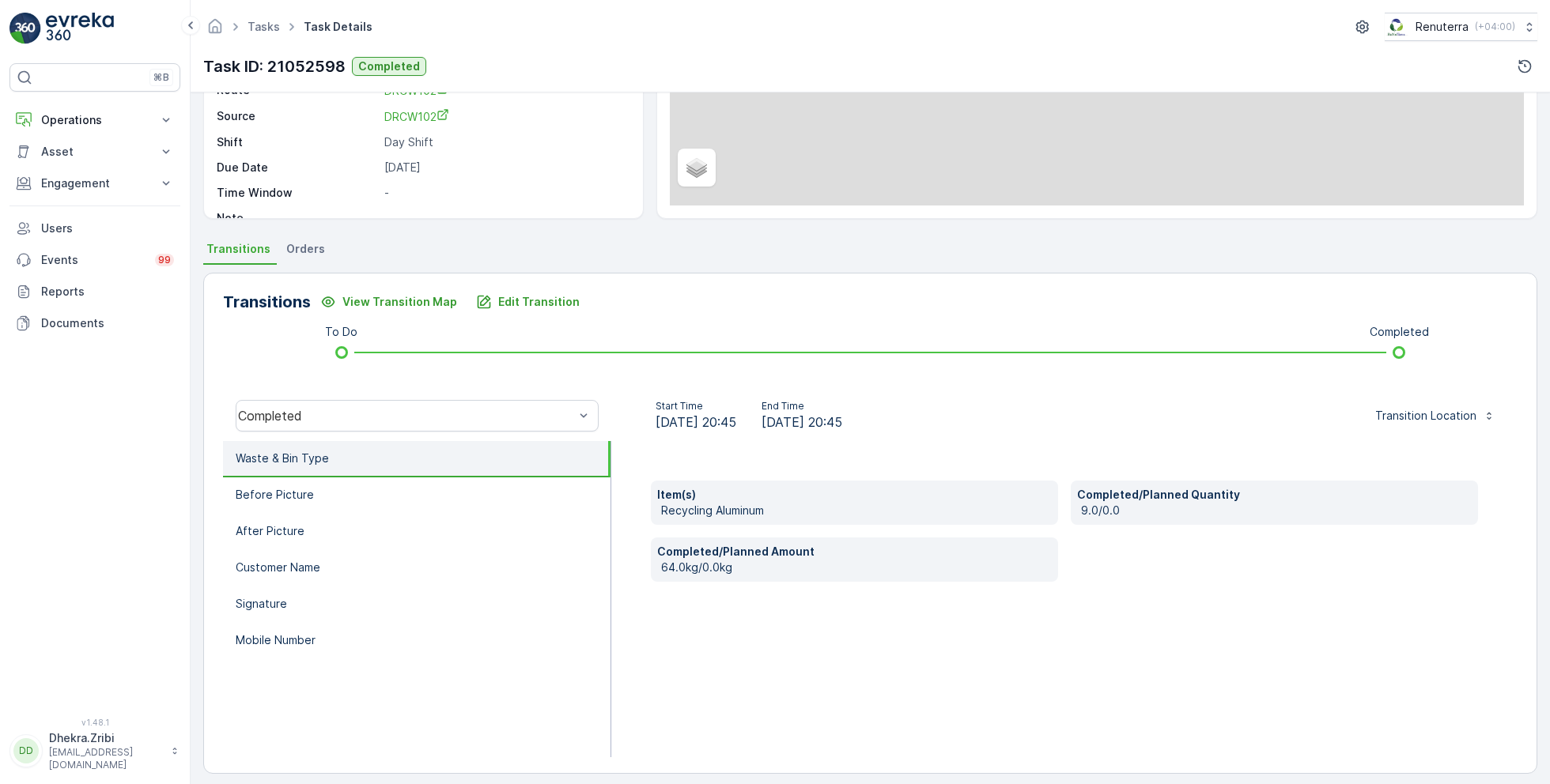
scroll to position [211, 0]
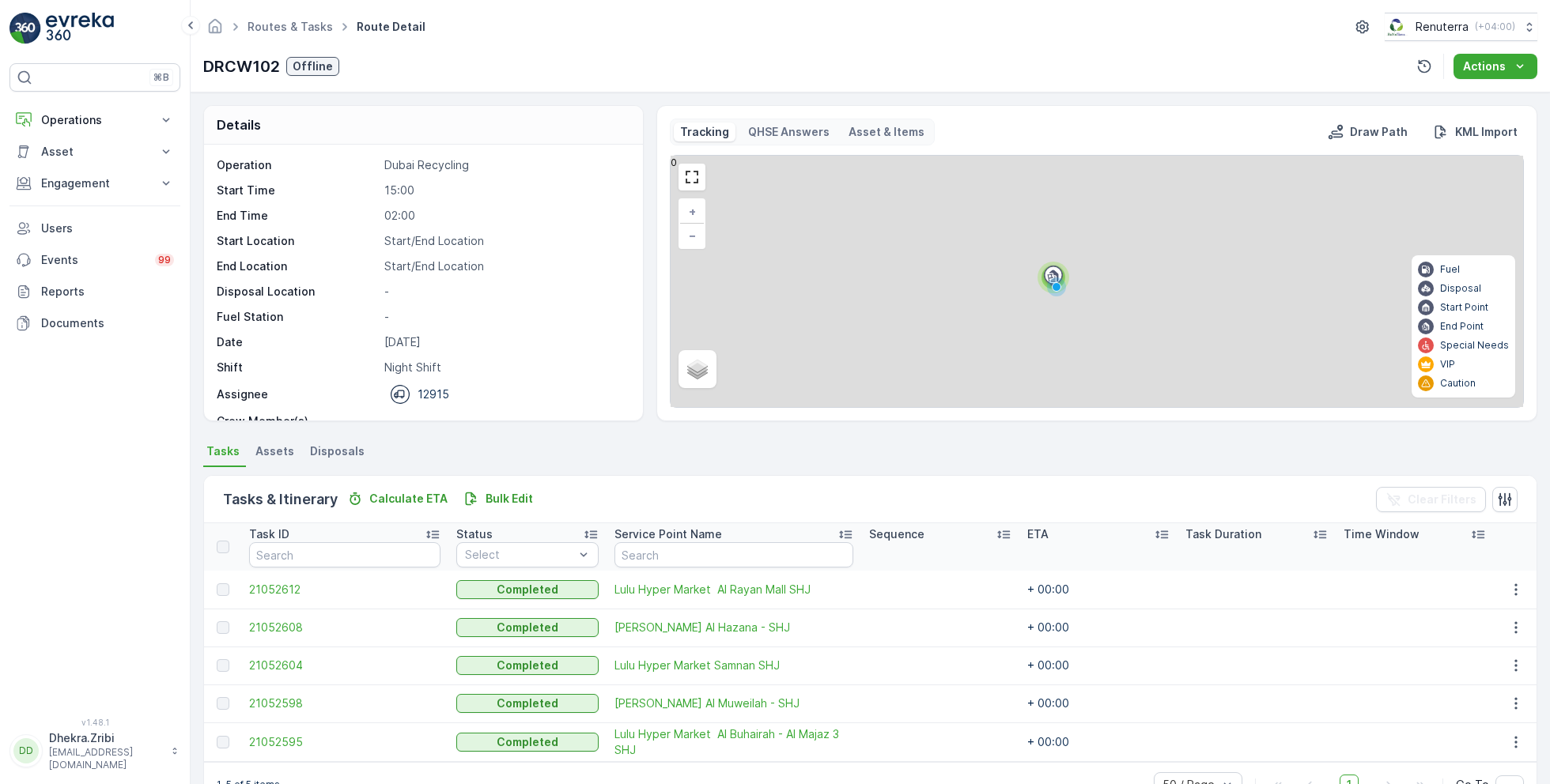
scroll to position [41, 0]
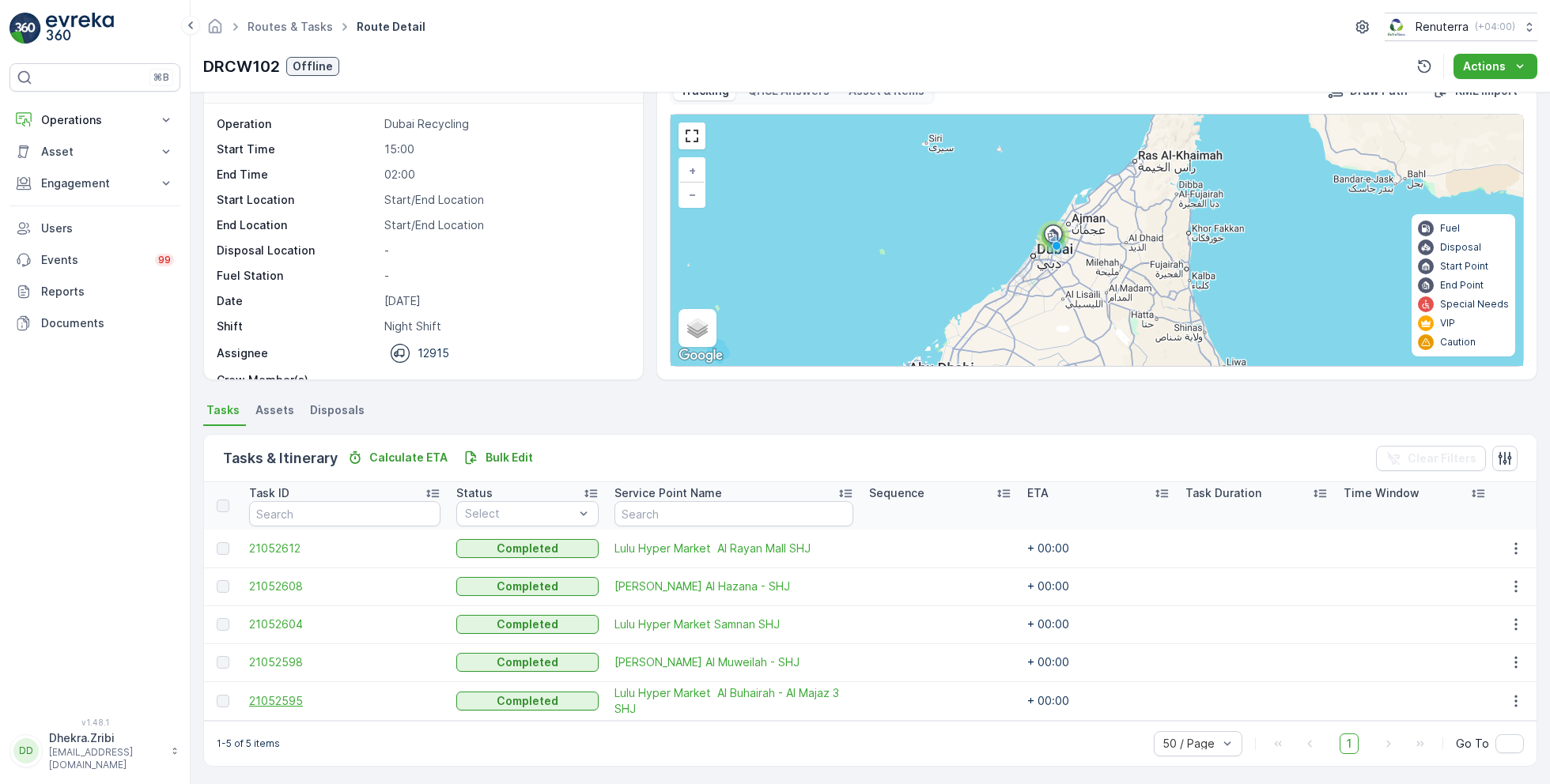
click at [305, 696] on span "21052595" at bounding box center [344, 701] width 191 height 15
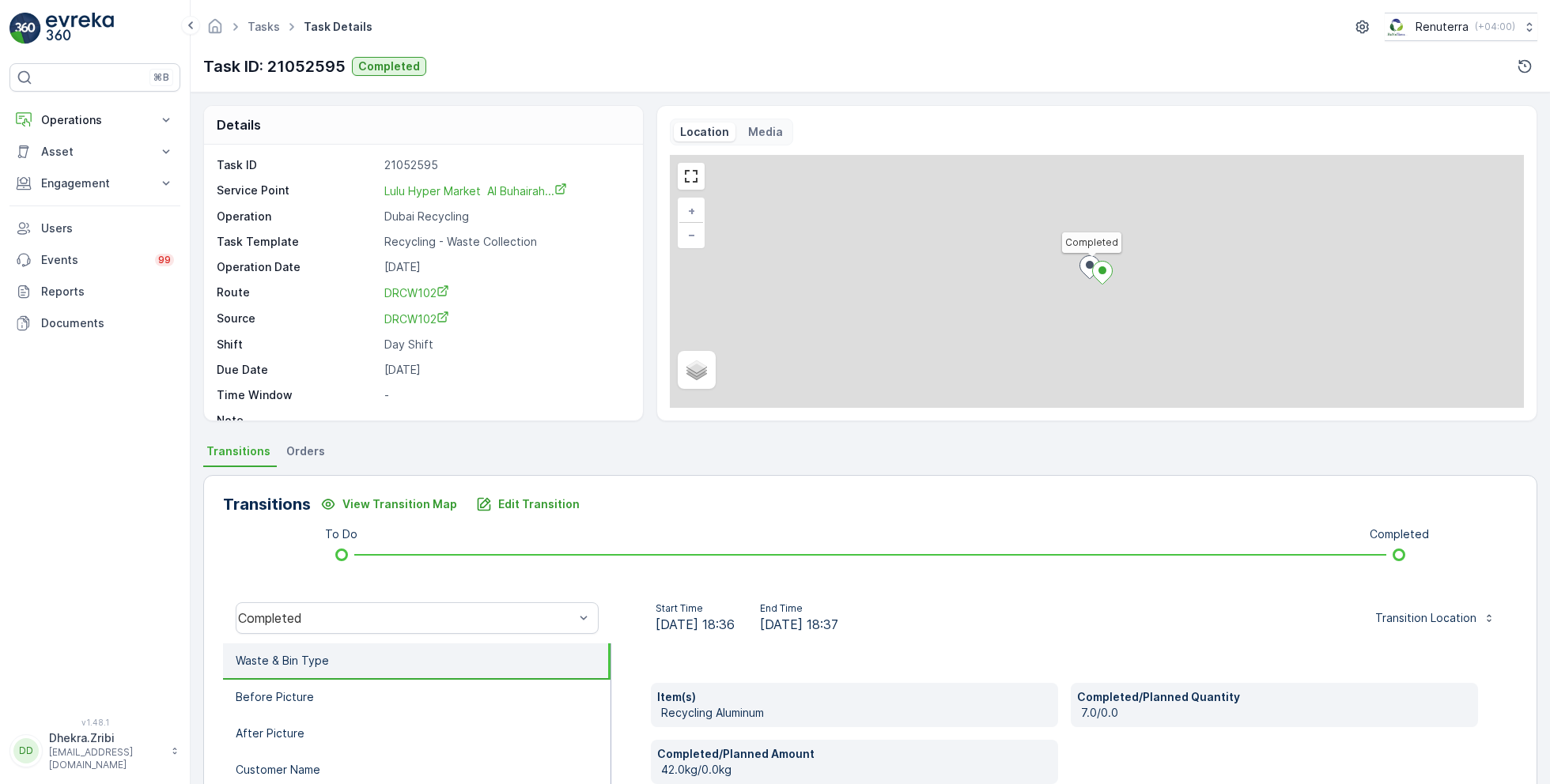
scroll to position [211, 0]
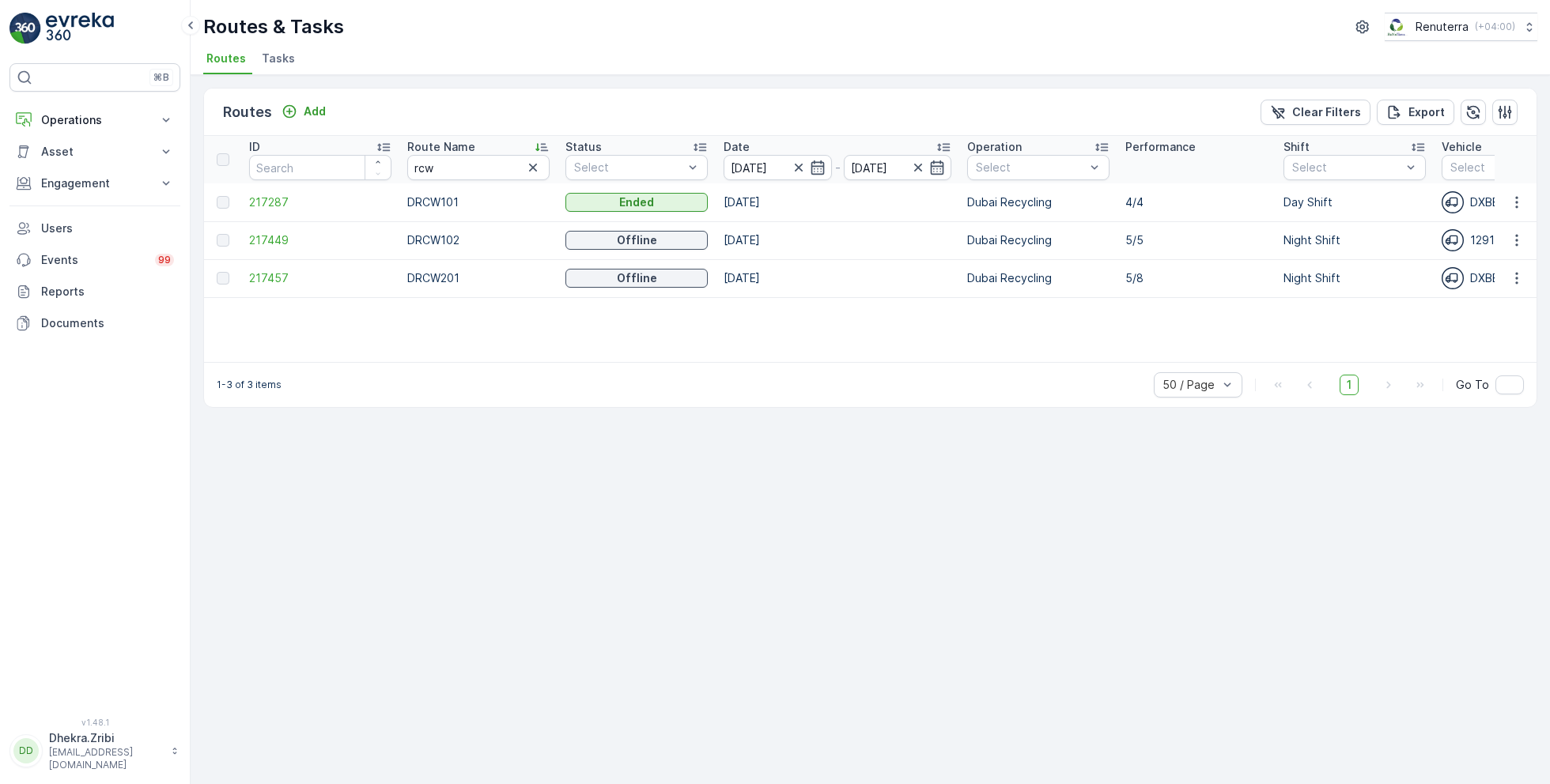
click at [280, 57] on span "Tasks" at bounding box center [278, 58] width 33 height 15
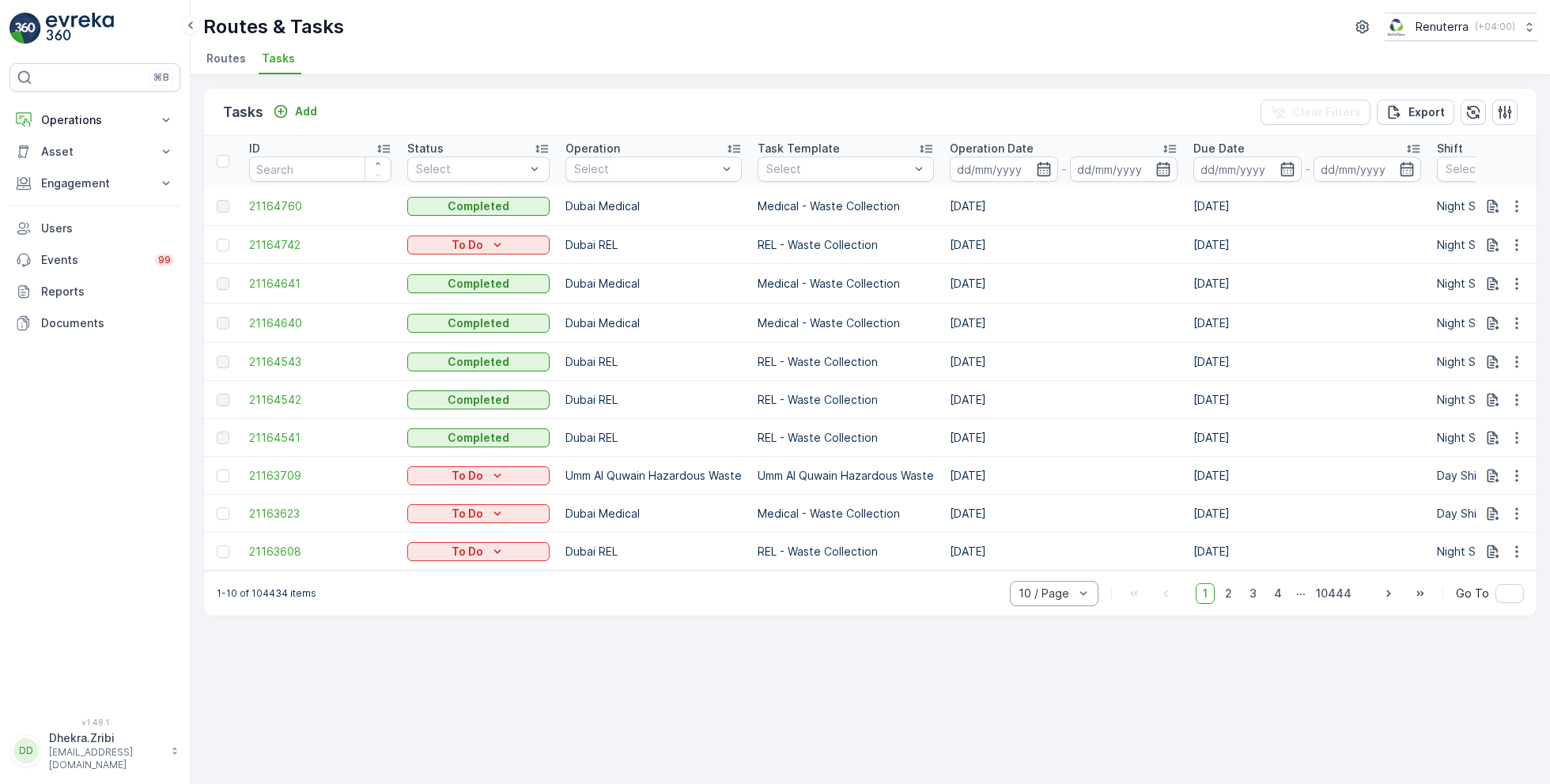
click at [1073, 600] on div at bounding box center [1046, 594] width 58 height 13
click at [1063, 561] on span "50 / Page" at bounding box center [1045, 558] width 52 height 13
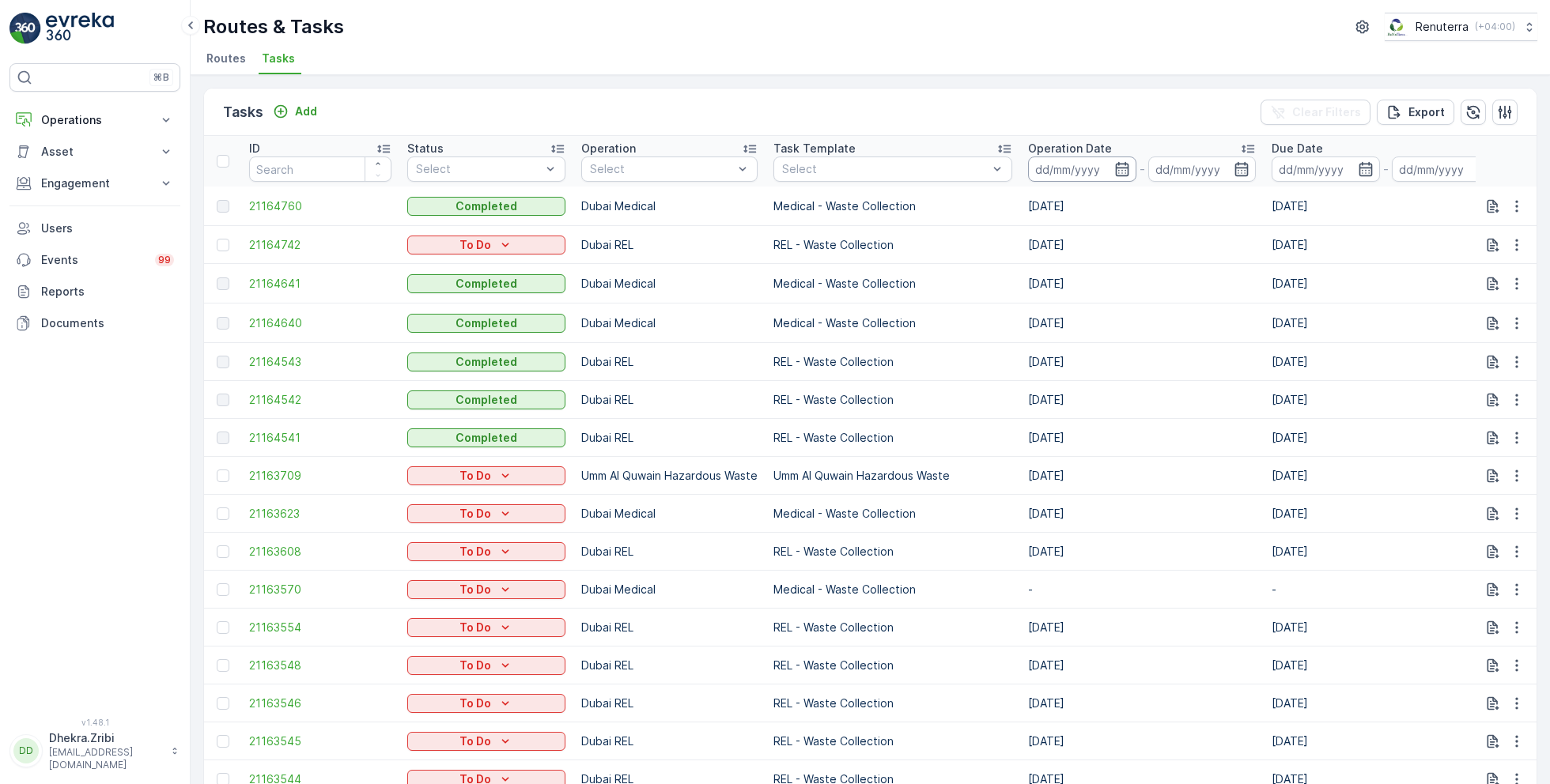
click at [1046, 177] on input at bounding box center [1082, 169] width 108 height 25
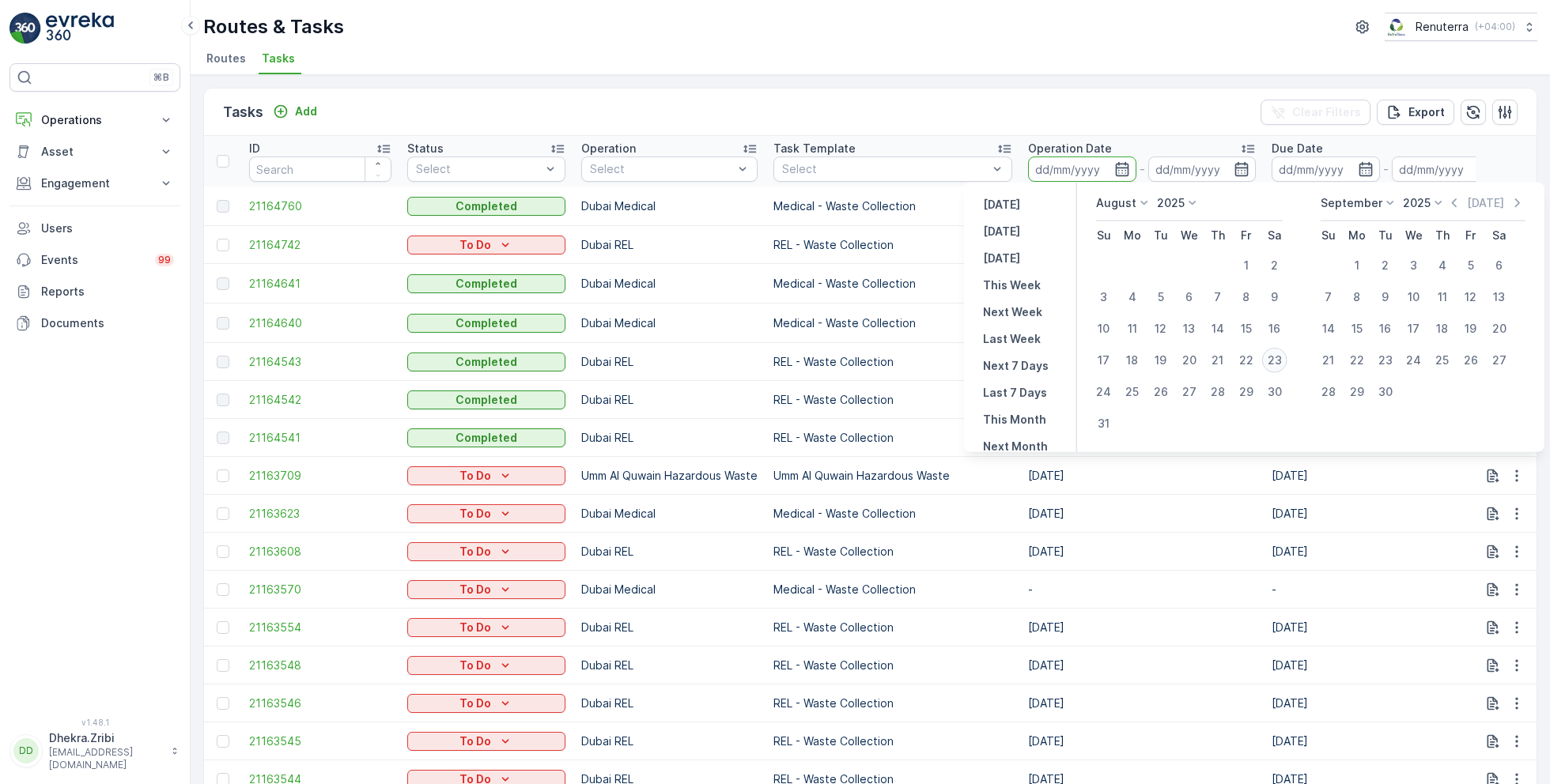
click at [1273, 360] on div "23" at bounding box center [1274, 360] width 25 height 25
type input "[DATE]"
click at [1273, 360] on div "23" at bounding box center [1274, 360] width 25 height 25
type input "[DATE]"
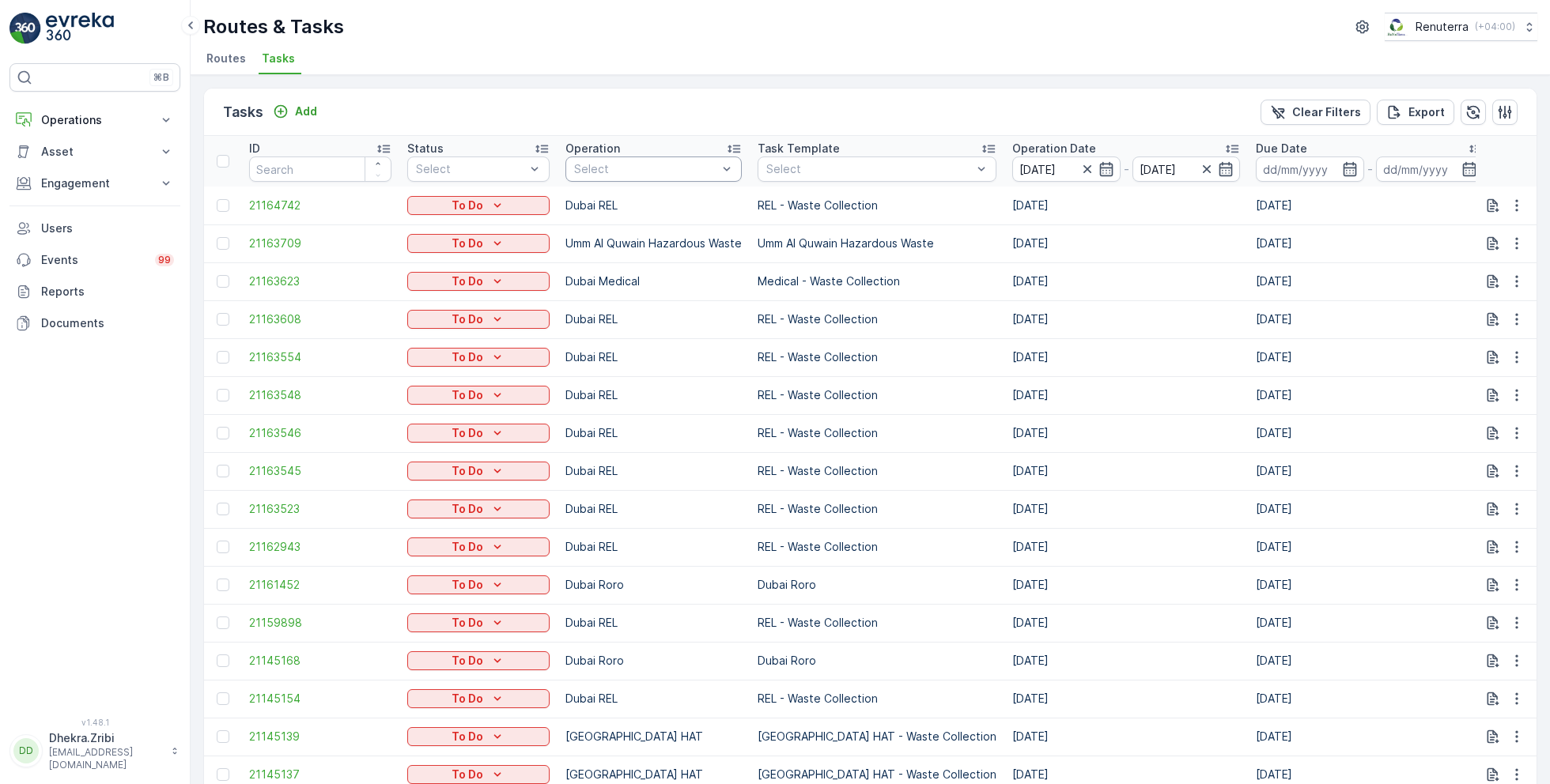
click at [635, 169] on div at bounding box center [645, 169] width 147 height 13
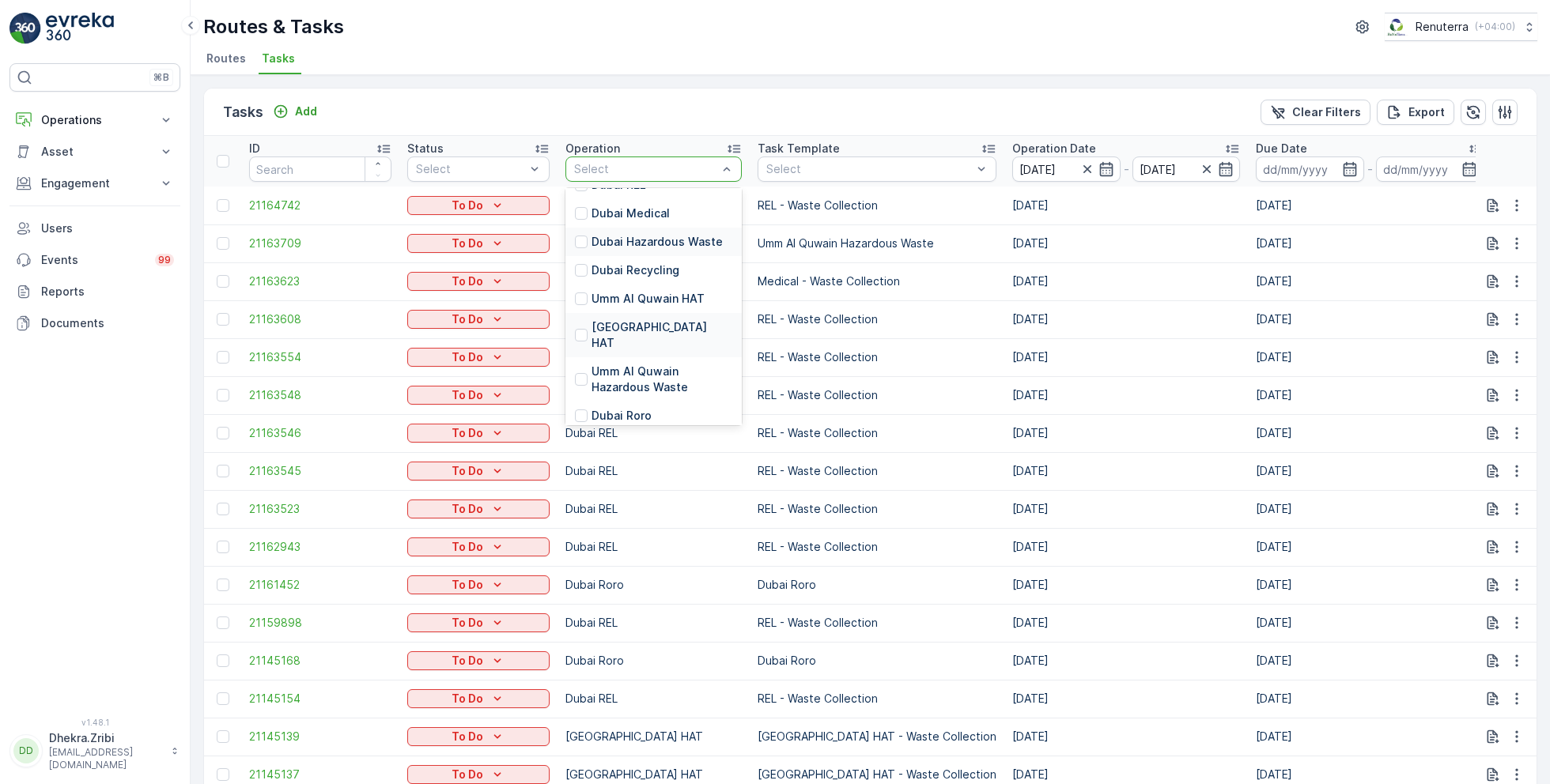
scroll to position [124, 0]
click at [624, 322] on p "[GEOGRAPHIC_DATA] HAT" at bounding box center [662, 334] width 141 height 32
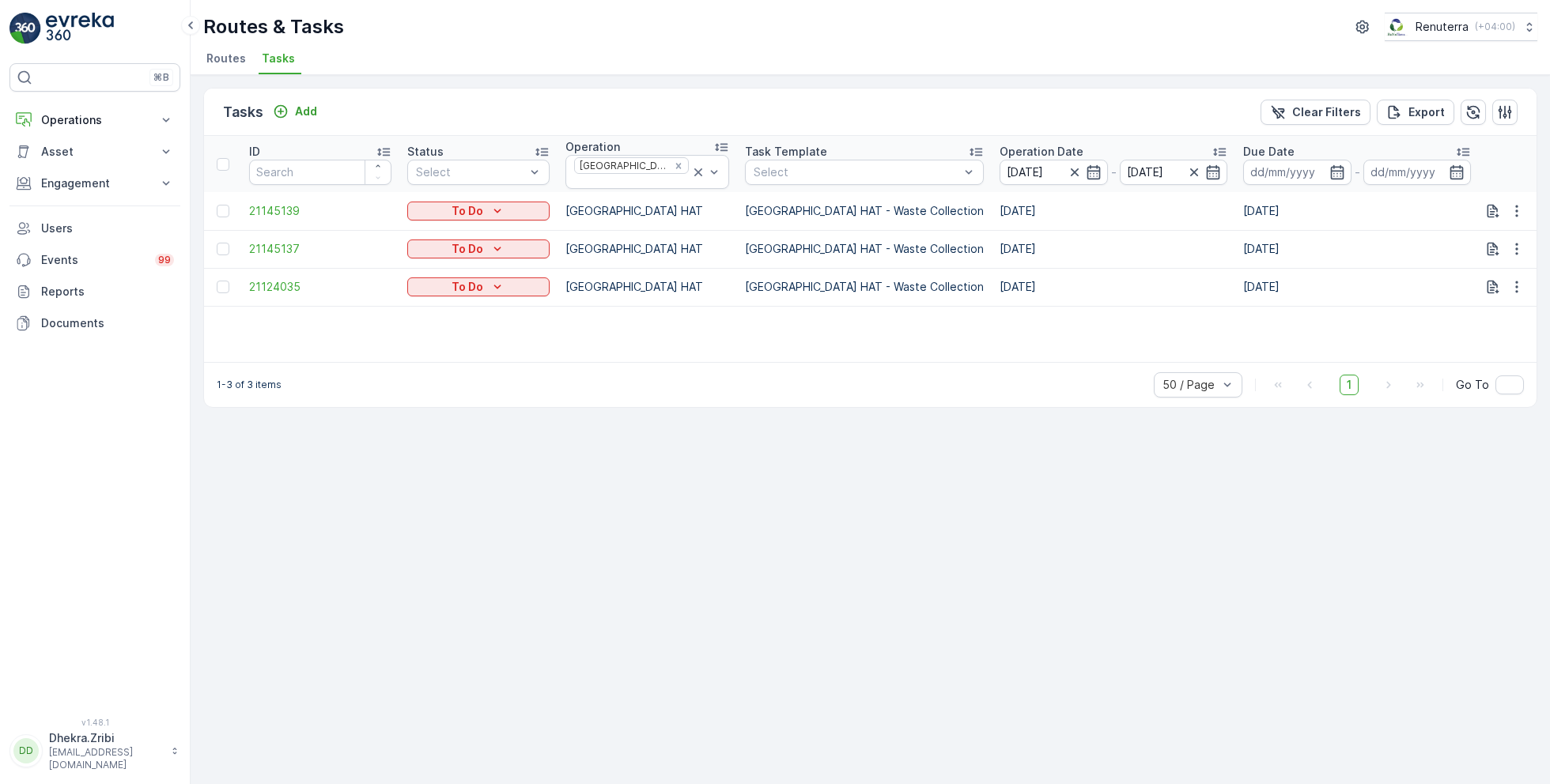
click at [756, 299] on td "Dubai HAT - Waste Collection" at bounding box center [864, 286] width 255 height 38
click at [1506, 109] on icon "button" at bounding box center [1505, 112] width 15 height 15
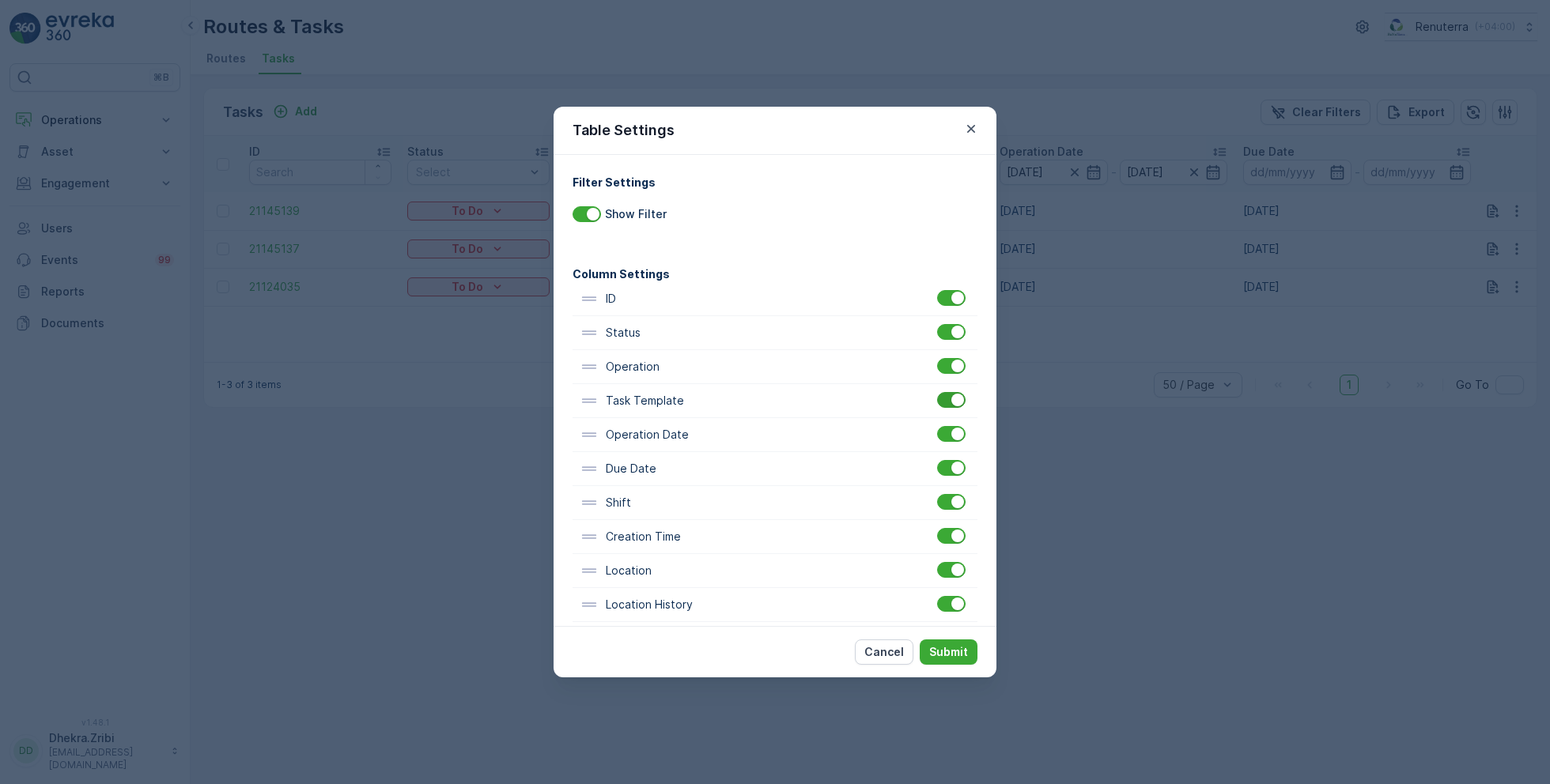
click at [943, 399] on div at bounding box center [950, 400] width 28 height 15
click at [937, 392] on input "checkbox" at bounding box center [937, 392] width 0 height 0
click at [956, 652] on p "Submit" at bounding box center [948, 652] width 39 height 15
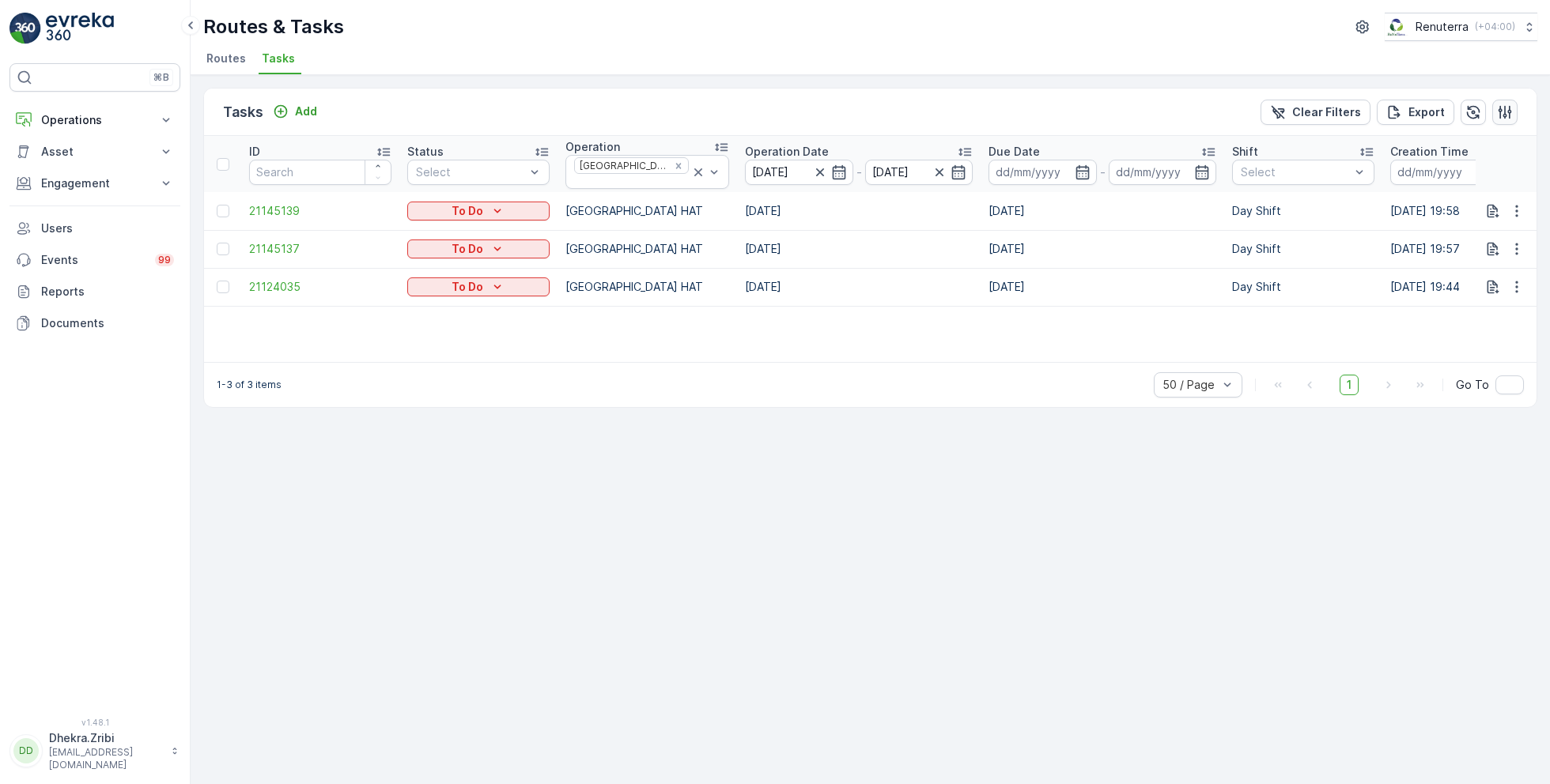
click at [1504, 112] on icon "button" at bounding box center [1505, 112] width 14 height 14
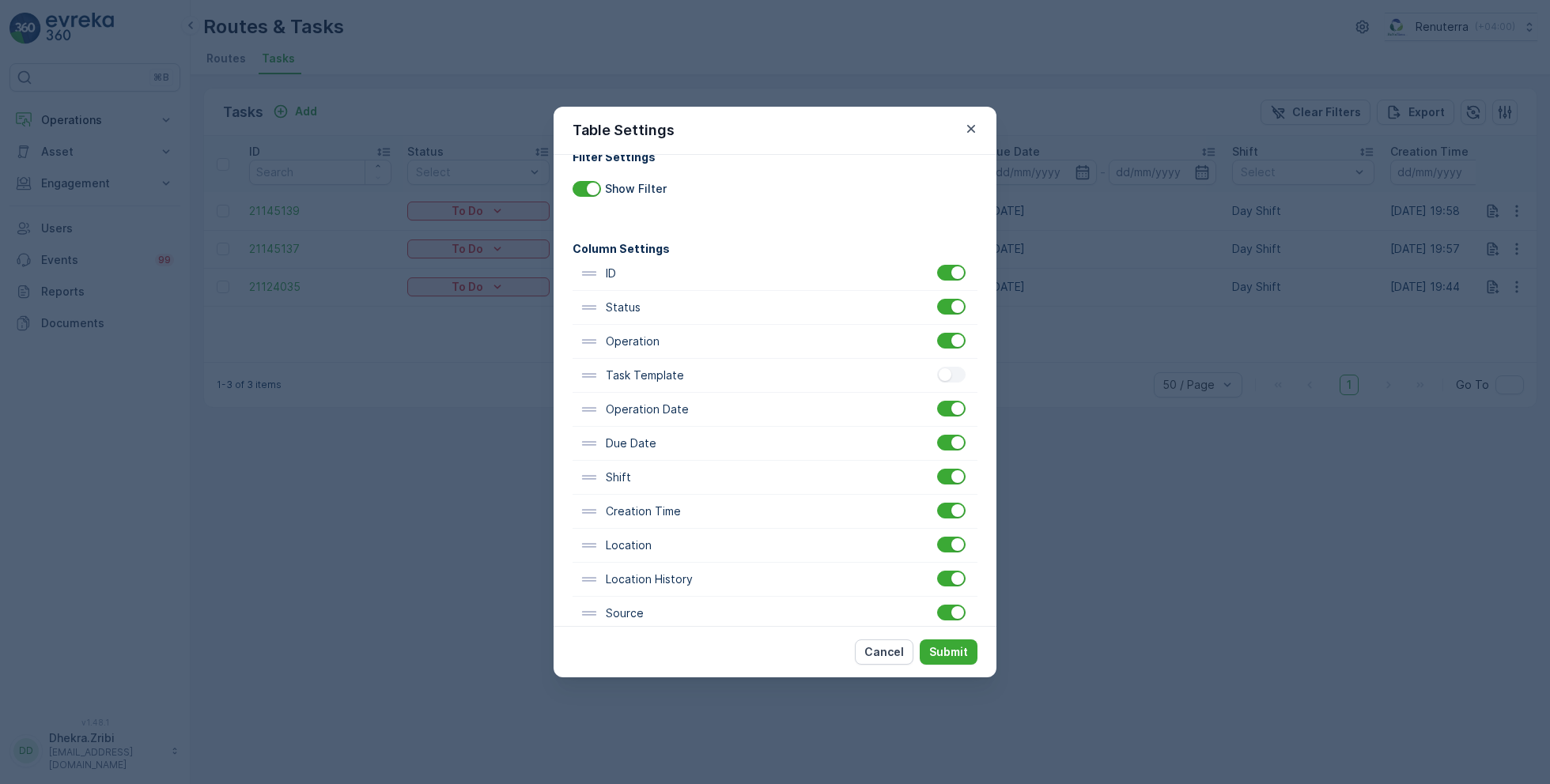
scroll to position [35, 0]
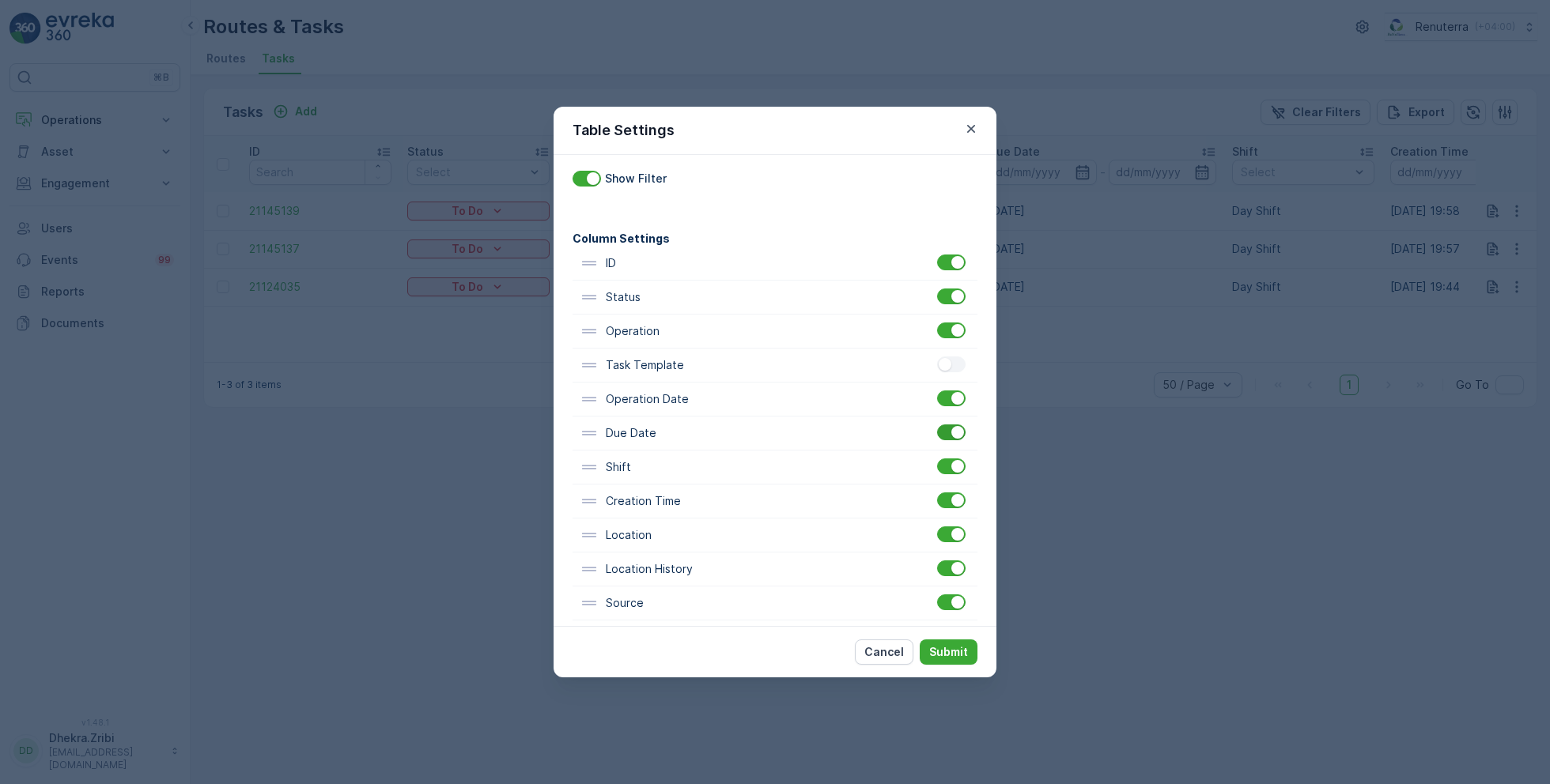
click at [951, 427] on div at bounding box center [957, 432] width 13 height 13
click at [937, 425] on input "checkbox" at bounding box center [937, 425] width 0 height 0
click at [951, 500] on div at bounding box center [957, 500] width 13 height 13
click at [937, 492] on input "checkbox" at bounding box center [937, 492] width 0 height 0
click at [950, 655] on p "Submit" at bounding box center [948, 652] width 39 height 15
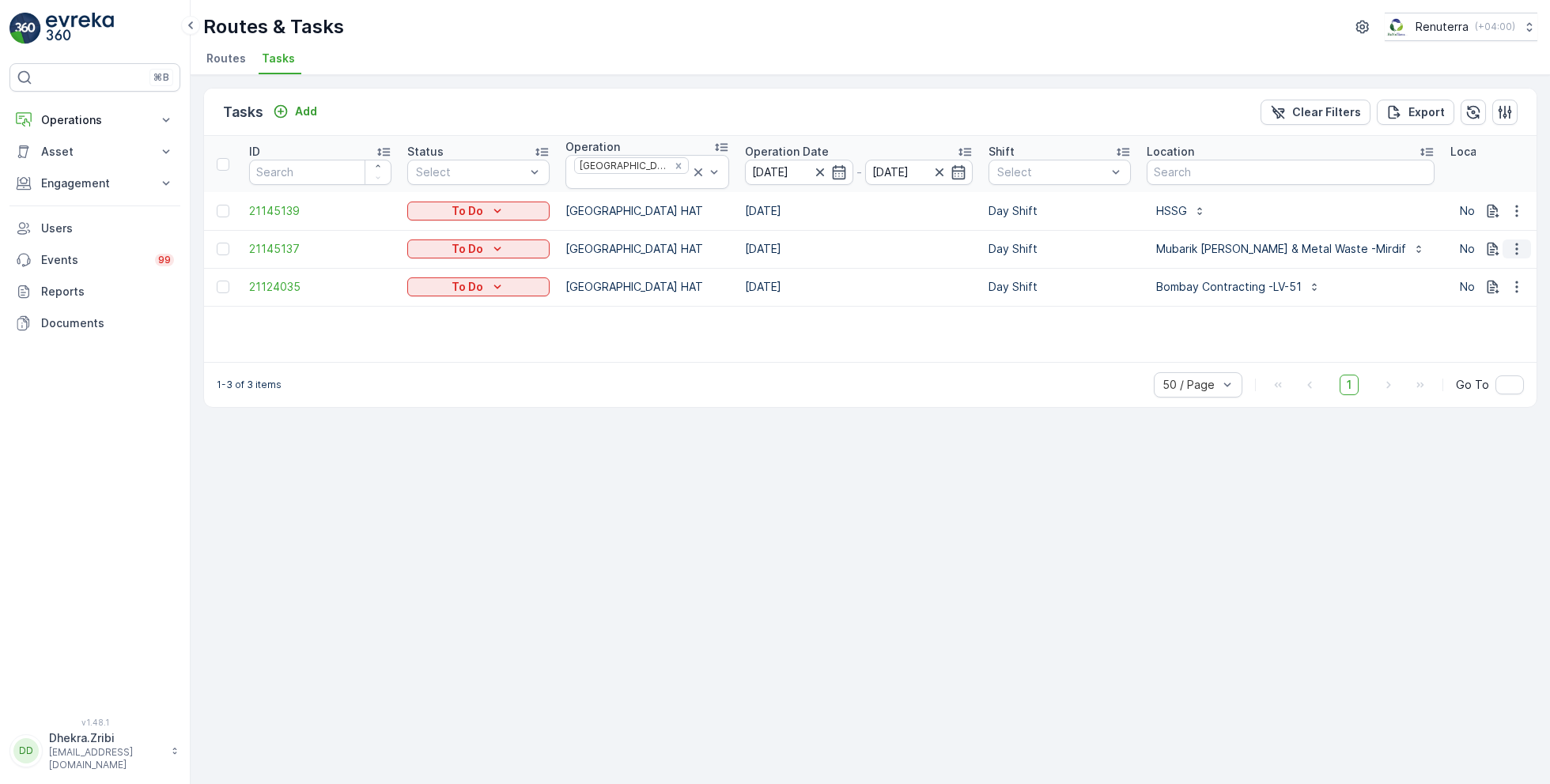
click at [1518, 243] on icon "button" at bounding box center [1517, 249] width 15 height 15
click at [1475, 340] on span "Remove from Route" at bounding box center [1491, 333] width 106 height 15
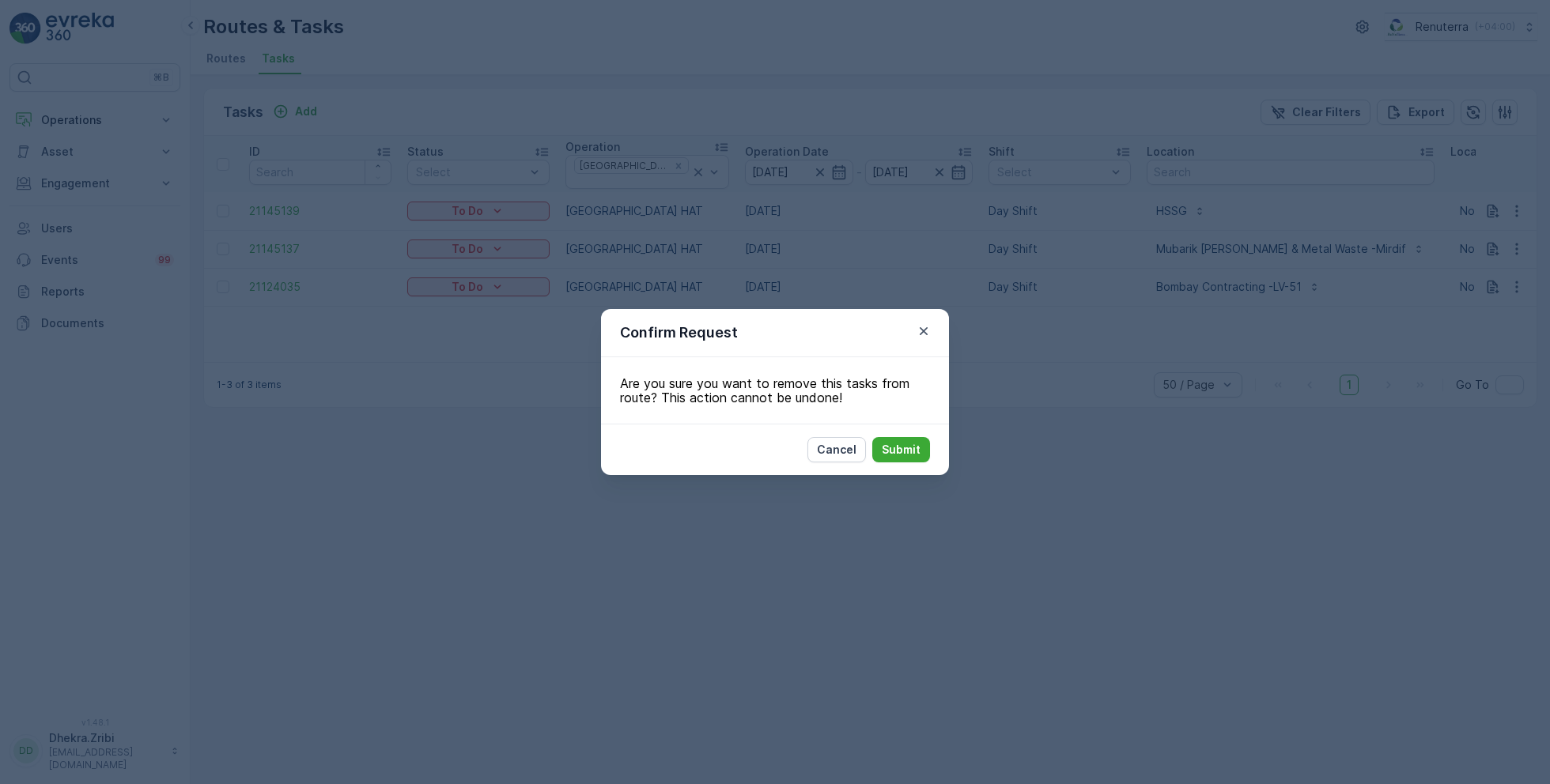
click at [902, 463] on div "Cancel Submit" at bounding box center [775, 449] width 348 height 51
click at [899, 445] on p "Submit" at bounding box center [901, 449] width 39 height 15
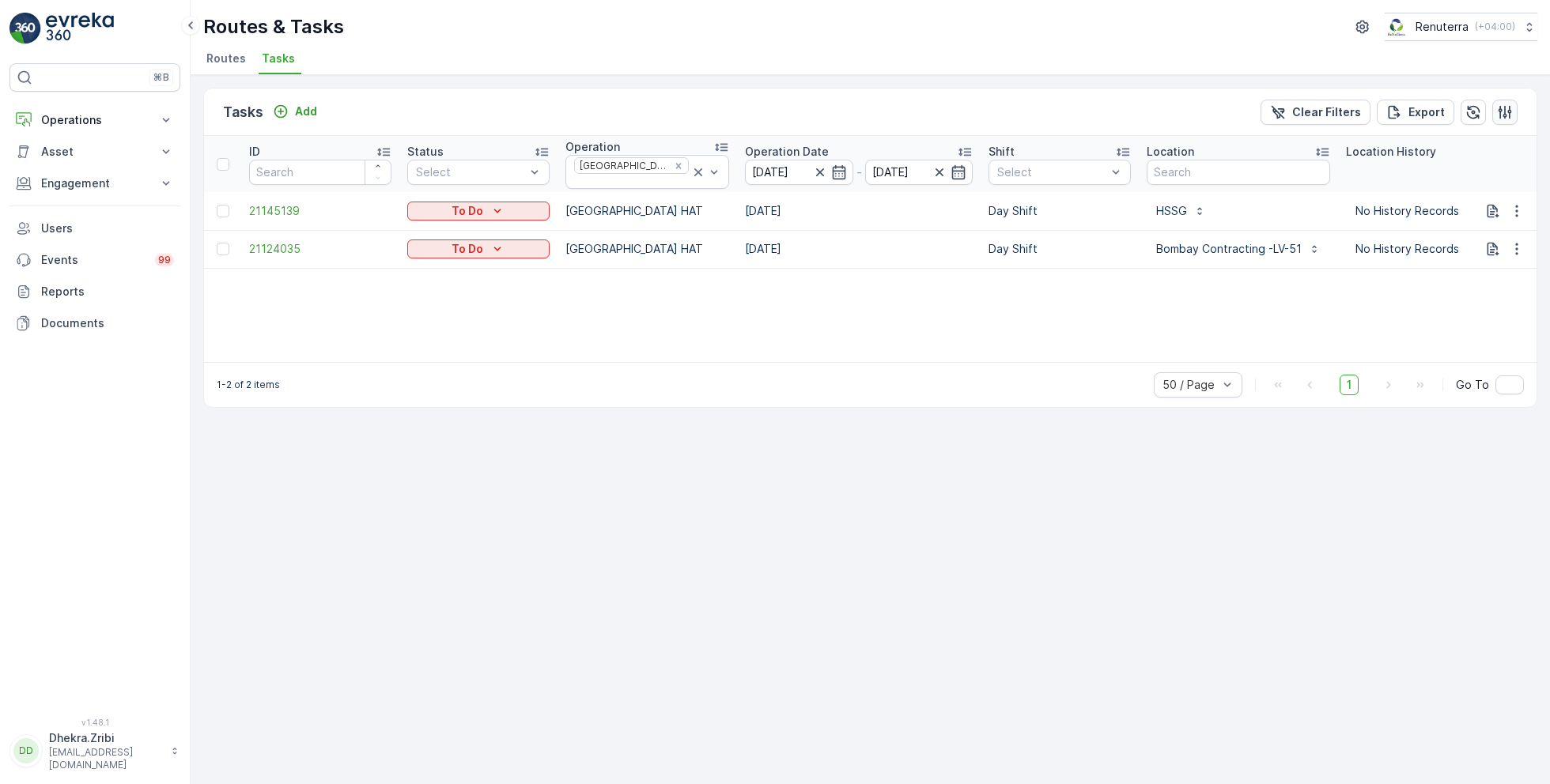
click at [1508, 110] on icon "button" at bounding box center [1505, 112] width 14 height 14
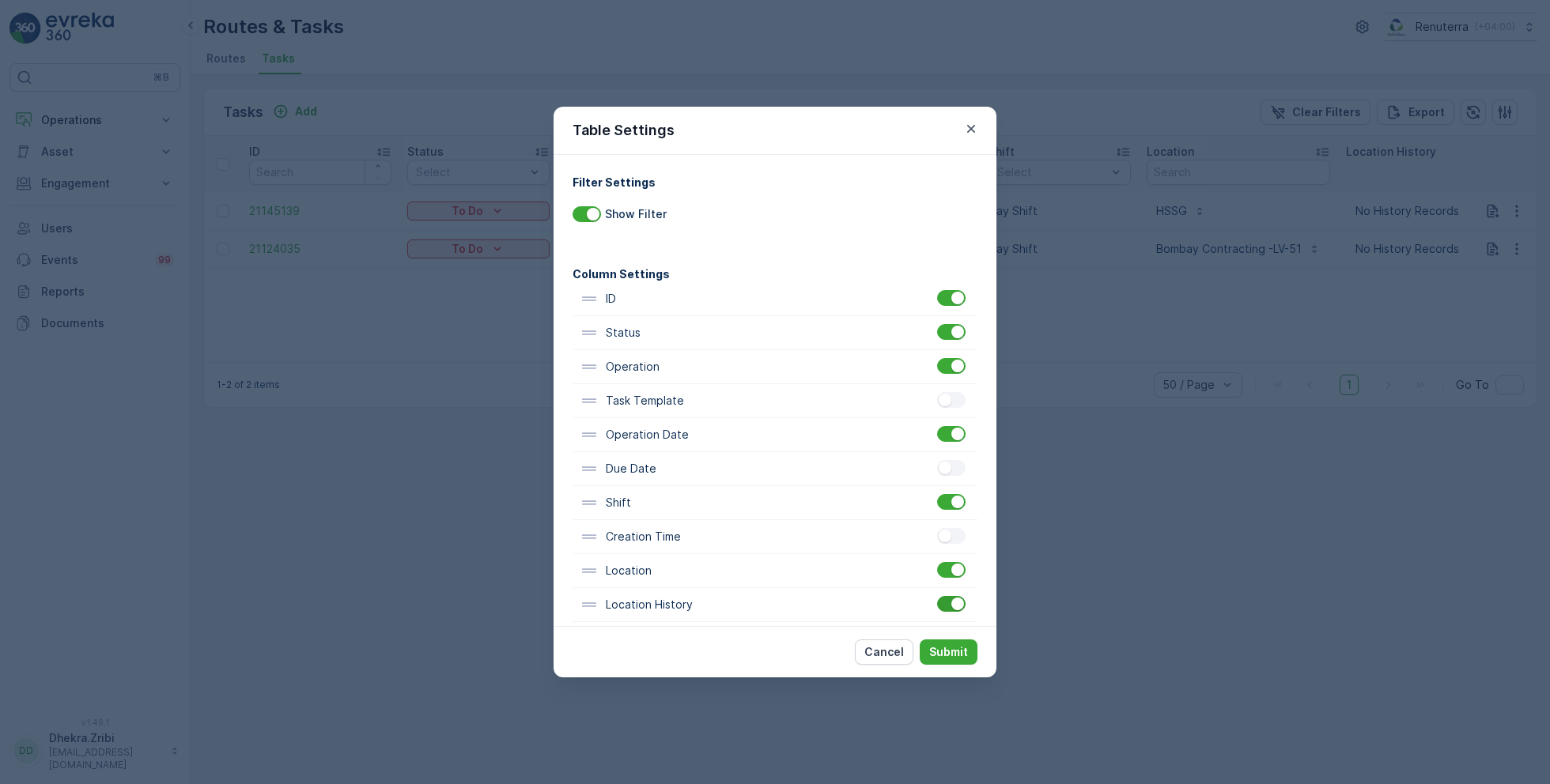
click at [951, 602] on div at bounding box center [957, 604] width 13 height 13
click at [937, 596] on input "checkbox" at bounding box center [937, 596] width 0 height 0
click at [954, 652] on p "Submit" at bounding box center [948, 652] width 39 height 15
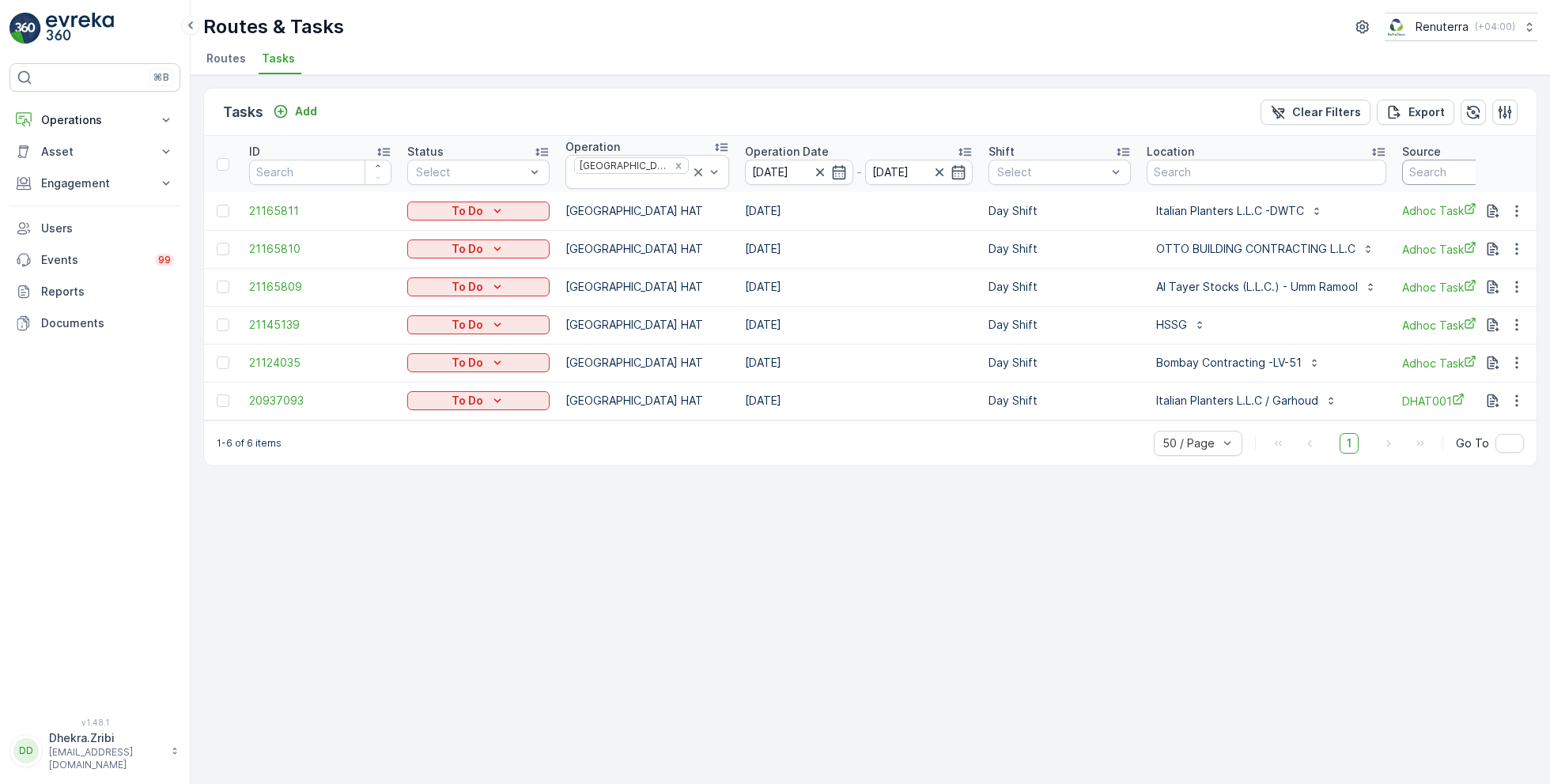
click at [1413, 167] on input "text" at bounding box center [1473, 172] width 142 height 25
type input "101"
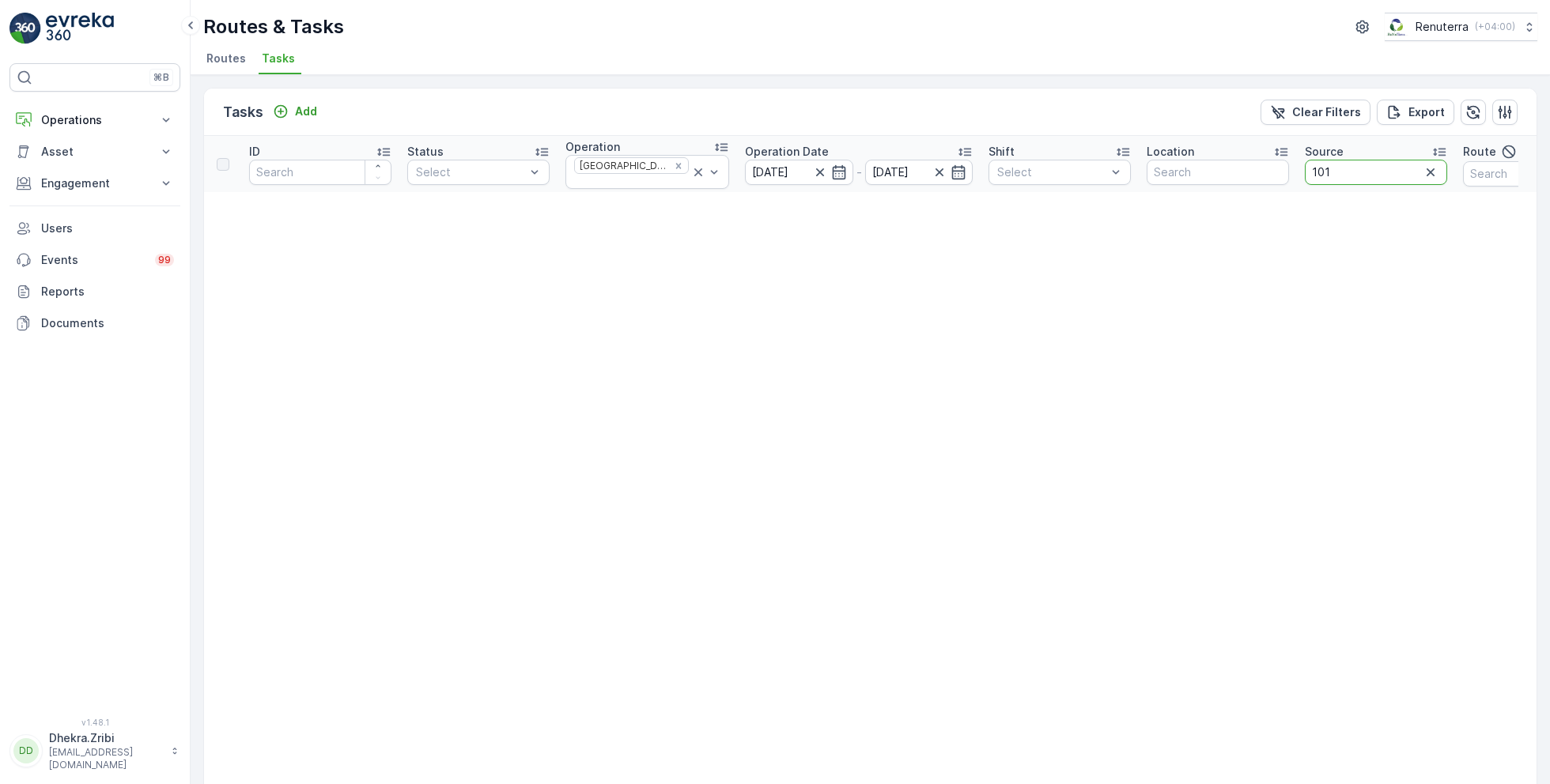
drag, startPoint x: 1334, startPoint y: 164, endPoint x: 1261, endPoint y: 164, distance: 73.0
click at [1260, 164] on tr "ID Status Select Operation [GEOGRAPHIC_DATA] HAT Operation Date [DATE] - [DATE]…" at bounding box center [997, 164] width 1586 height 56
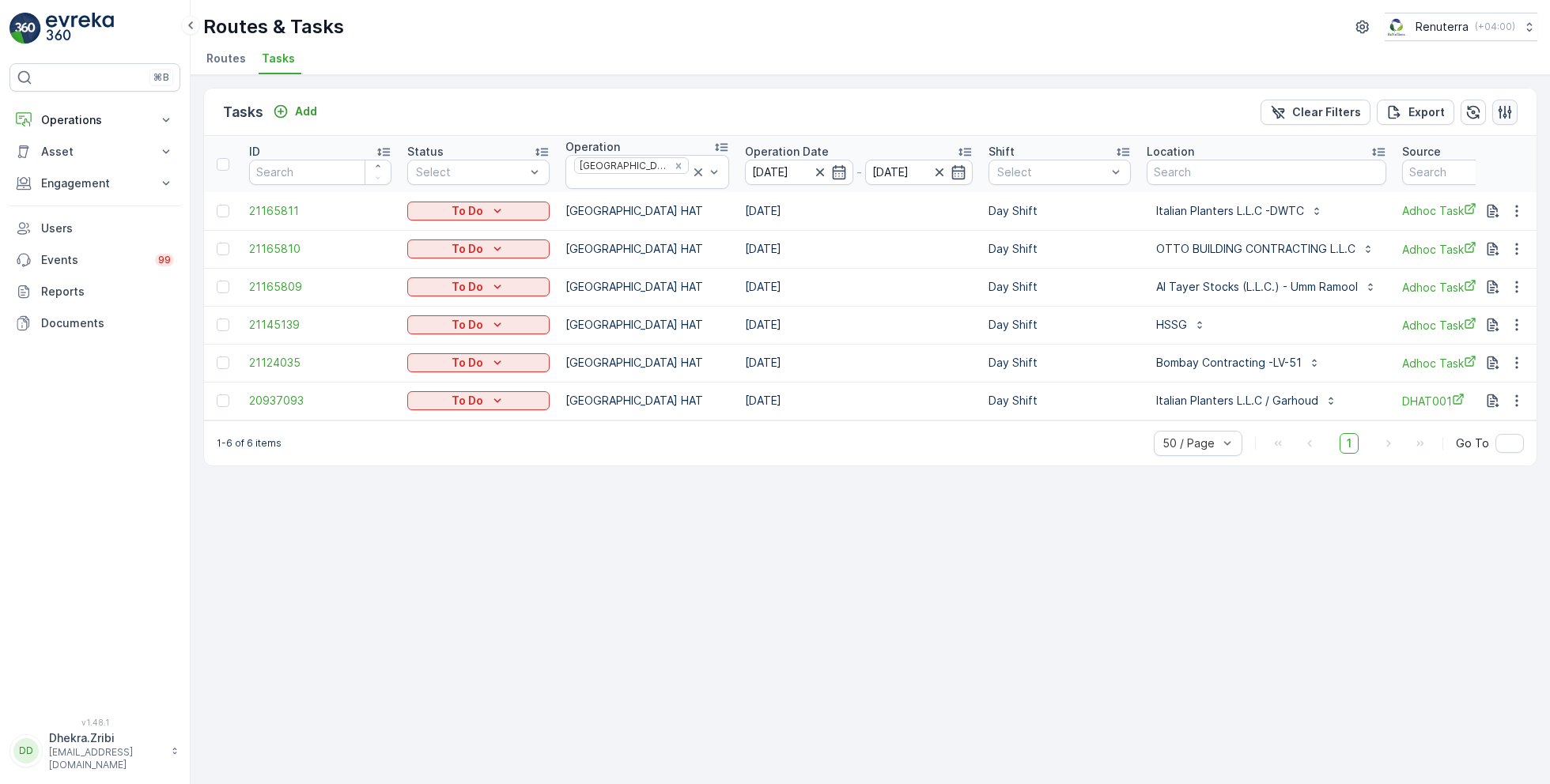
click at [1505, 120] on button "button" at bounding box center [1504, 112] width 25 height 25
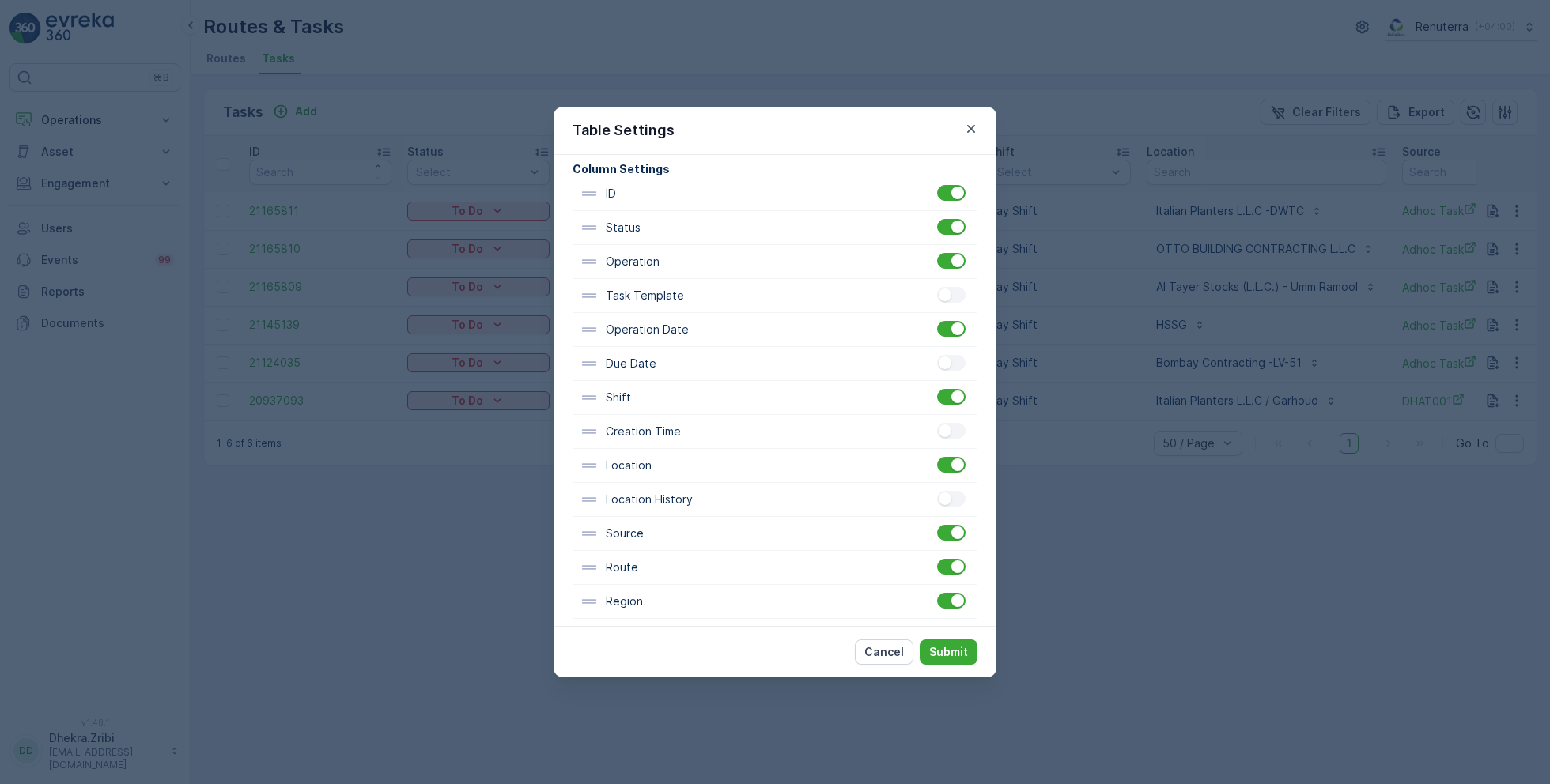
scroll to position [114, 0]
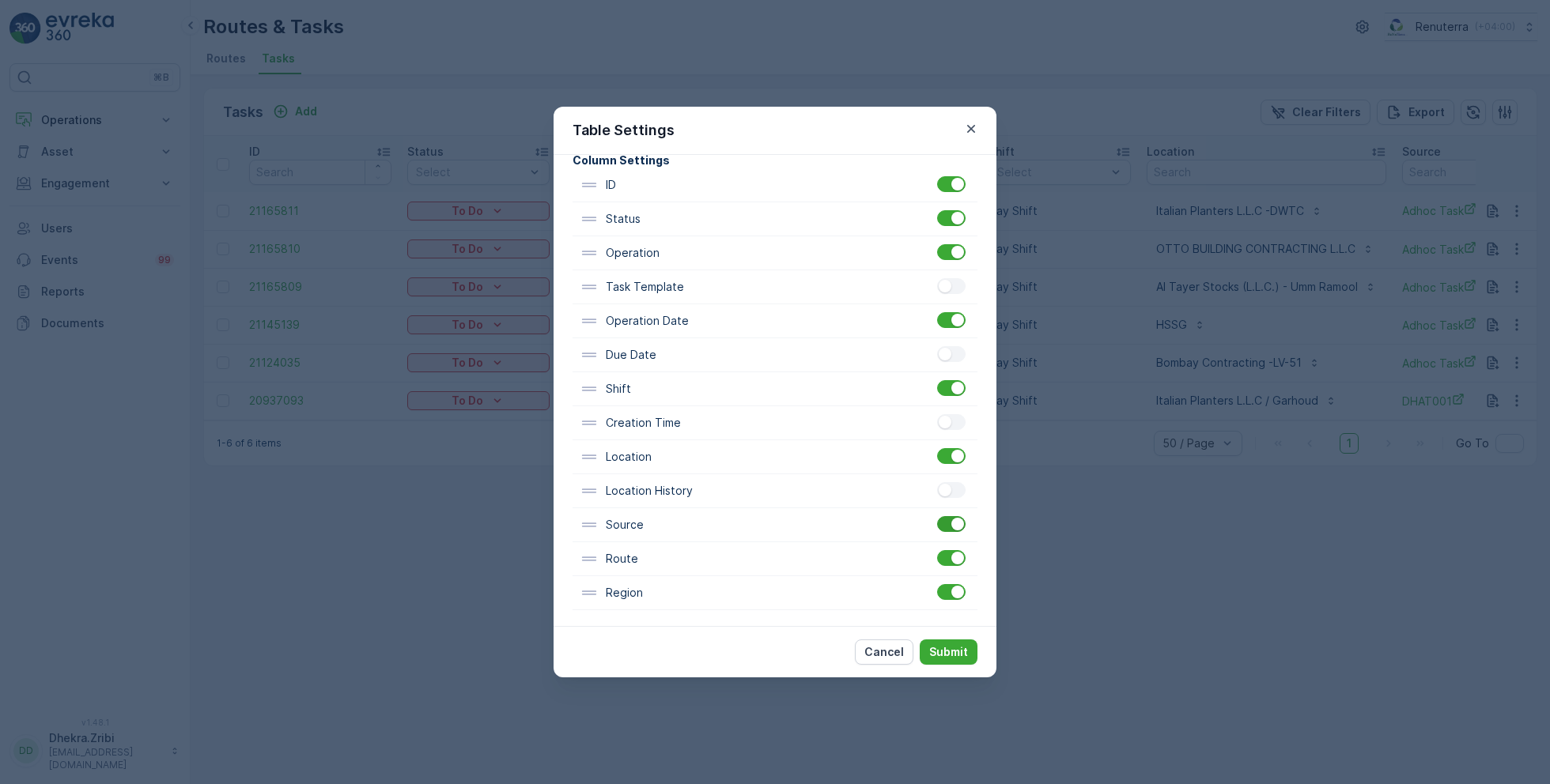
click at [940, 527] on div at bounding box center [950, 524] width 28 height 15
click at [937, 516] on input "checkbox" at bounding box center [937, 516] width 0 height 0
click at [957, 648] on p "Submit" at bounding box center [948, 652] width 39 height 15
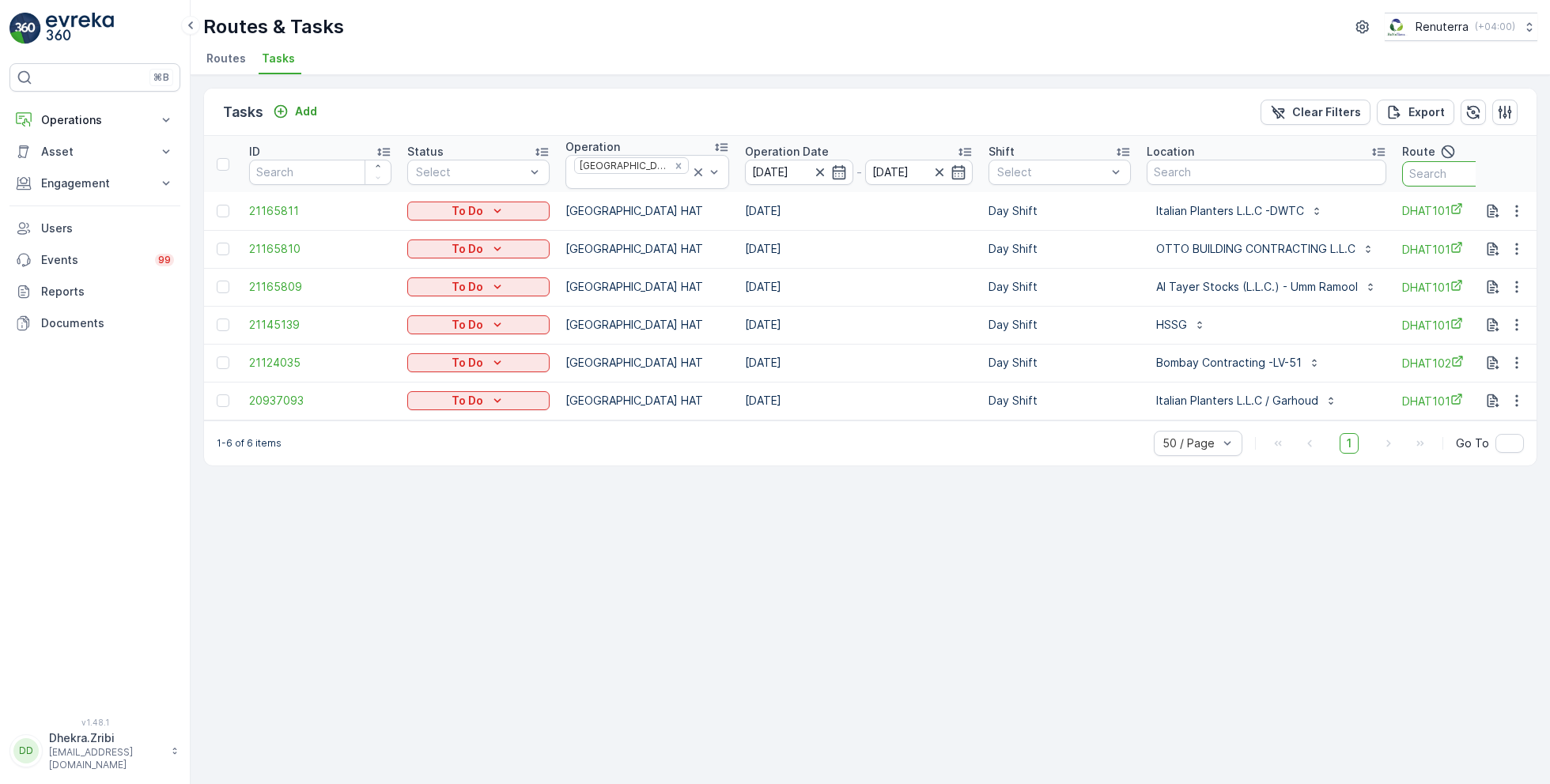
click at [1408, 171] on input "text" at bounding box center [1473, 173] width 142 height 25
type input "101"
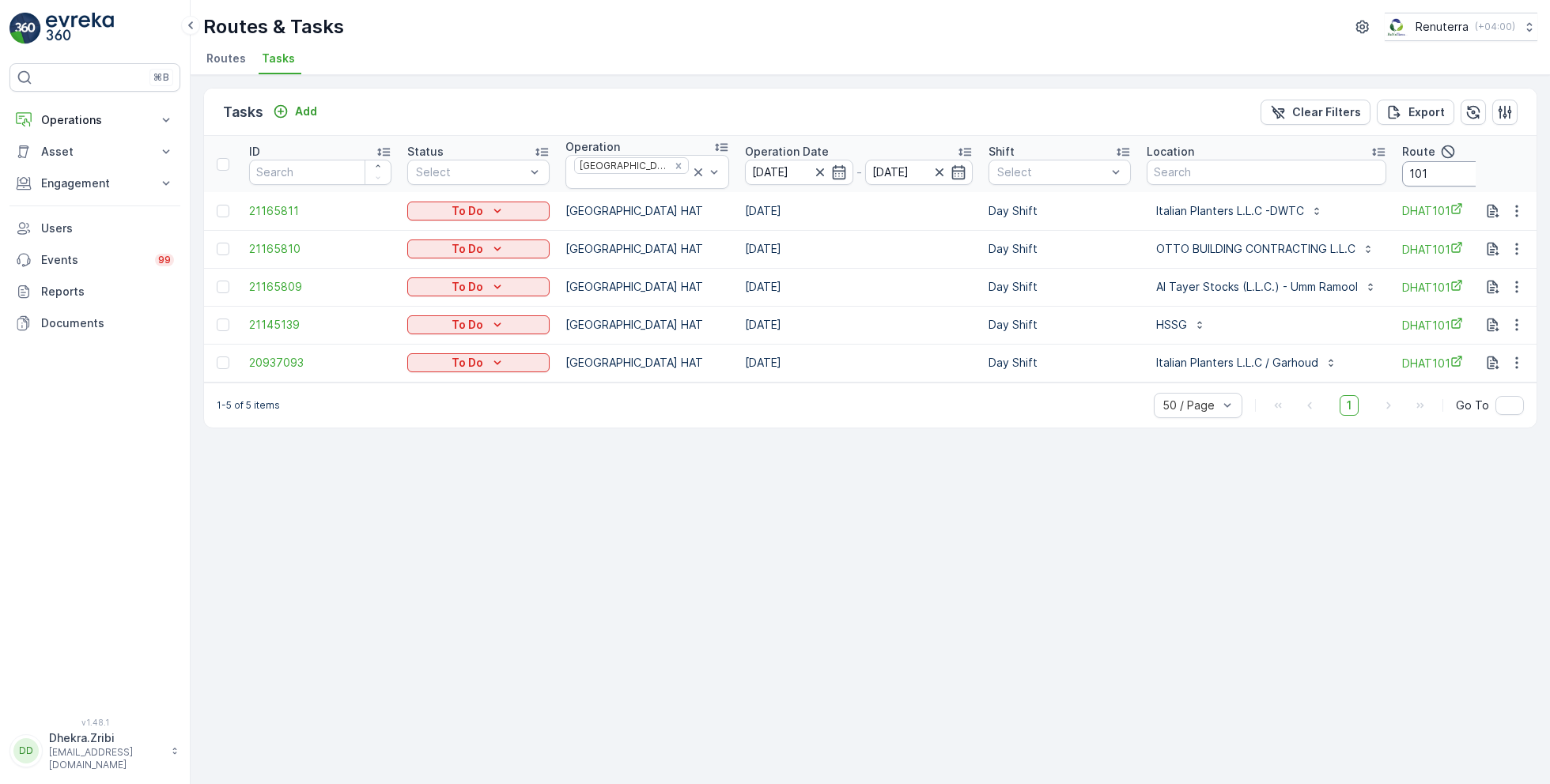
click at [1439, 166] on input "101" at bounding box center [1473, 173] width 142 height 25
type input "102"
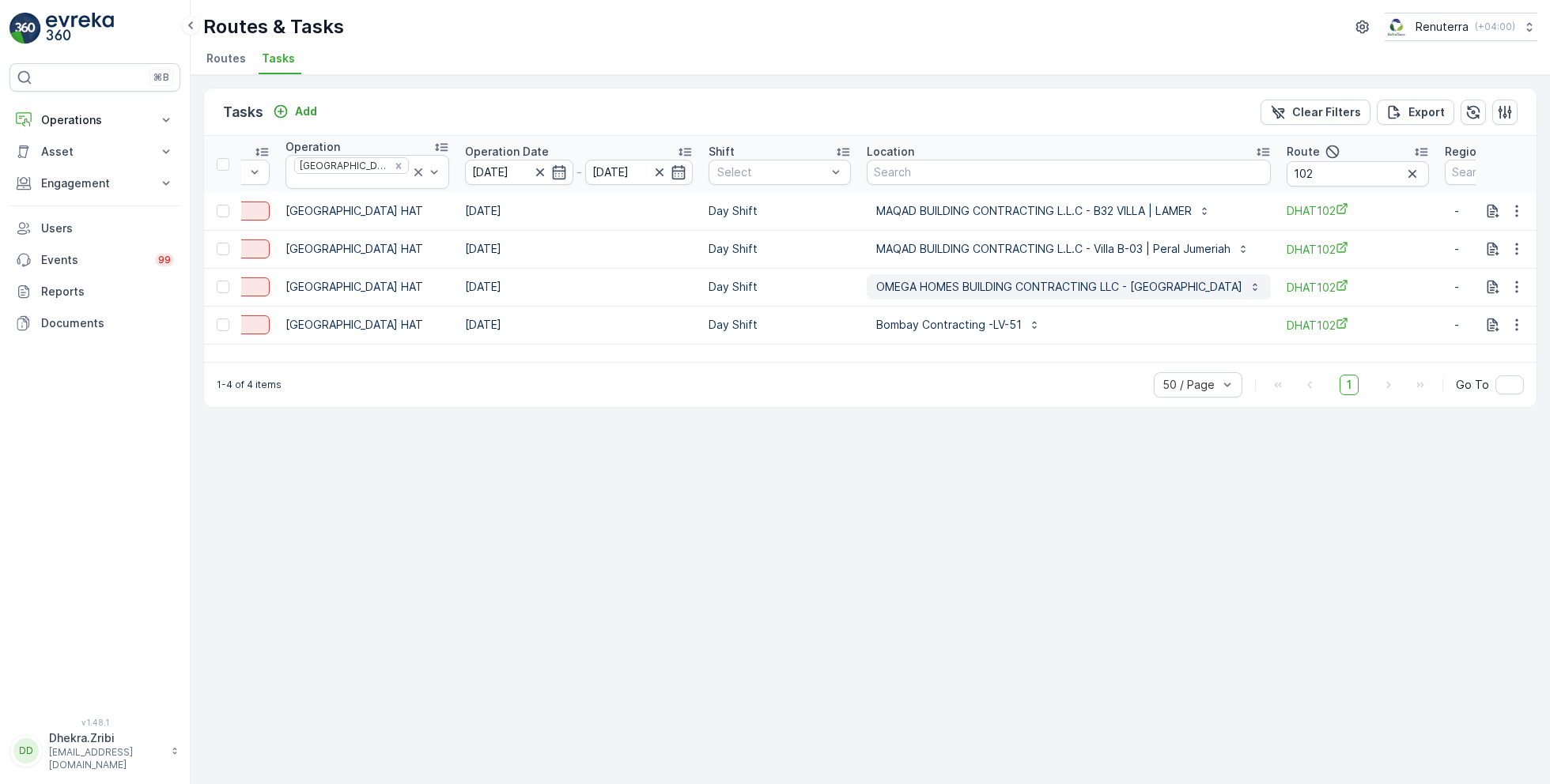
scroll to position [0, 370]
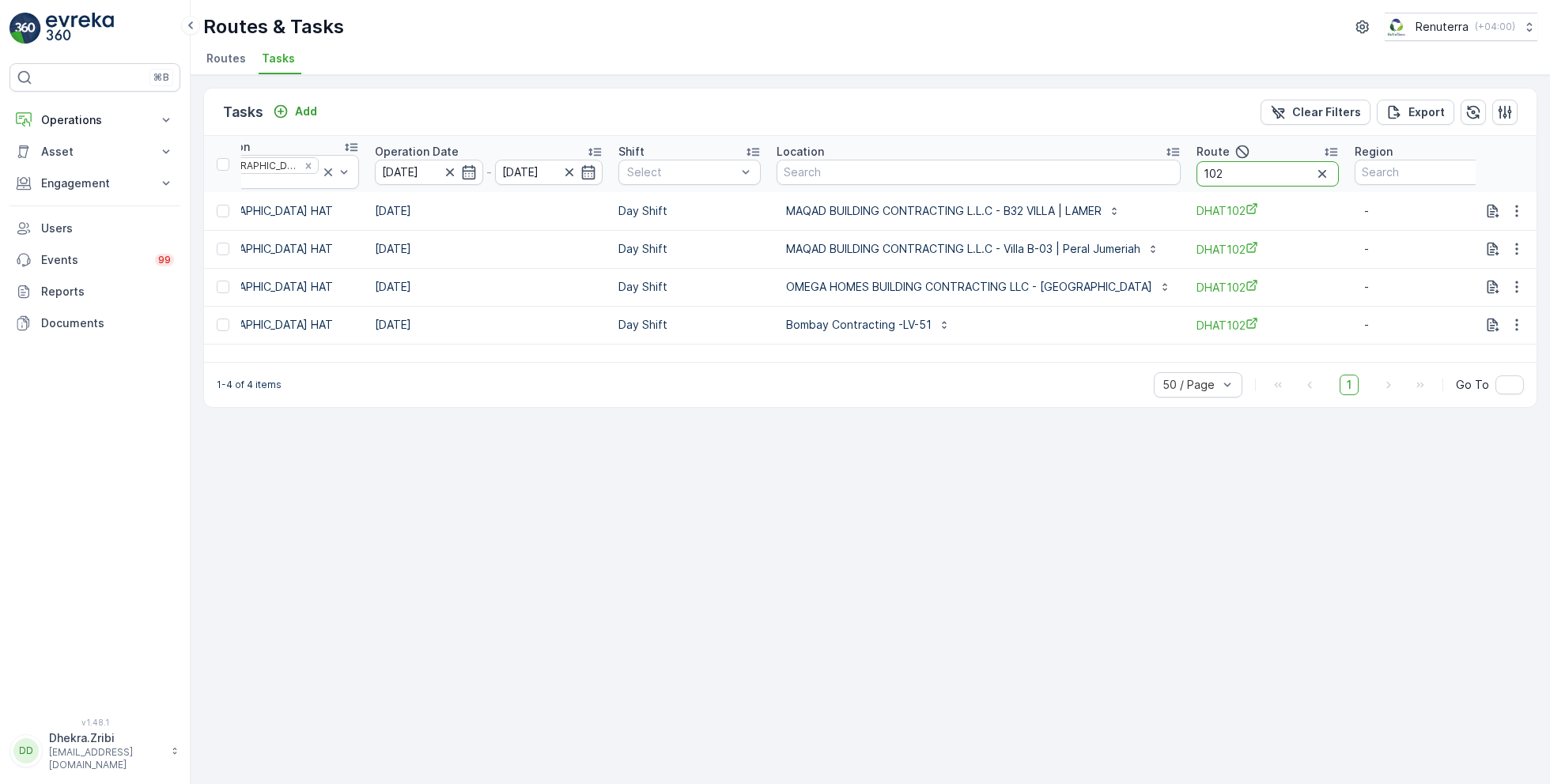
click at [1214, 169] on input "102" at bounding box center [1268, 173] width 142 height 25
type input "104"
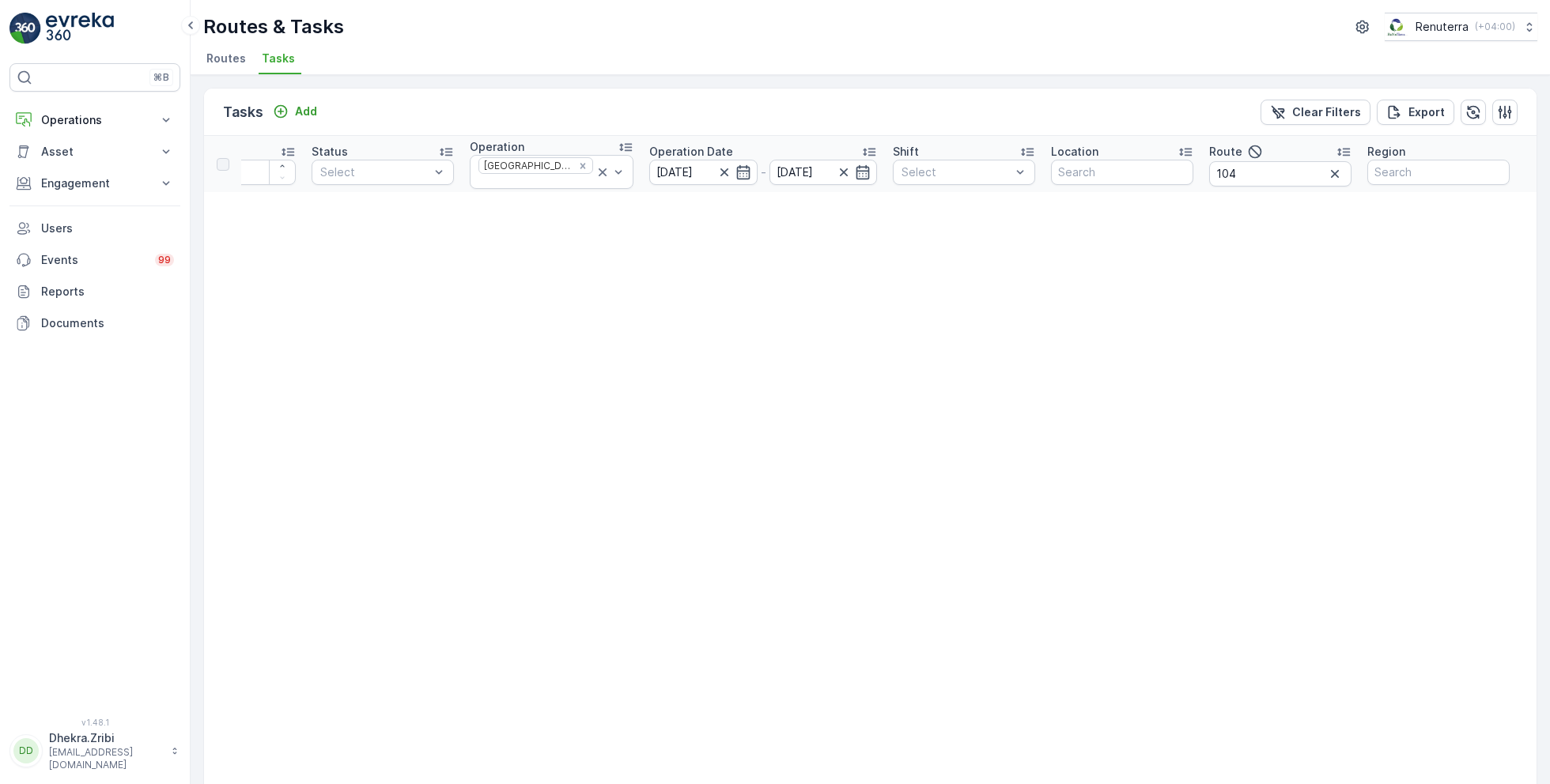
scroll to position [0, 77]
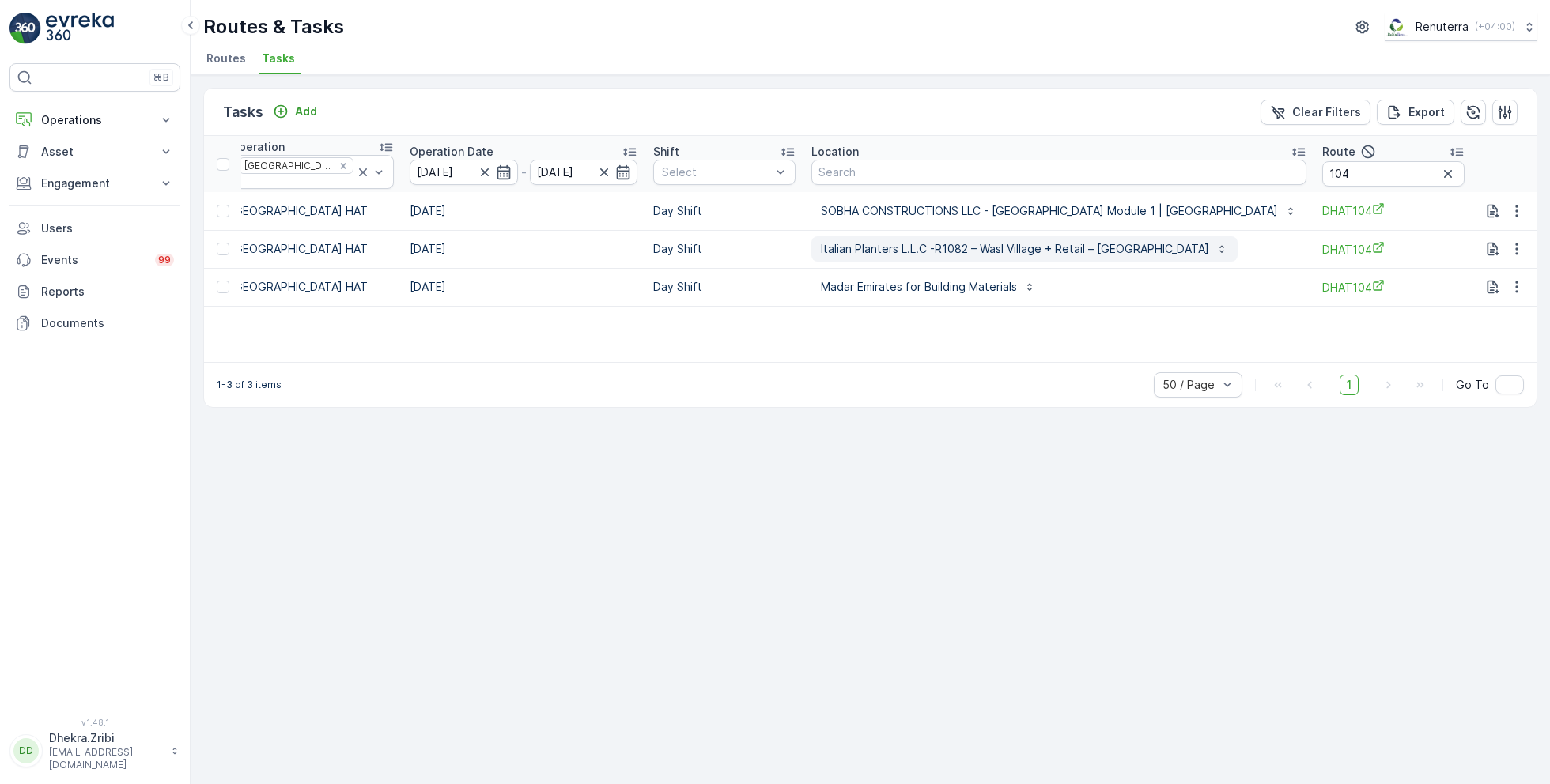
scroll to position [0, 359]
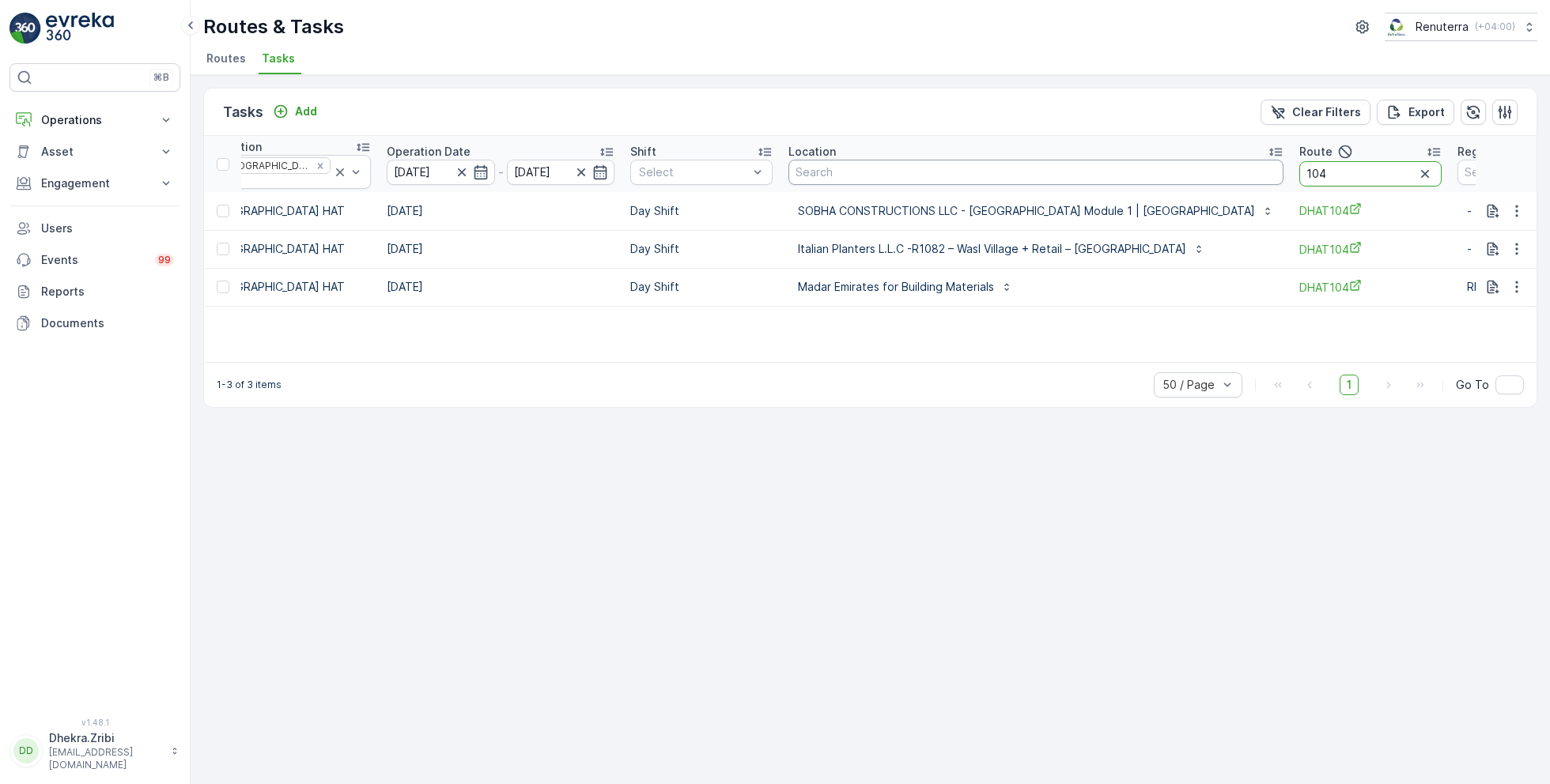
drag, startPoint x: 1294, startPoint y: 172, endPoint x: 1194, endPoint y: 172, distance: 100.0
click at [1195, 172] on tr "ID Status Select Operation [GEOGRAPHIC_DATA] HAT Operation Date [DATE] - [DATE]…" at bounding box center [757, 164] width 1824 height 56
type input "101"
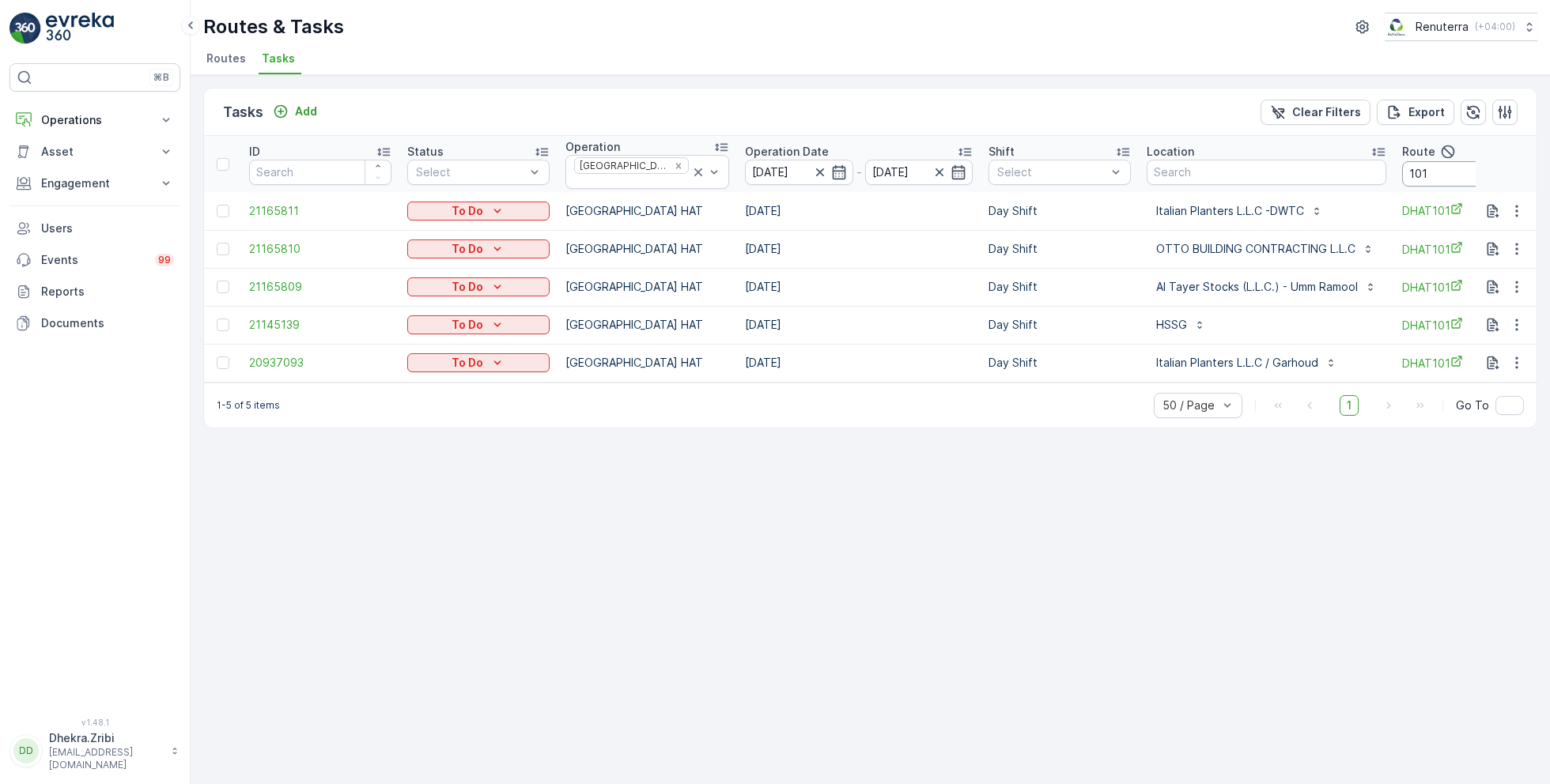
click at [1419, 167] on input "101" at bounding box center [1473, 173] width 142 height 25
type input "102"
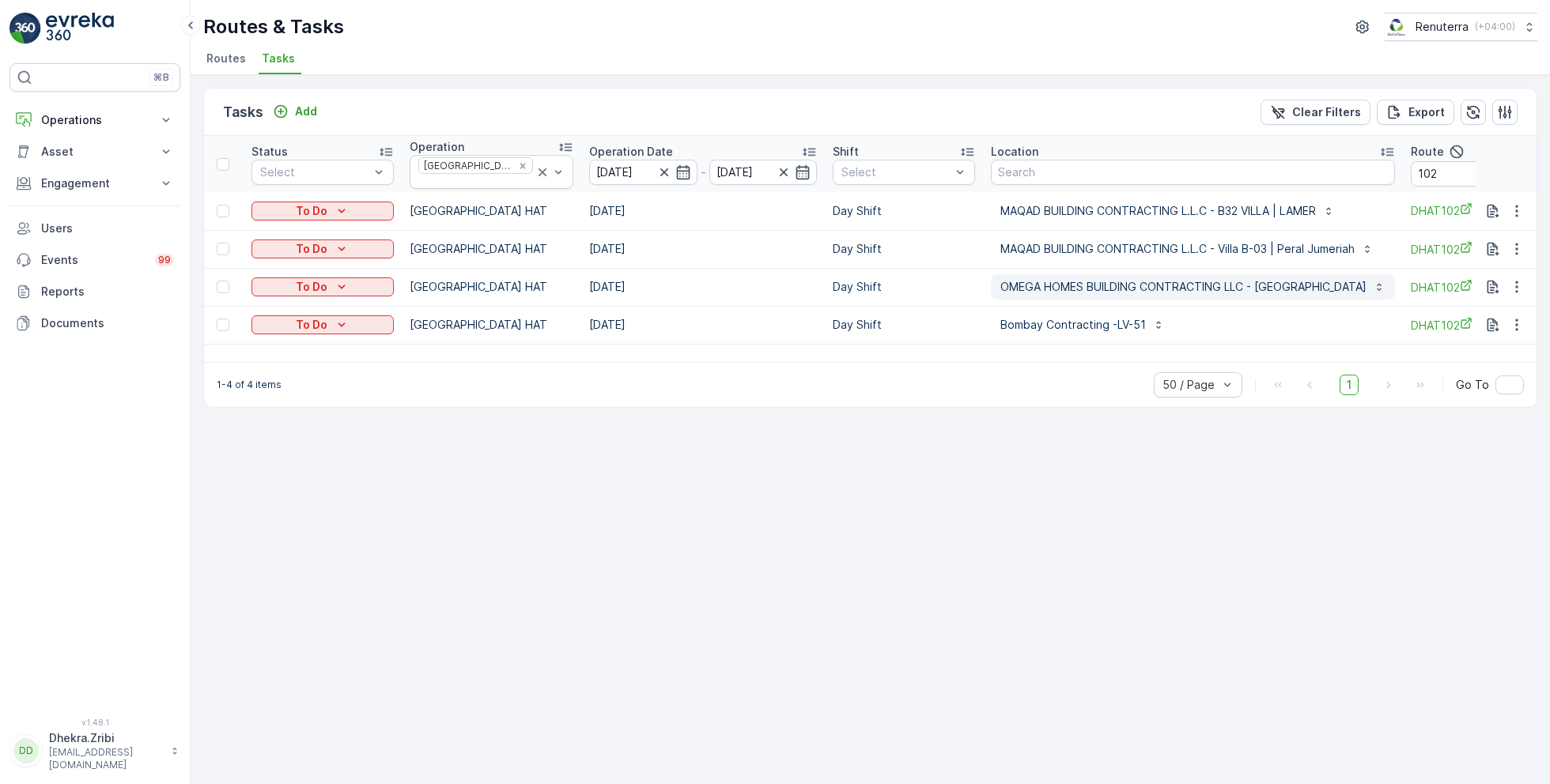
scroll to position [0, 219]
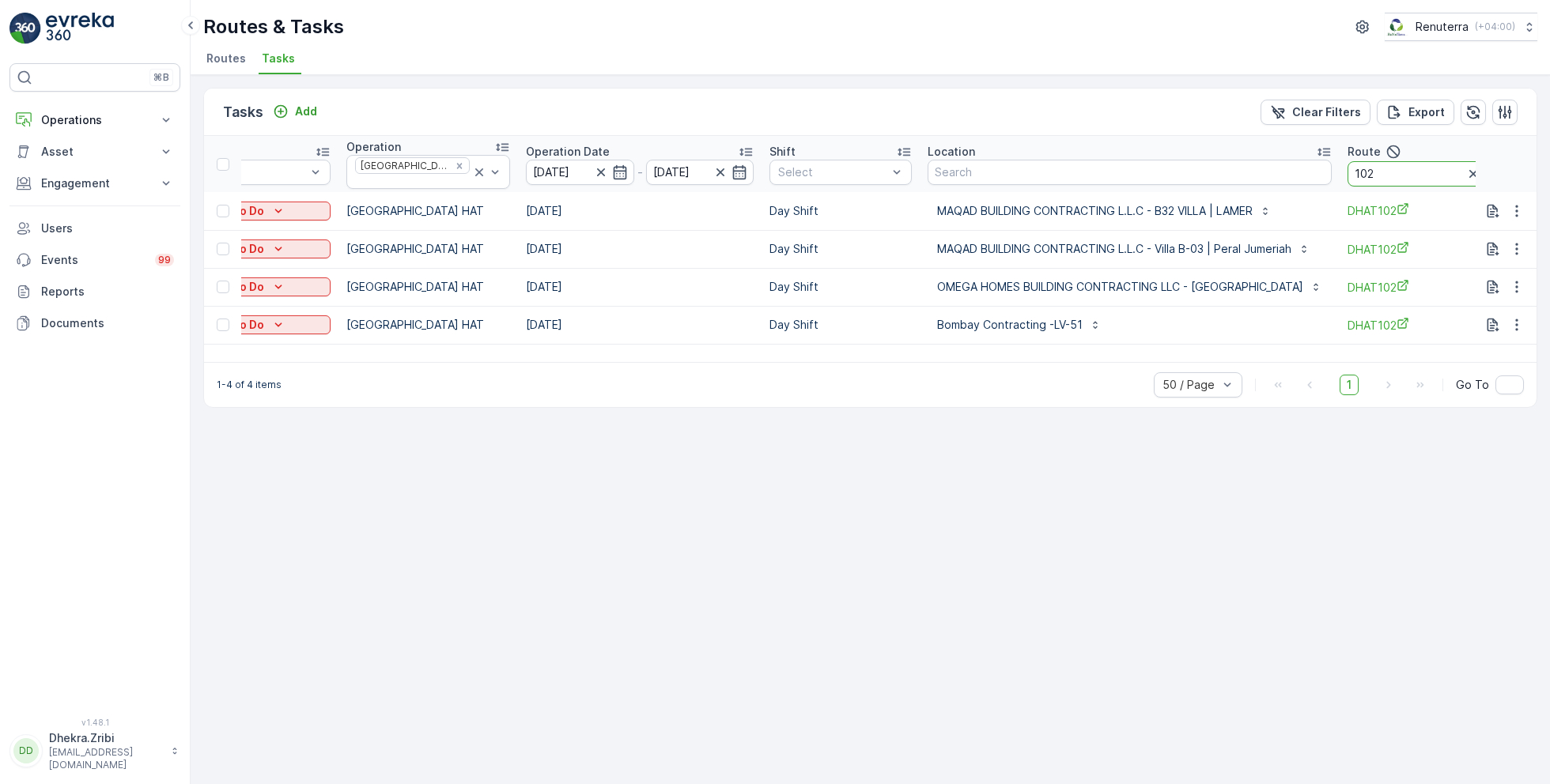
click at [1376, 176] on input "102" at bounding box center [1419, 173] width 142 height 25
type input "103"
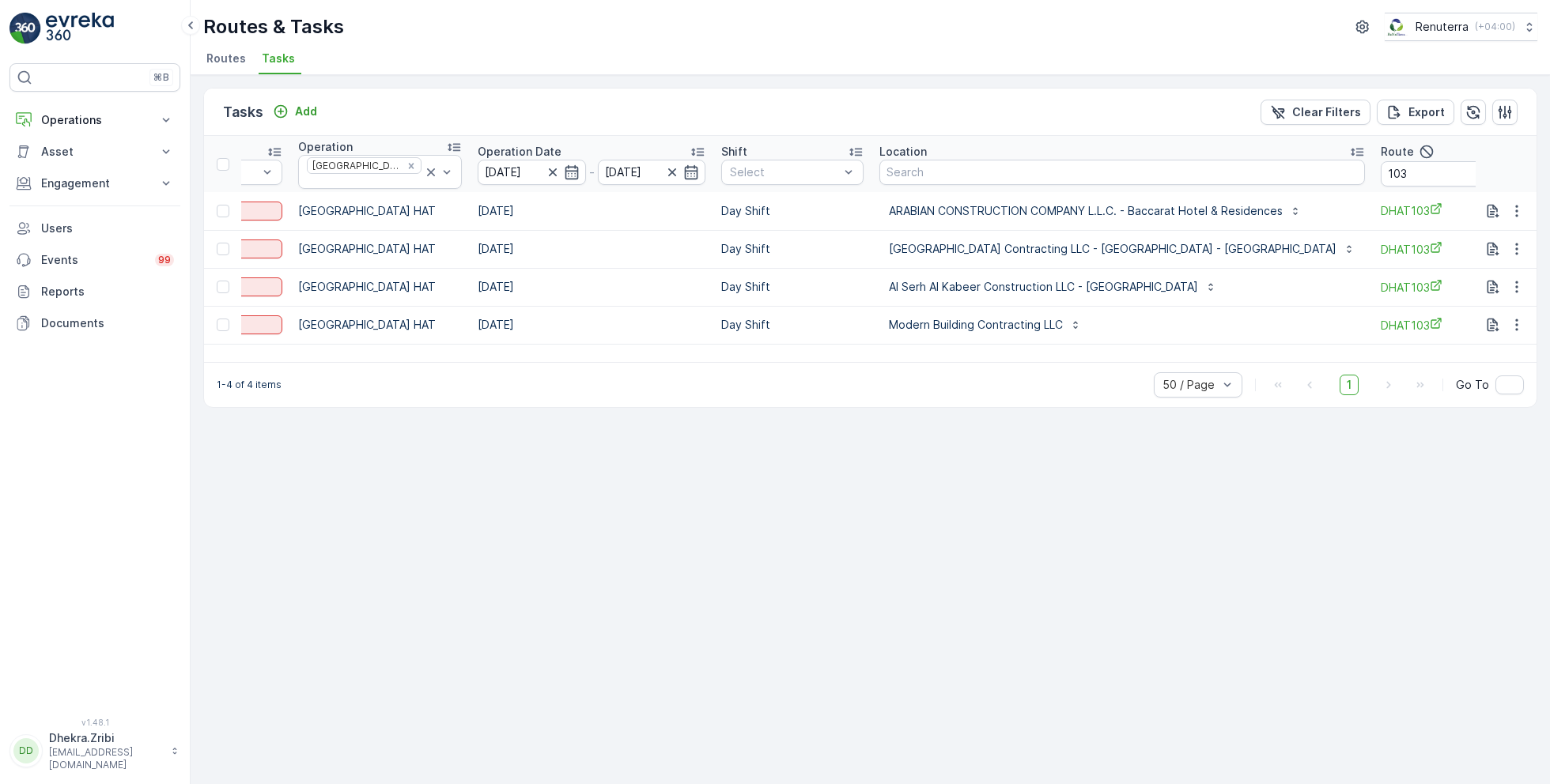
scroll to position [0, 310]
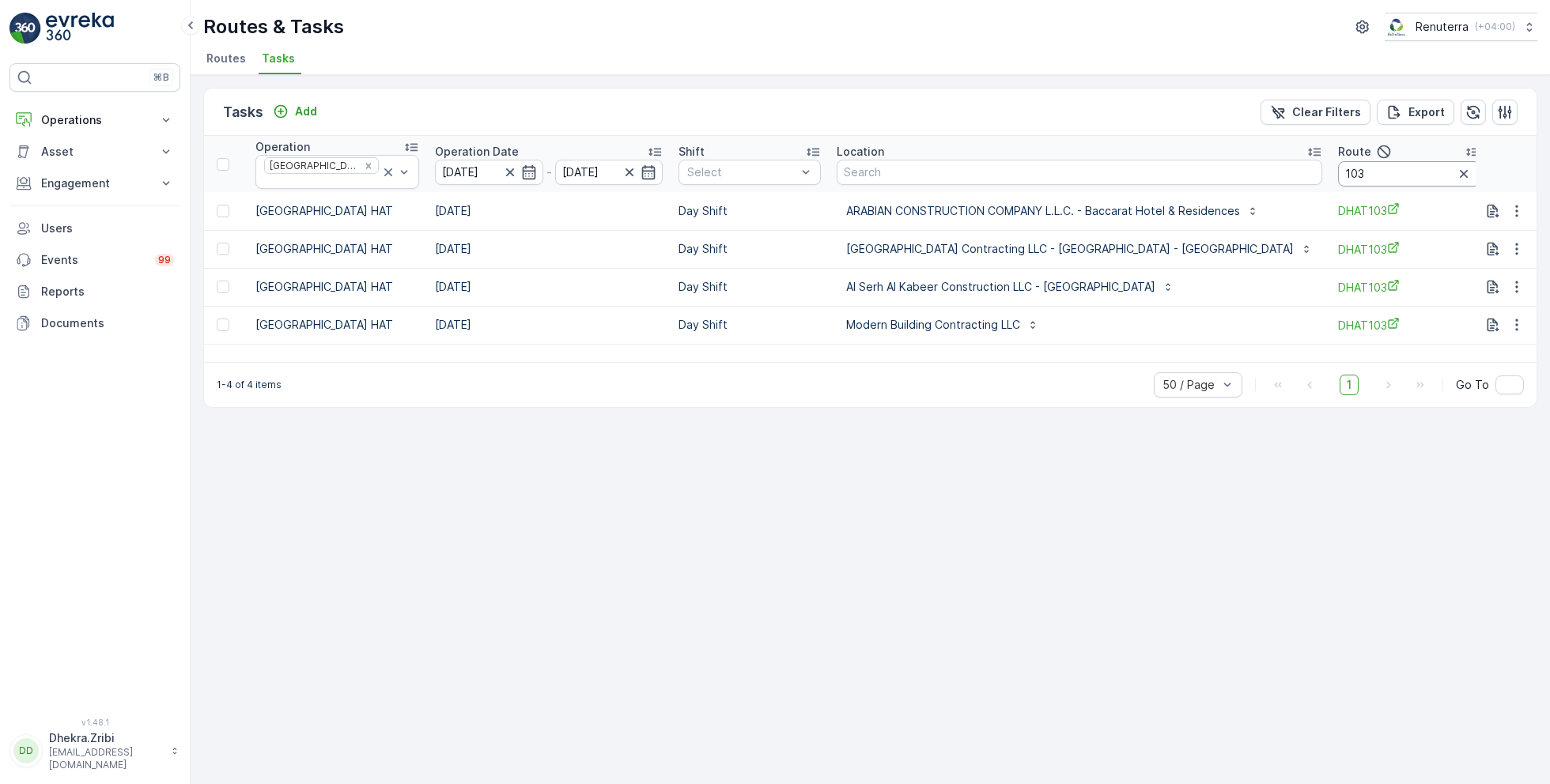
click at [1361, 169] on input "103" at bounding box center [1409, 173] width 142 height 25
type input "104"
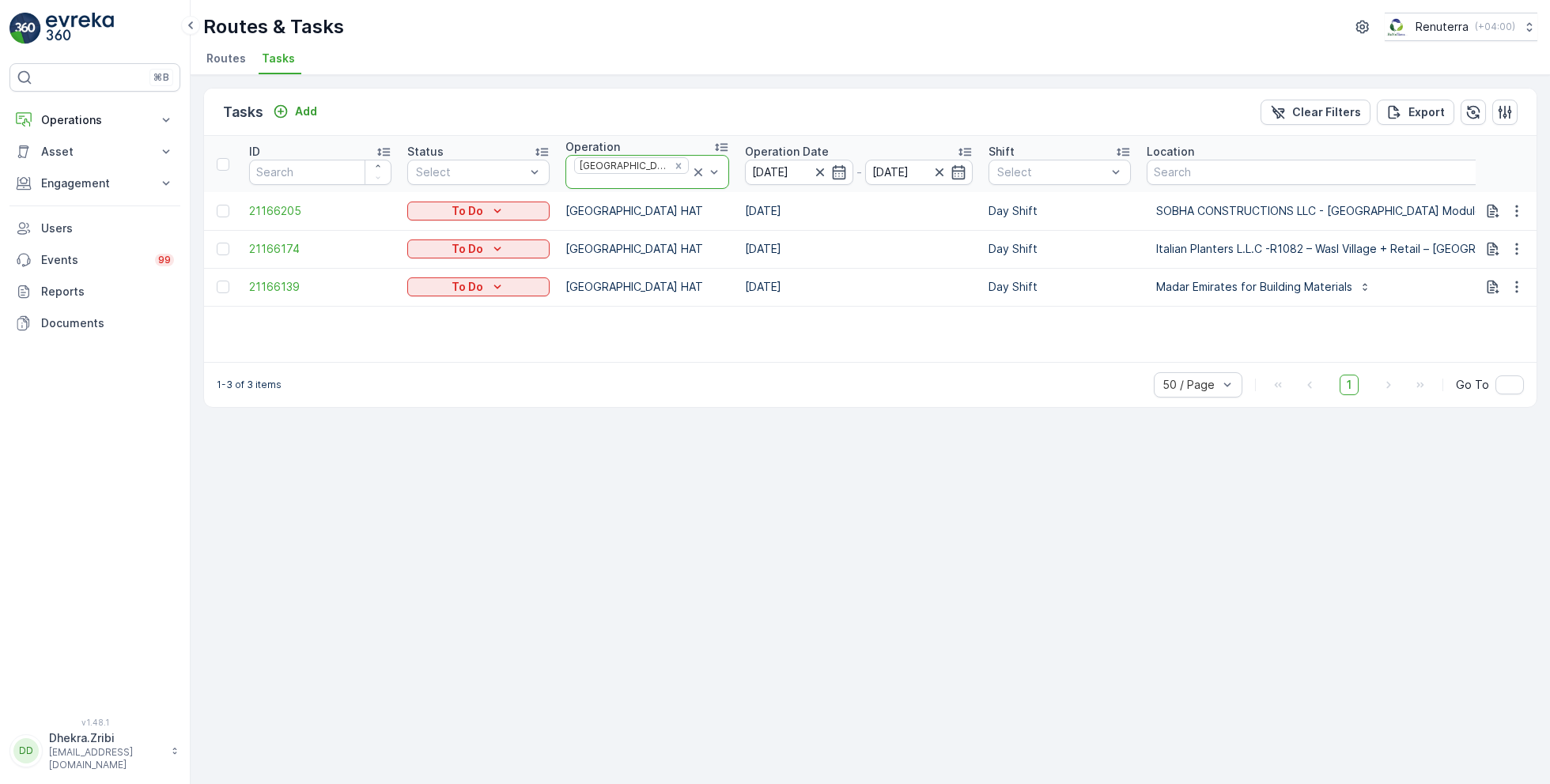
click at [691, 172] on icon at bounding box center [698, 172] width 15 height 15
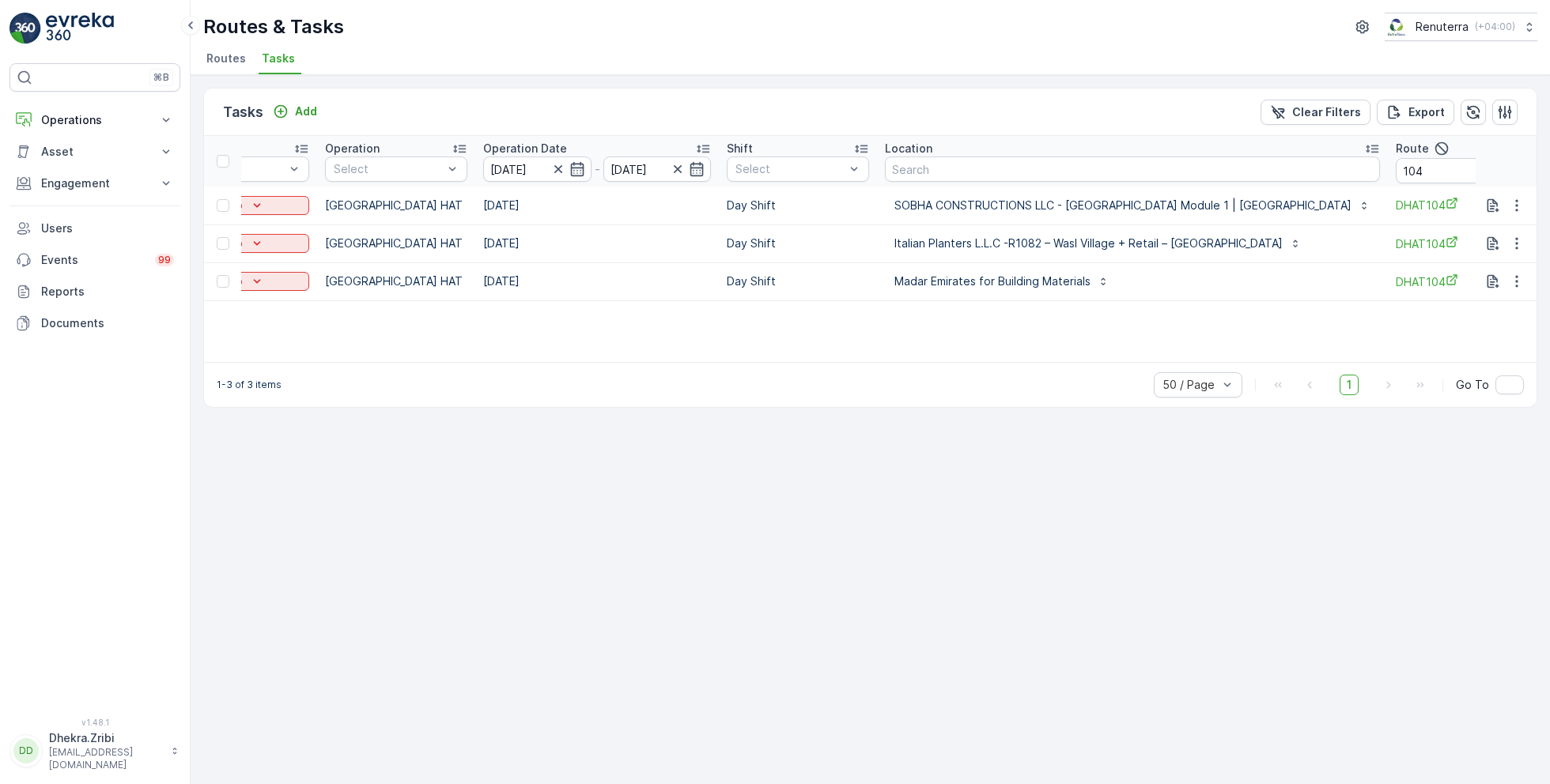
scroll to position [0, 421]
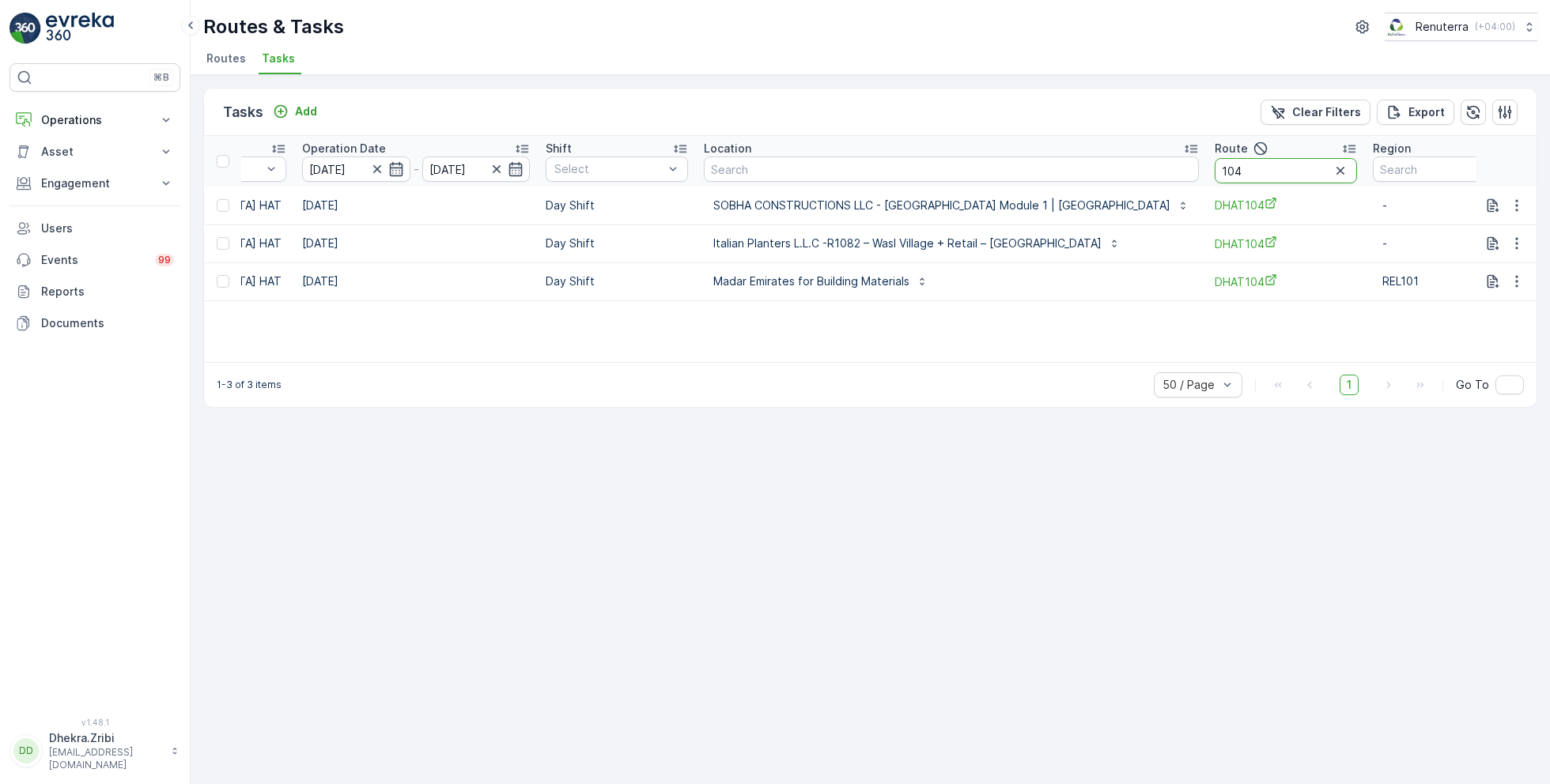
drag, startPoint x: 1210, startPoint y: 176, endPoint x: 1092, endPoint y: 170, distance: 118.2
click at [1093, 170] on tr "ID Status Select Operation Select Operation Date 23.08.2025 - 23.08.2025 Shift …" at bounding box center [684, 161] width 1802 height 51
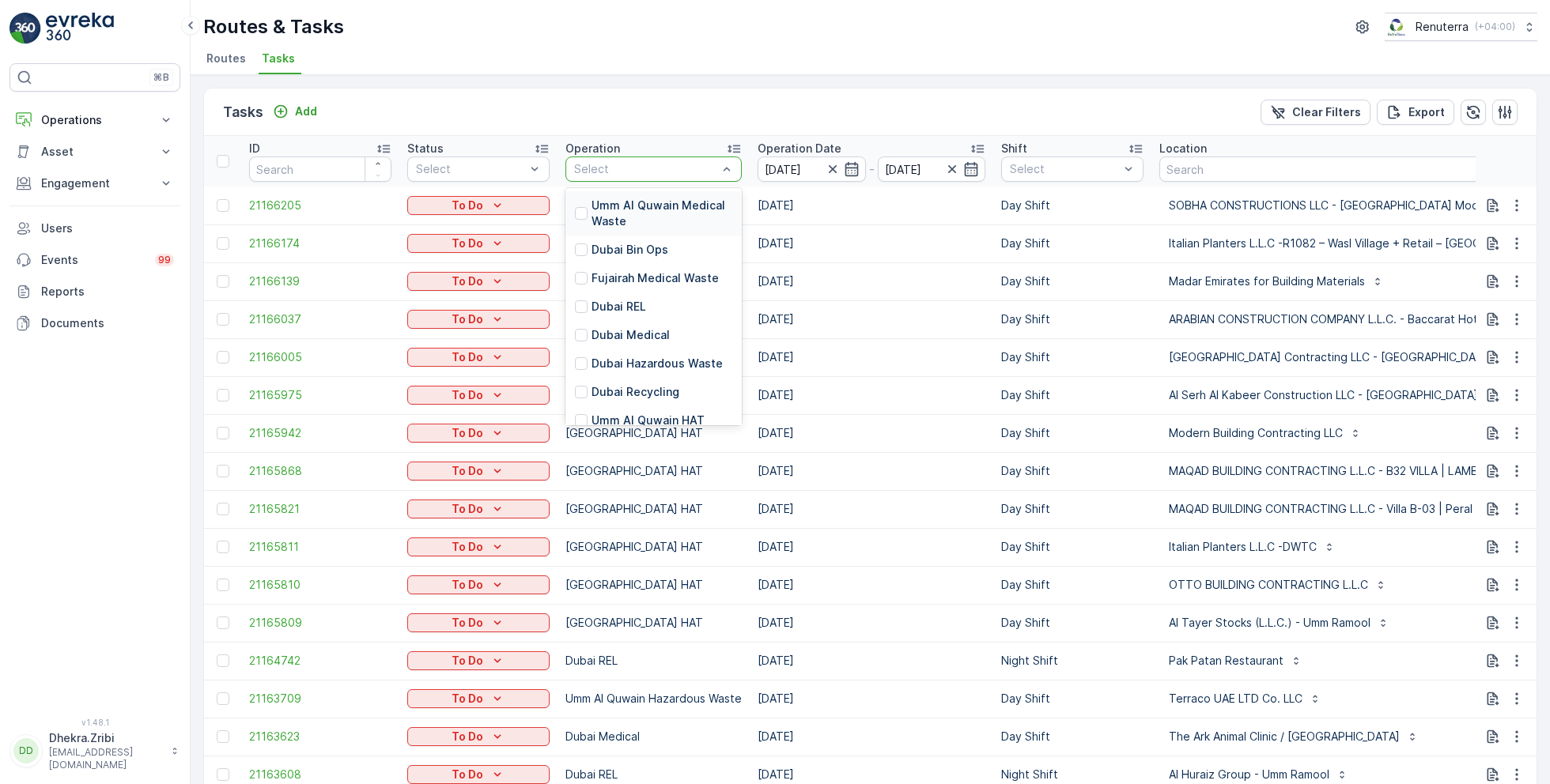
click at [666, 163] on div at bounding box center [645, 169] width 147 height 13
click at [635, 354] on p "Dubai Roro" at bounding box center [622, 362] width 60 height 15
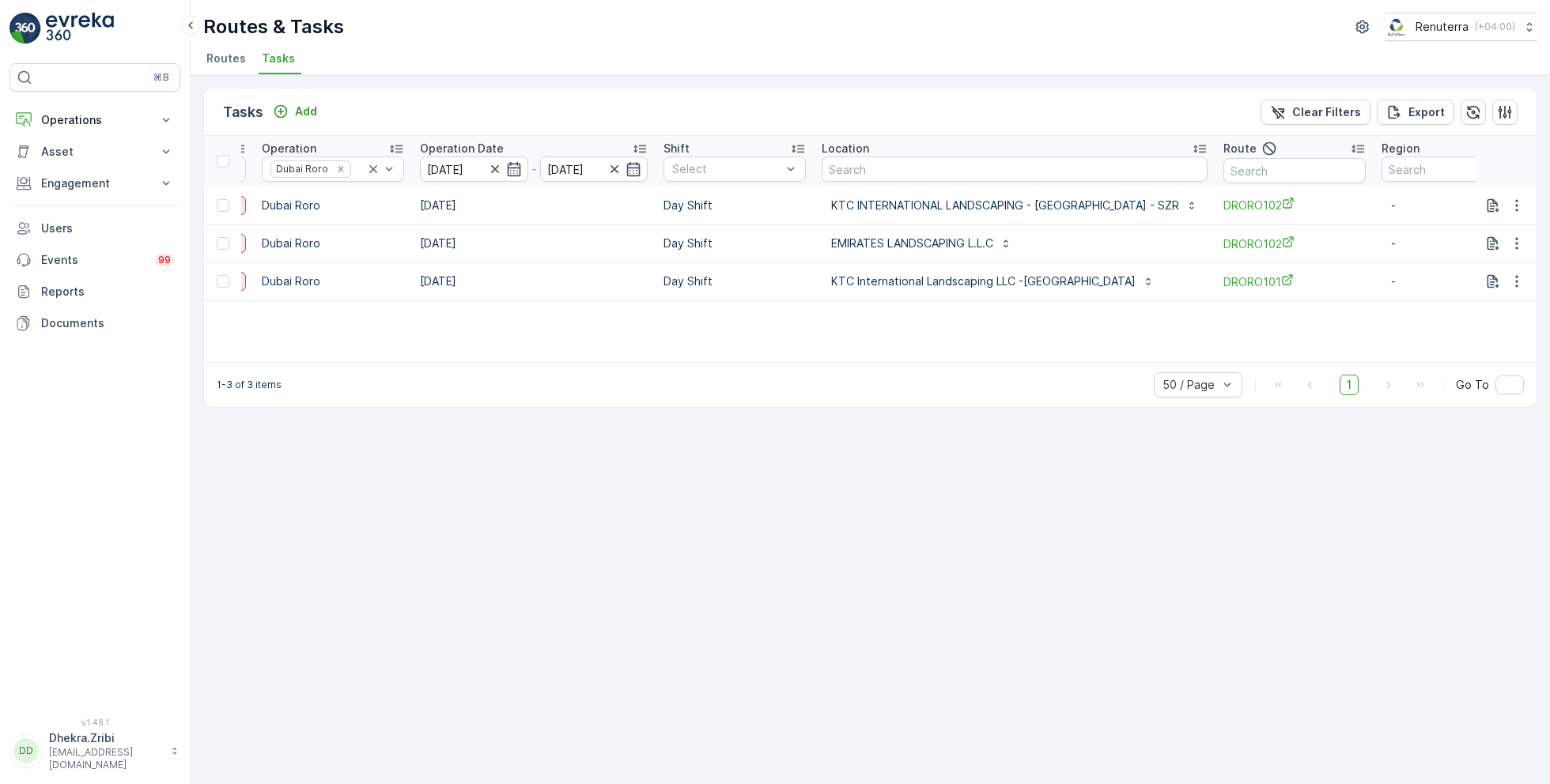
scroll to position [0, 337]
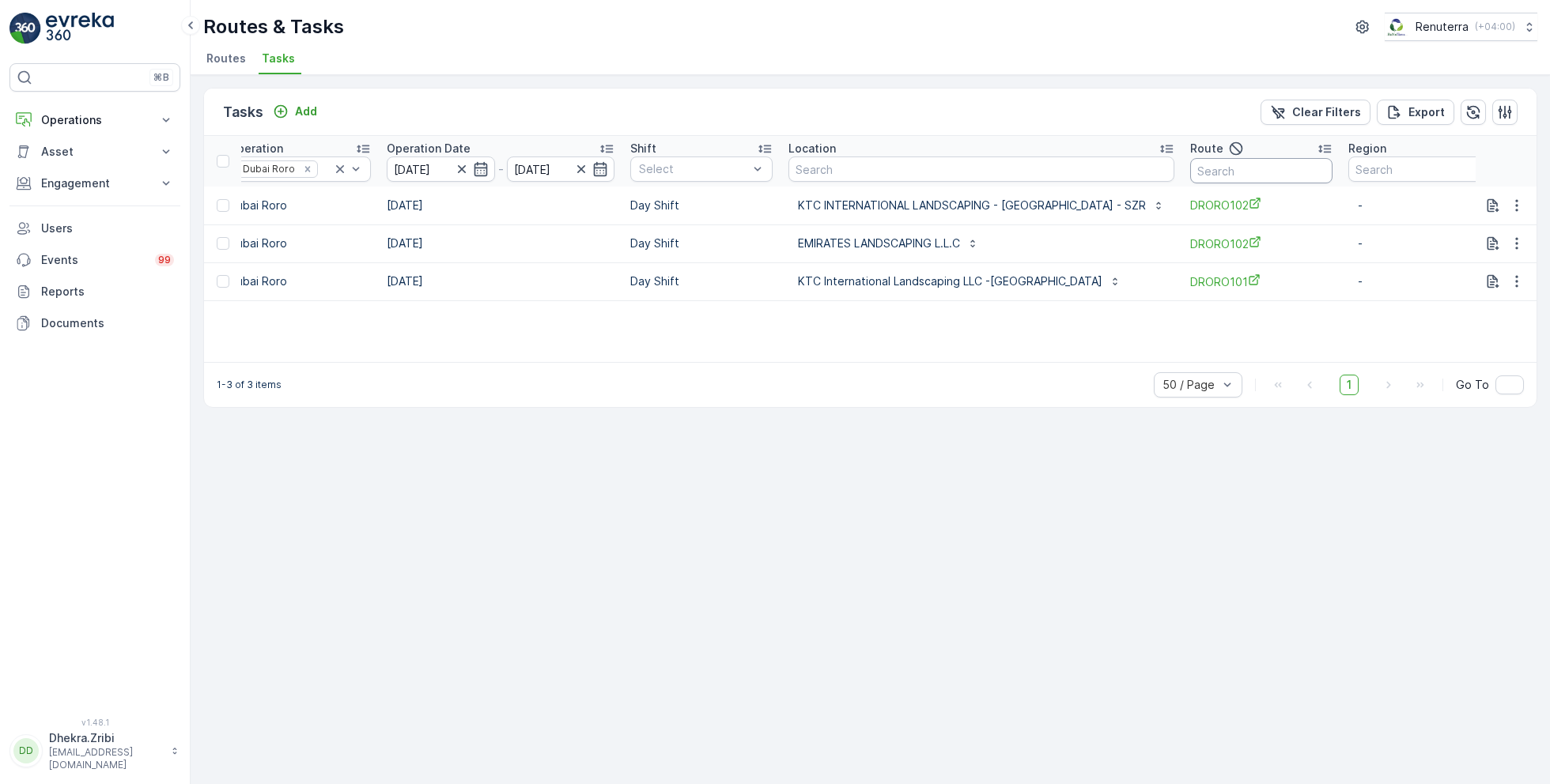
click at [1215, 169] on input "text" at bounding box center [1261, 170] width 142 height 25
type input "101"
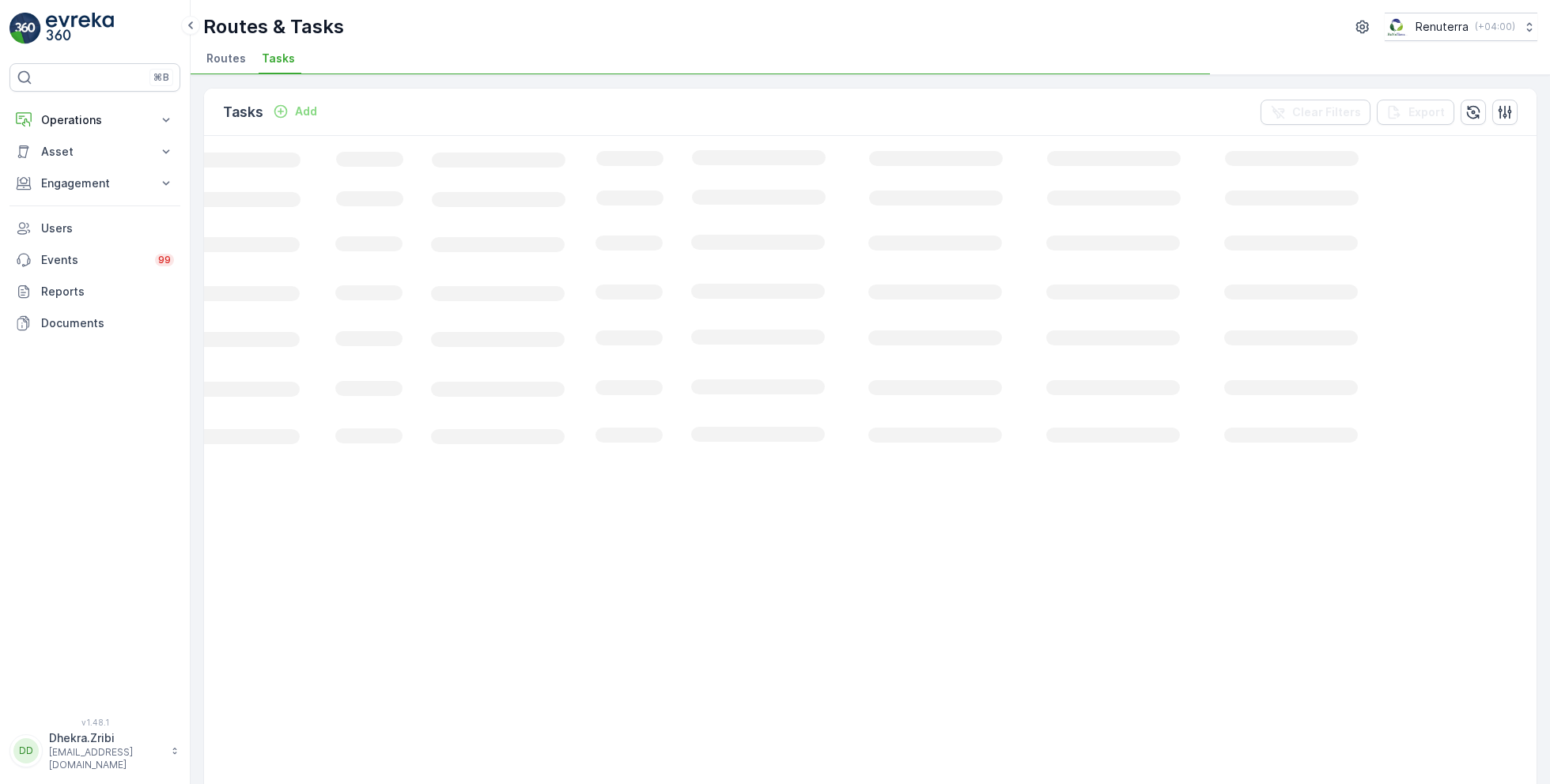
scroll to position [0, 188]
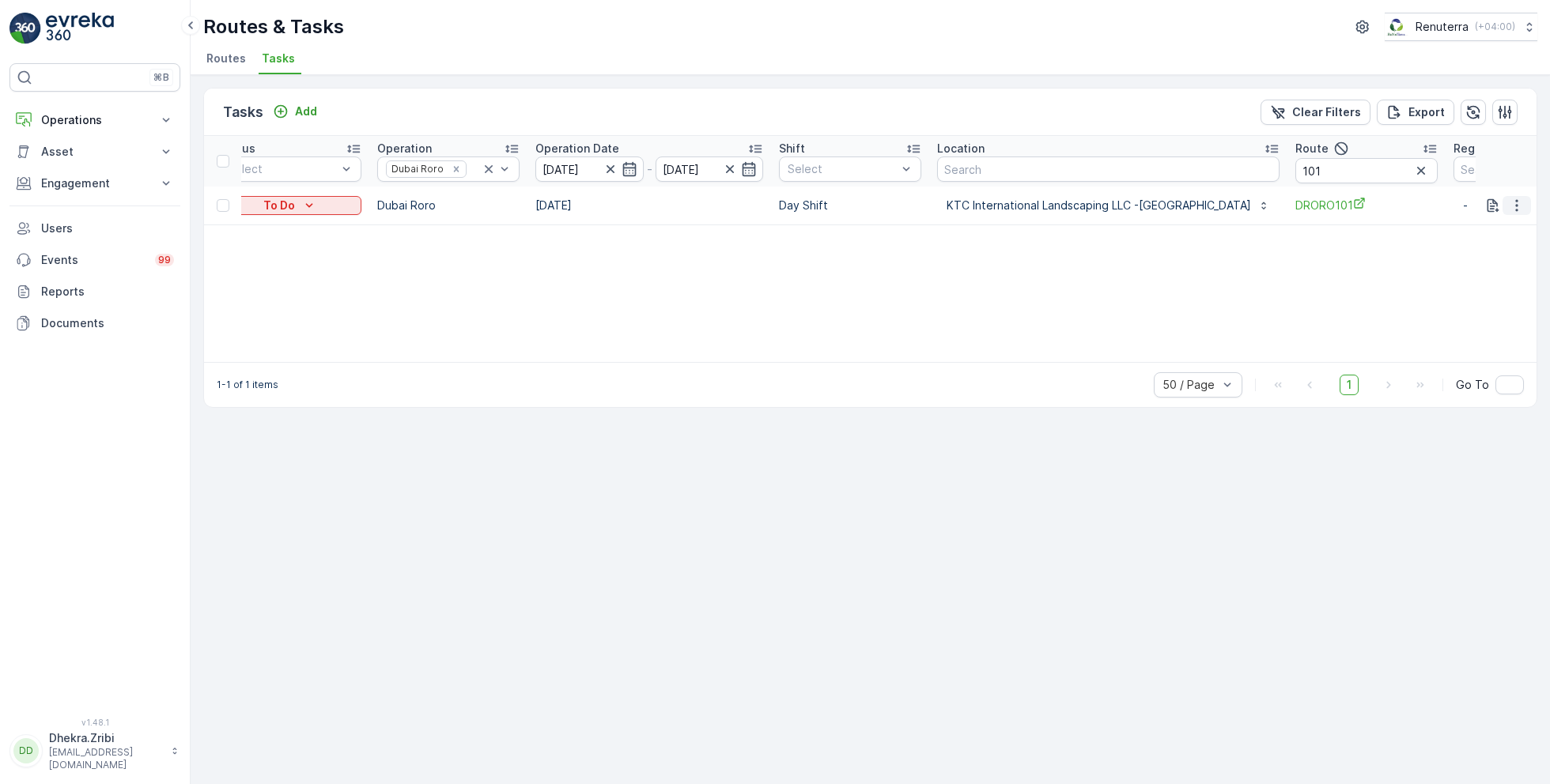
click at [1512, 203] on icon "button" at bounding box center [1517, 205] width 15 height 15
click at [1467, 292] on span "Remove from Route" at bounding box center [1491, 295] width 106 height 15
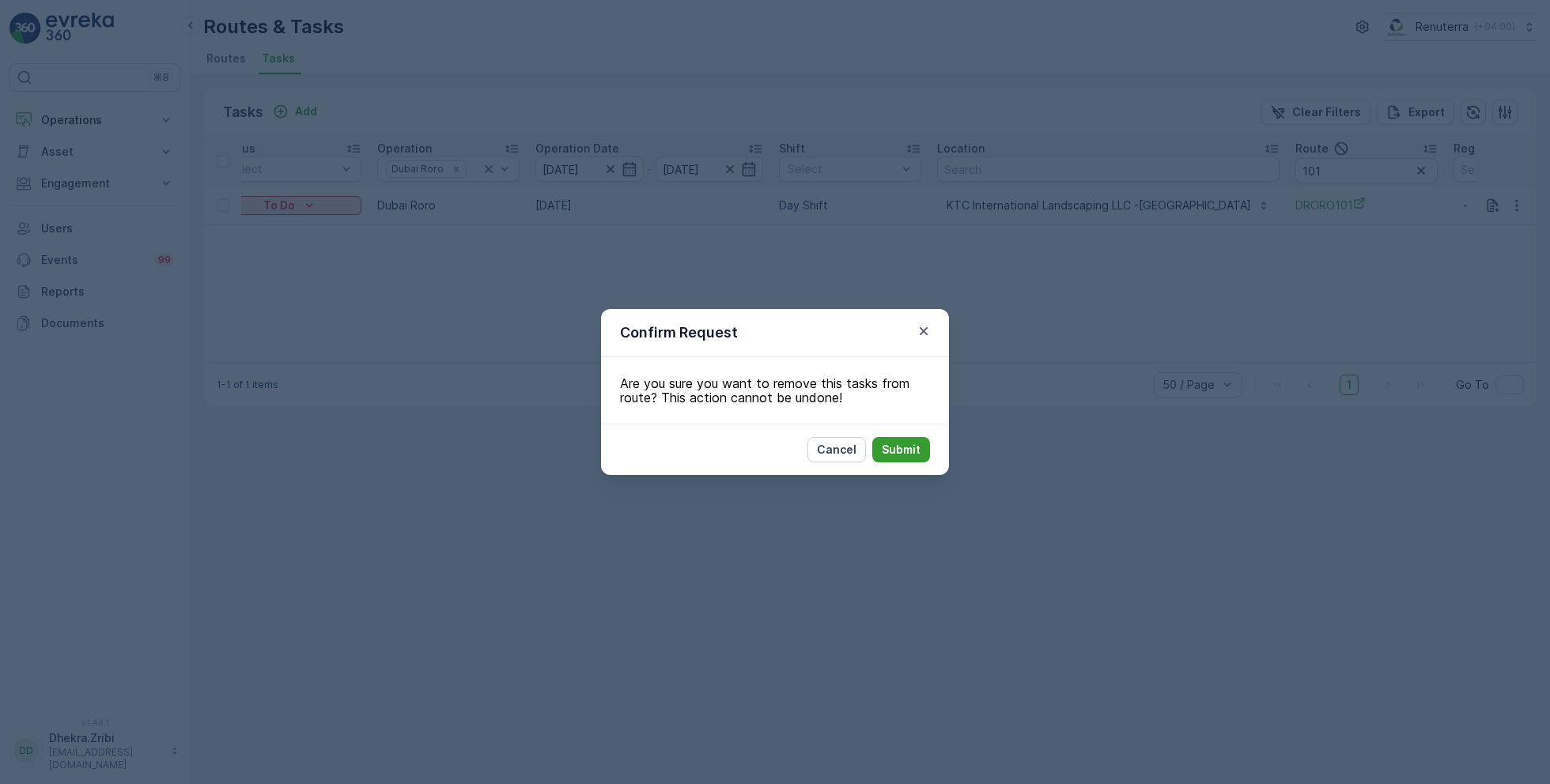
click at [904, 459] on button "Submit" at bounding box center [901, 449] width 57 height 25
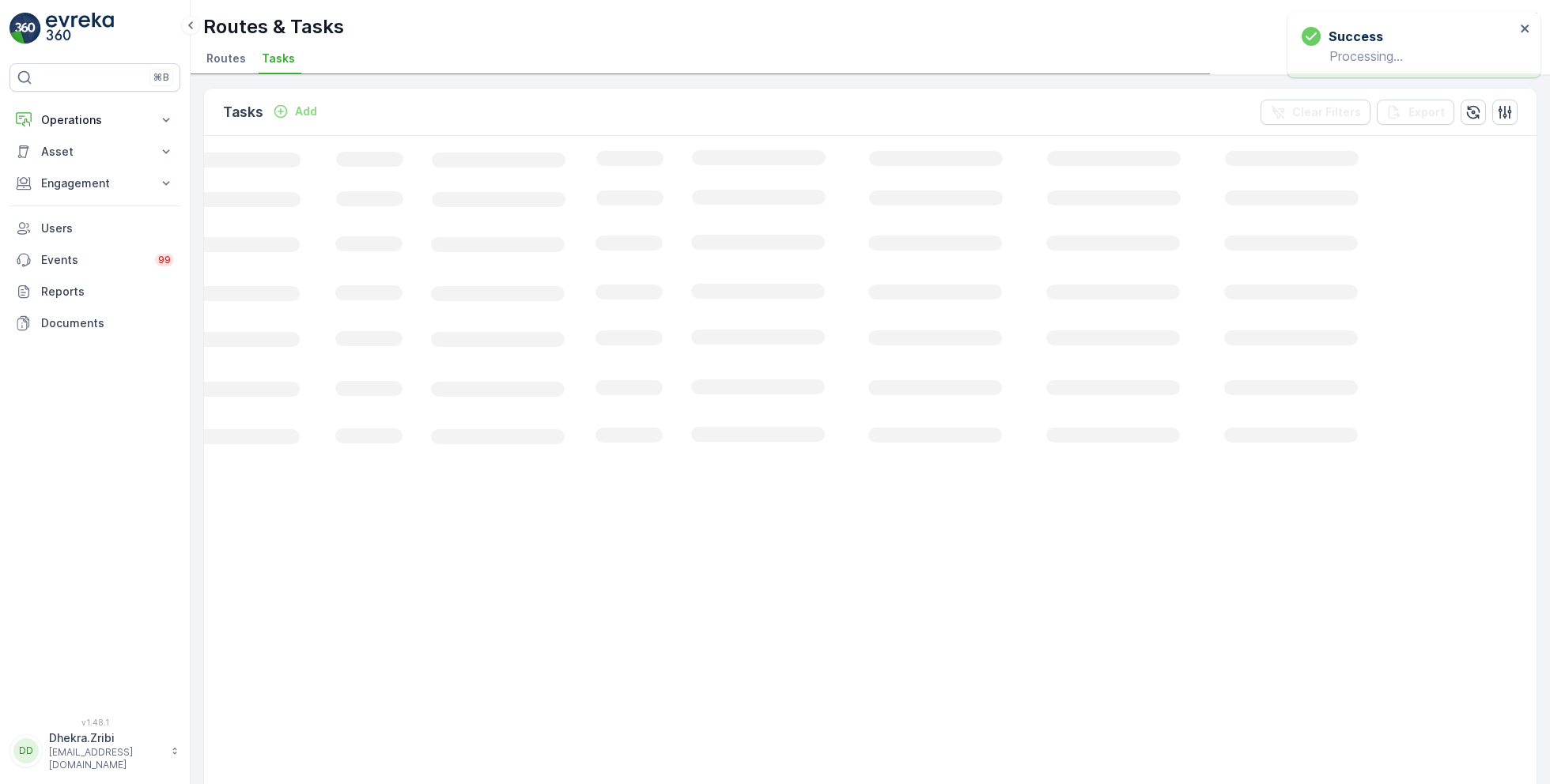
scroll to position [0, 77]
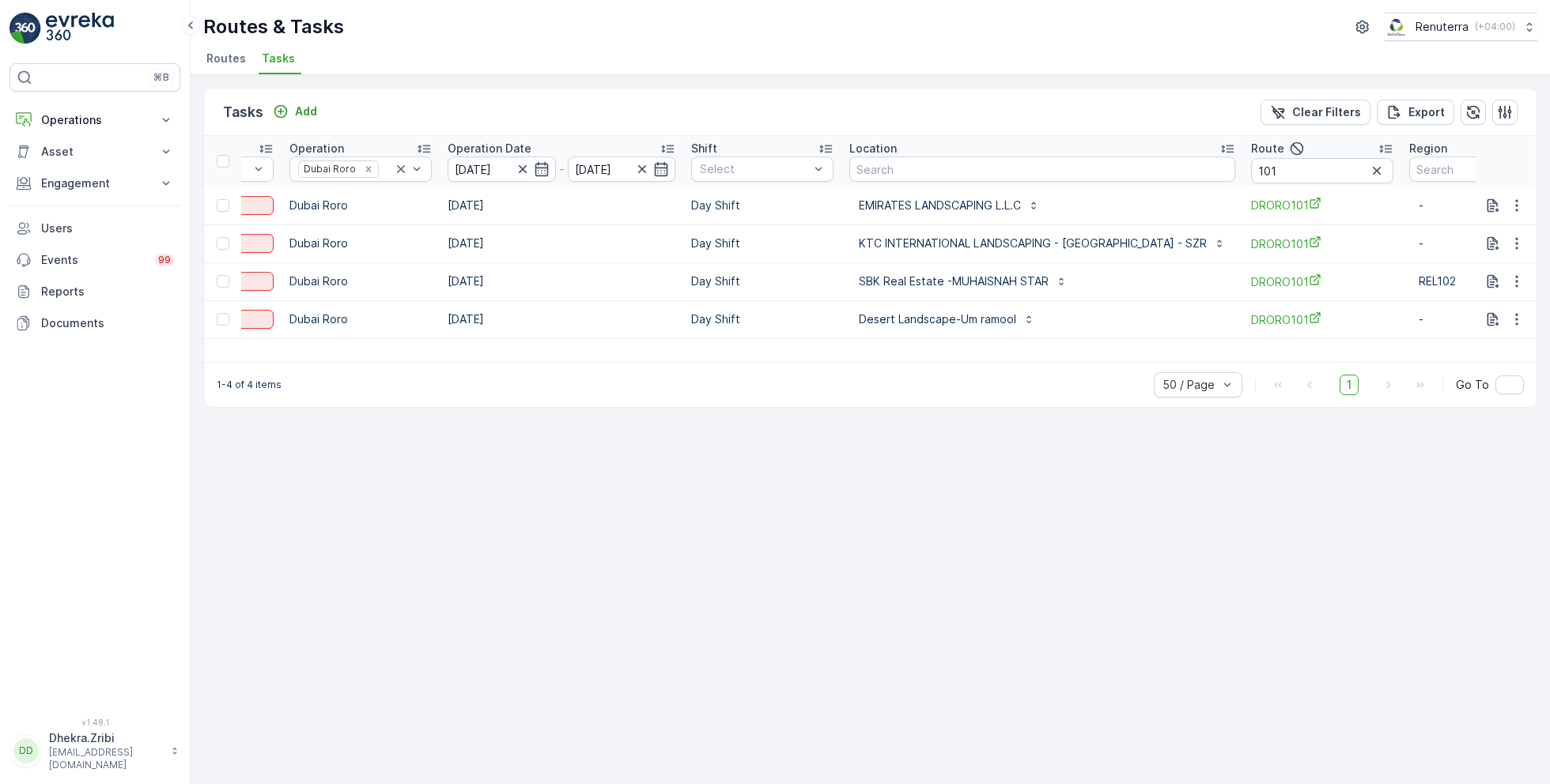
scroll to position [0, 337]
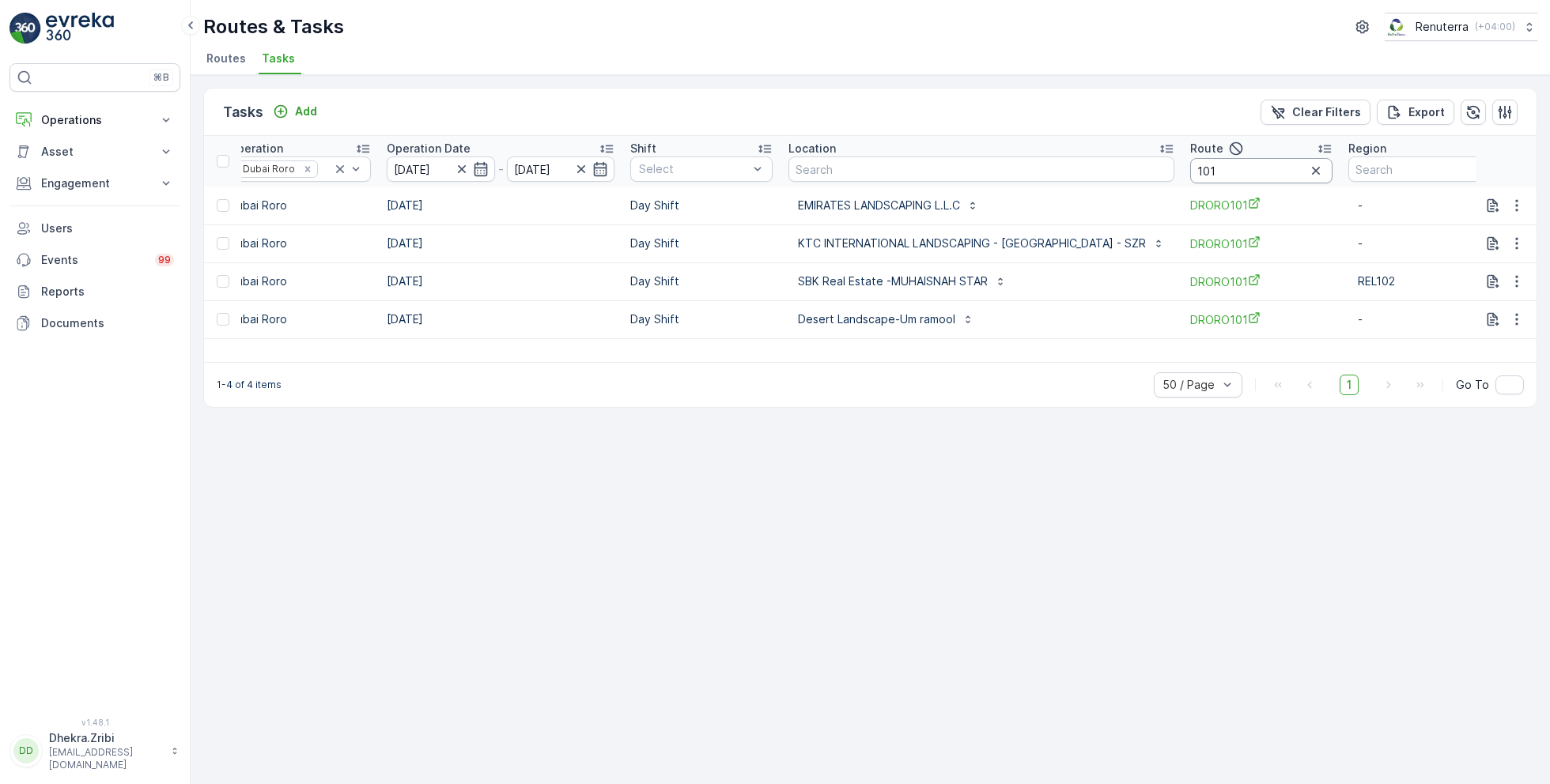
click at [1209, 167] on input "101" at bounding box center [1261, 170] width 142 height 25
type input "102"
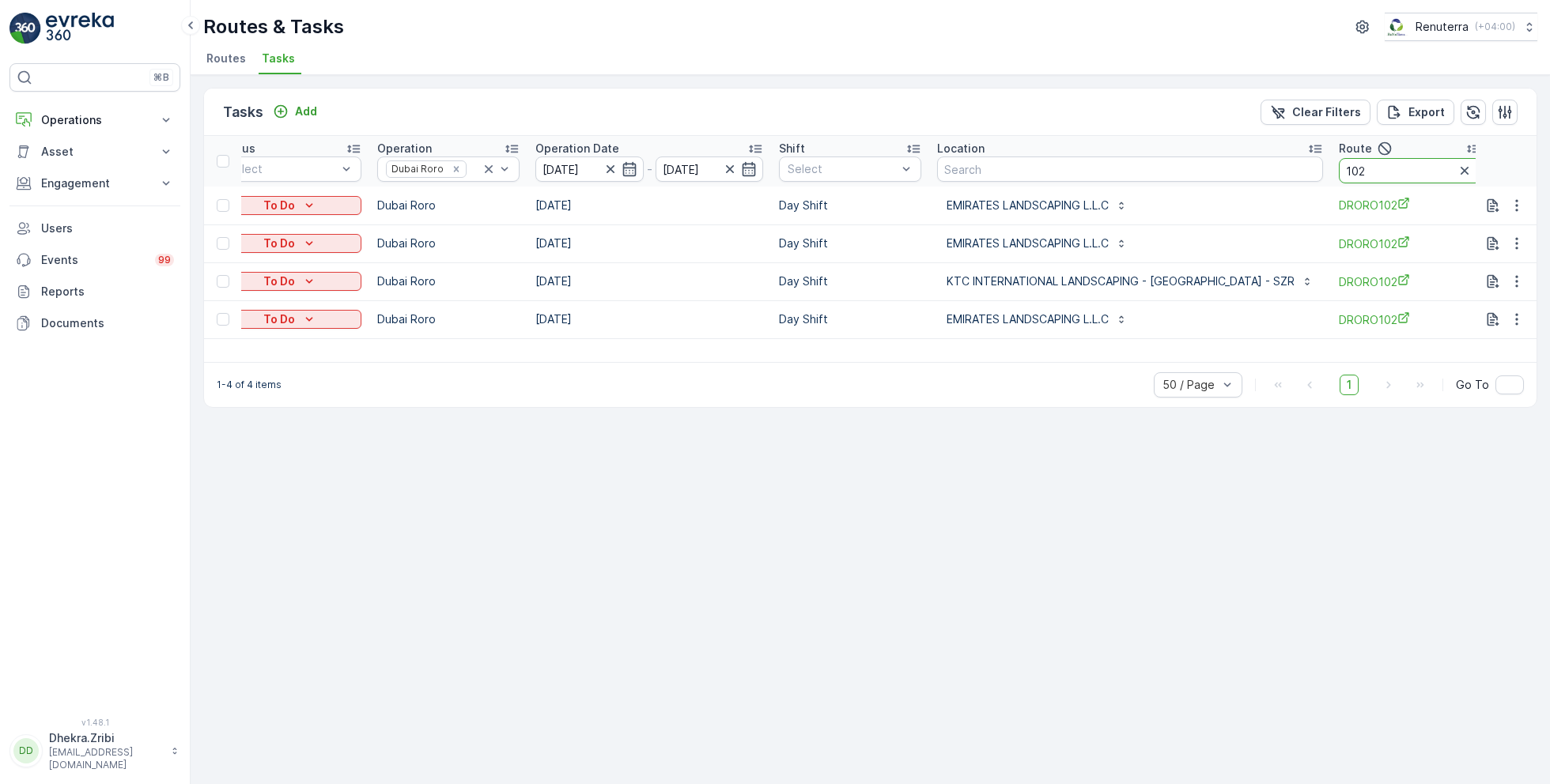
click at [1360, 174] on input "102" at bounding box center [1410, 170] width 142 height 25
type input "101"
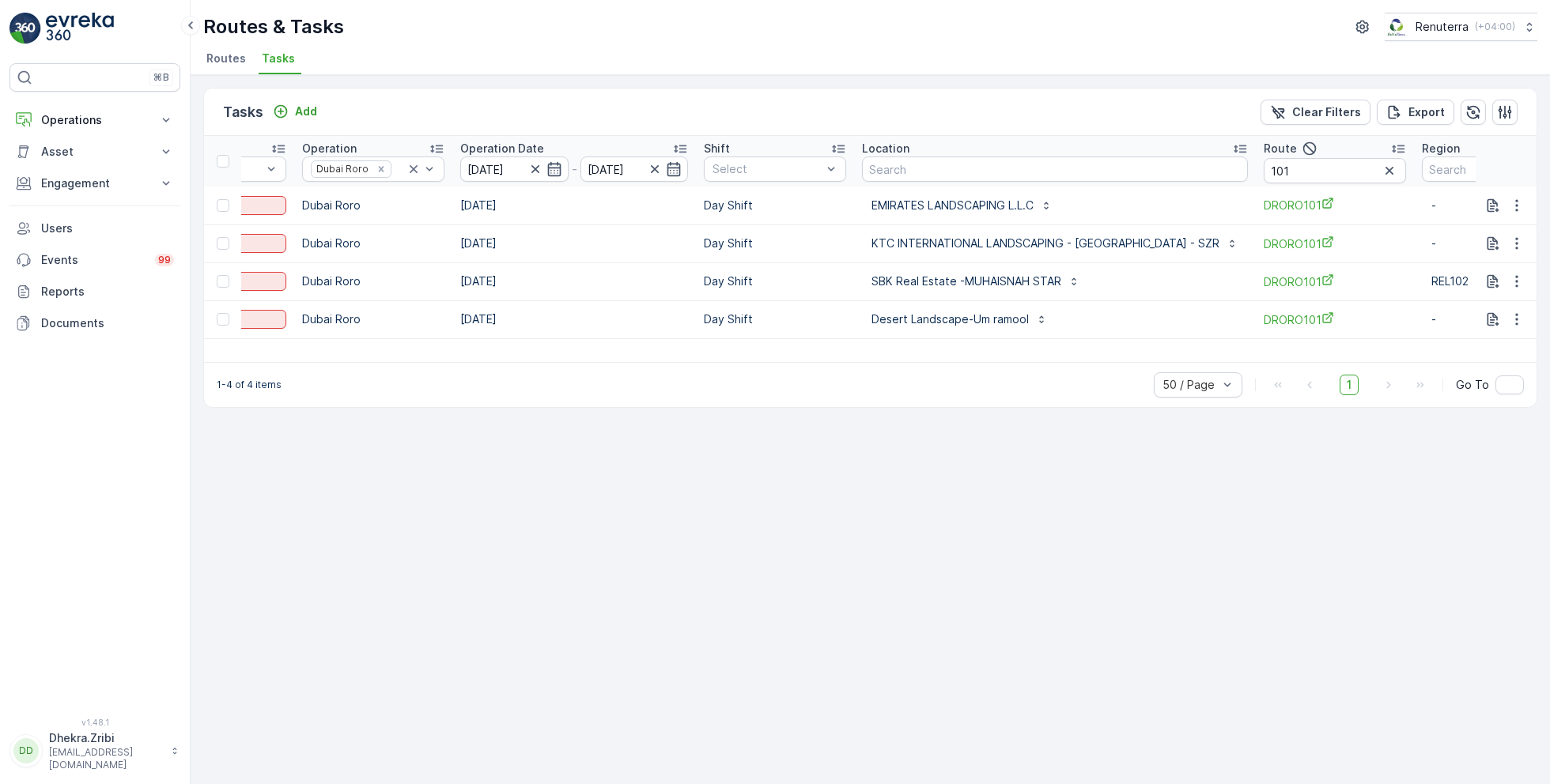
scroll to position [0, 309]
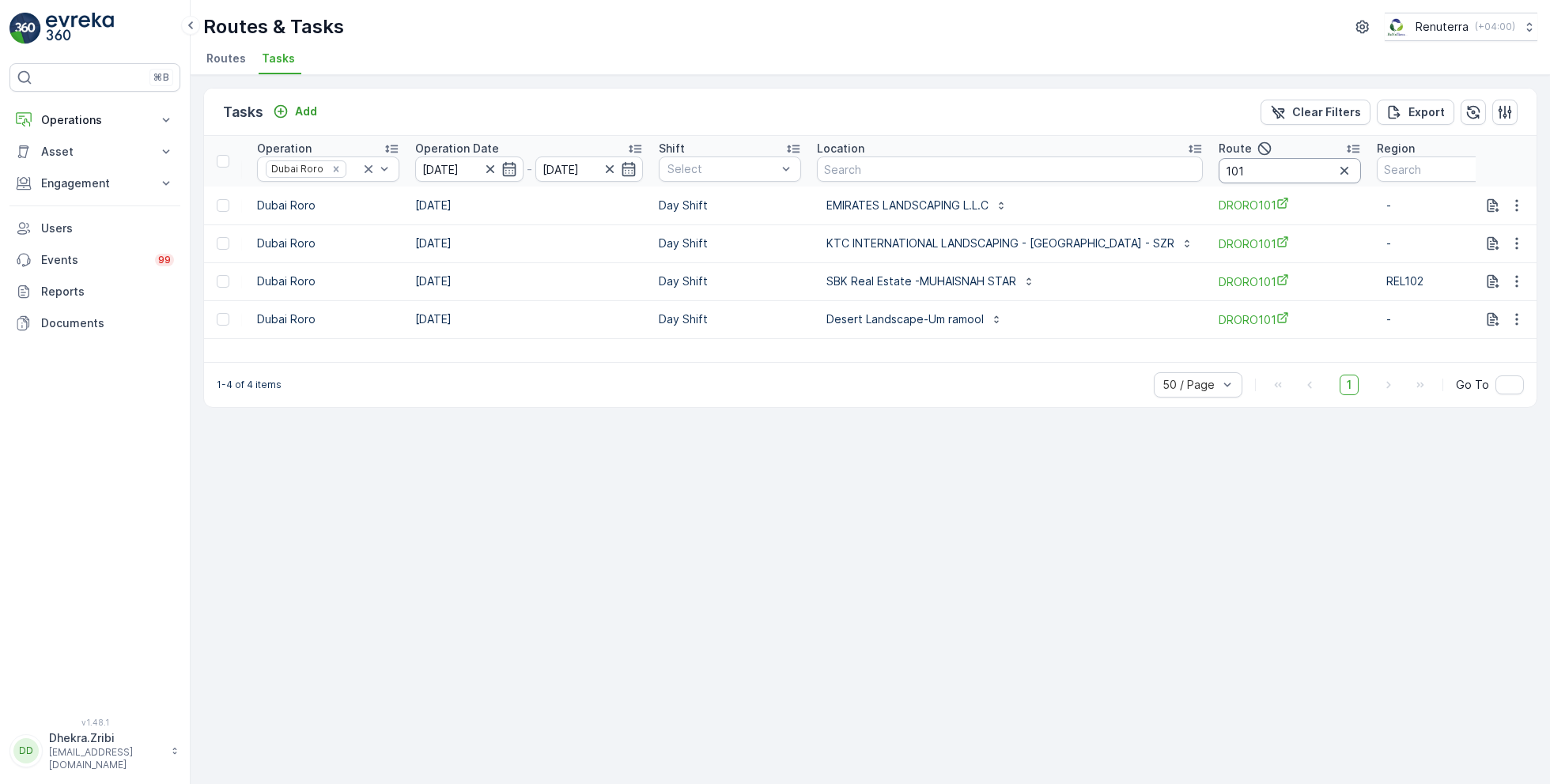
click at [1255, 172] on input "101" at bounding box center [1290, 170] width 142 height 25
type input "102"
